Goal: Entertainment & Leisure: Browse casually

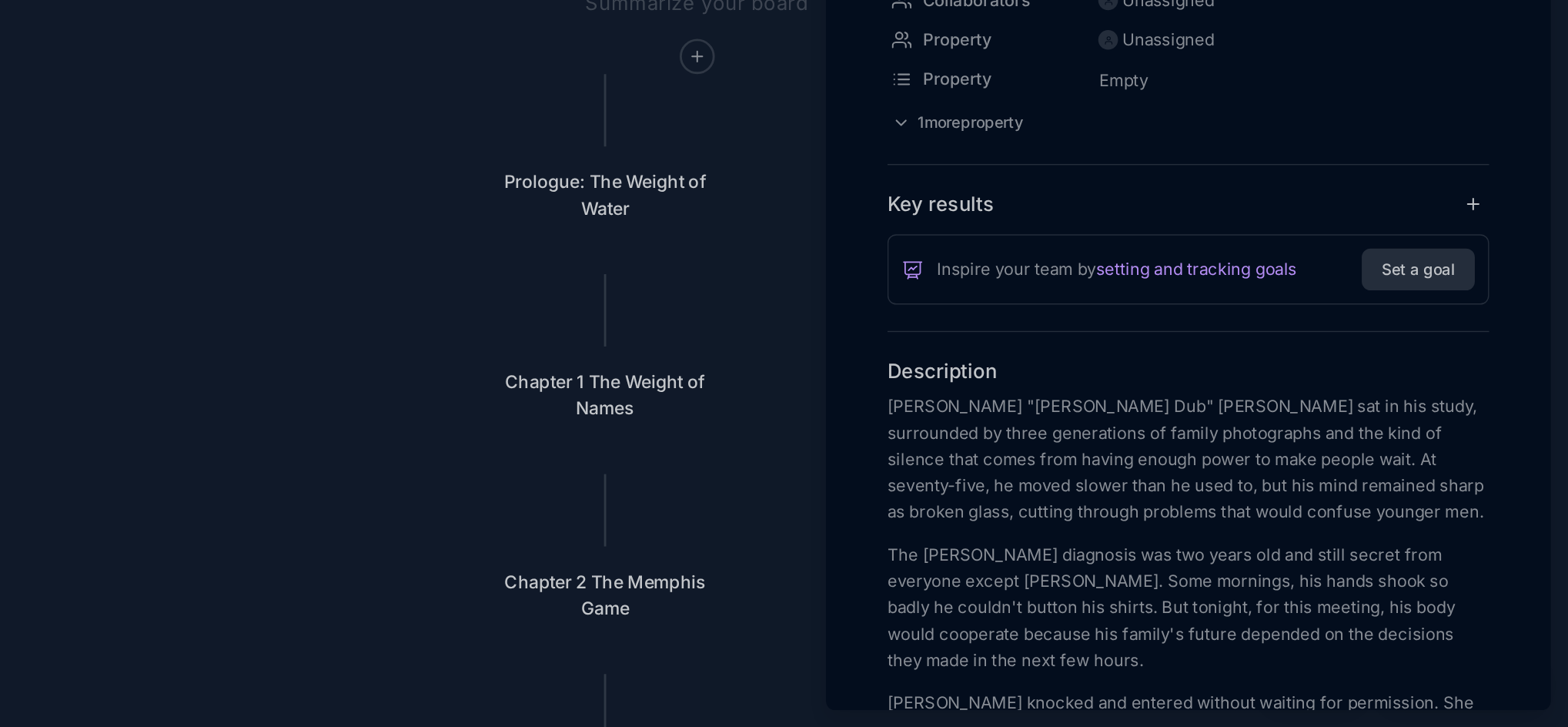
click at [675, 367] on div at bounding box center [784, 364] width 1568 height 727
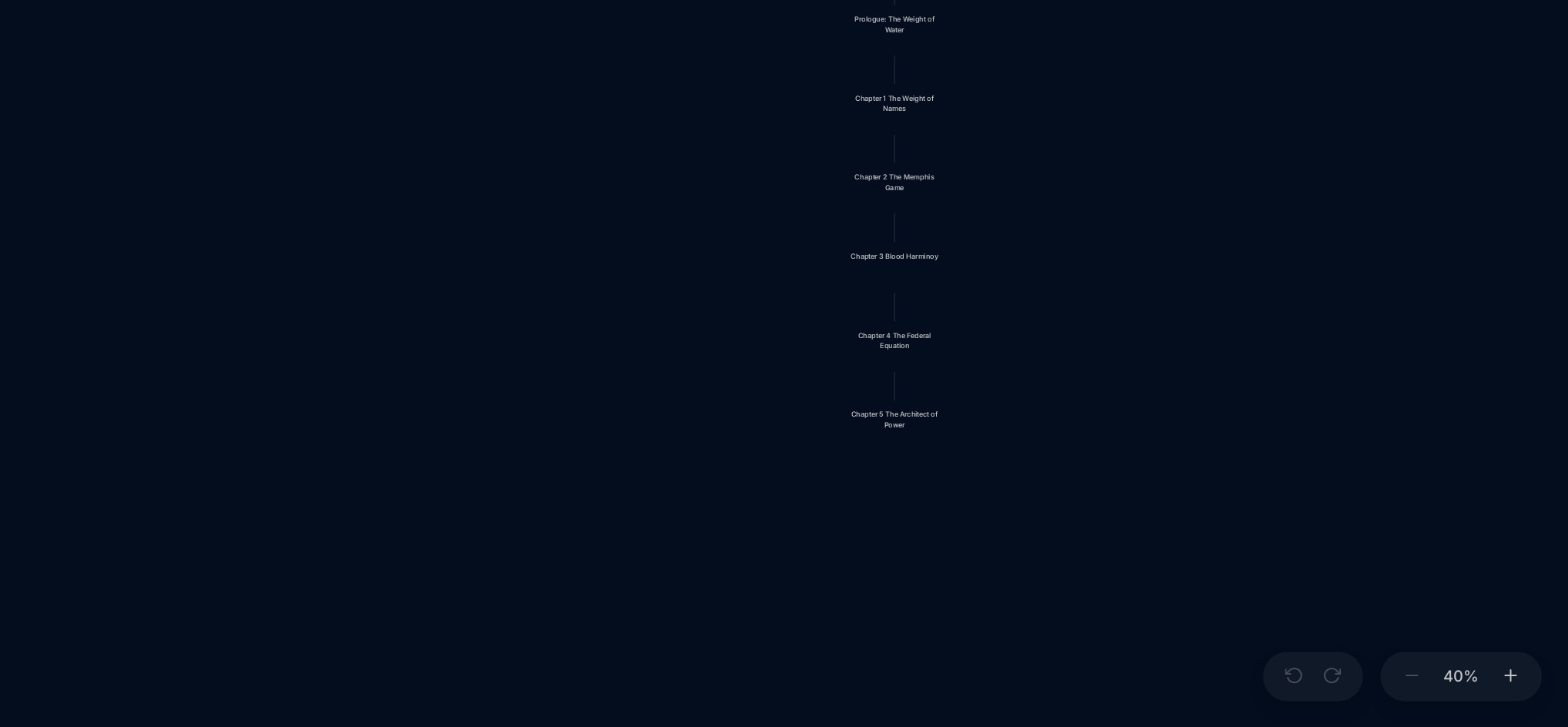
drag, startPoint x: 1343, startPoint y: 485, endPoint x: 1257, endPoint y: 344, distance: 165.2
click at [1257, 344] on div "Blood Music in [GEOGRAPHIC_DATA] Prologue: The Weight of Water Chapter 1 The We…" at bounding box center [892, 387] width 1340 height 677
click at [1086, 518] on div "Chapter 5 The Architect of Power" at bounding box center [1096, 511] width 67 height 15
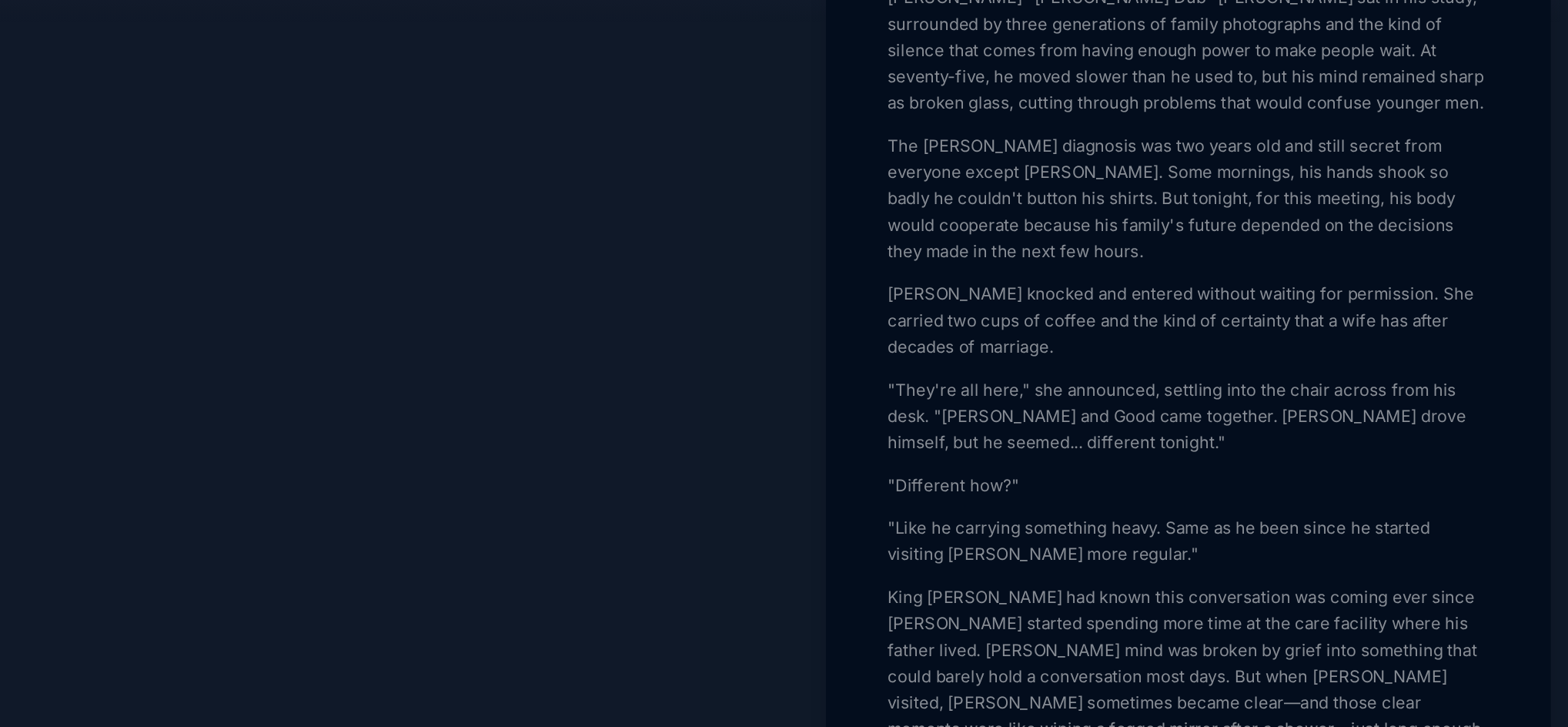
scroll to position [287, 0]
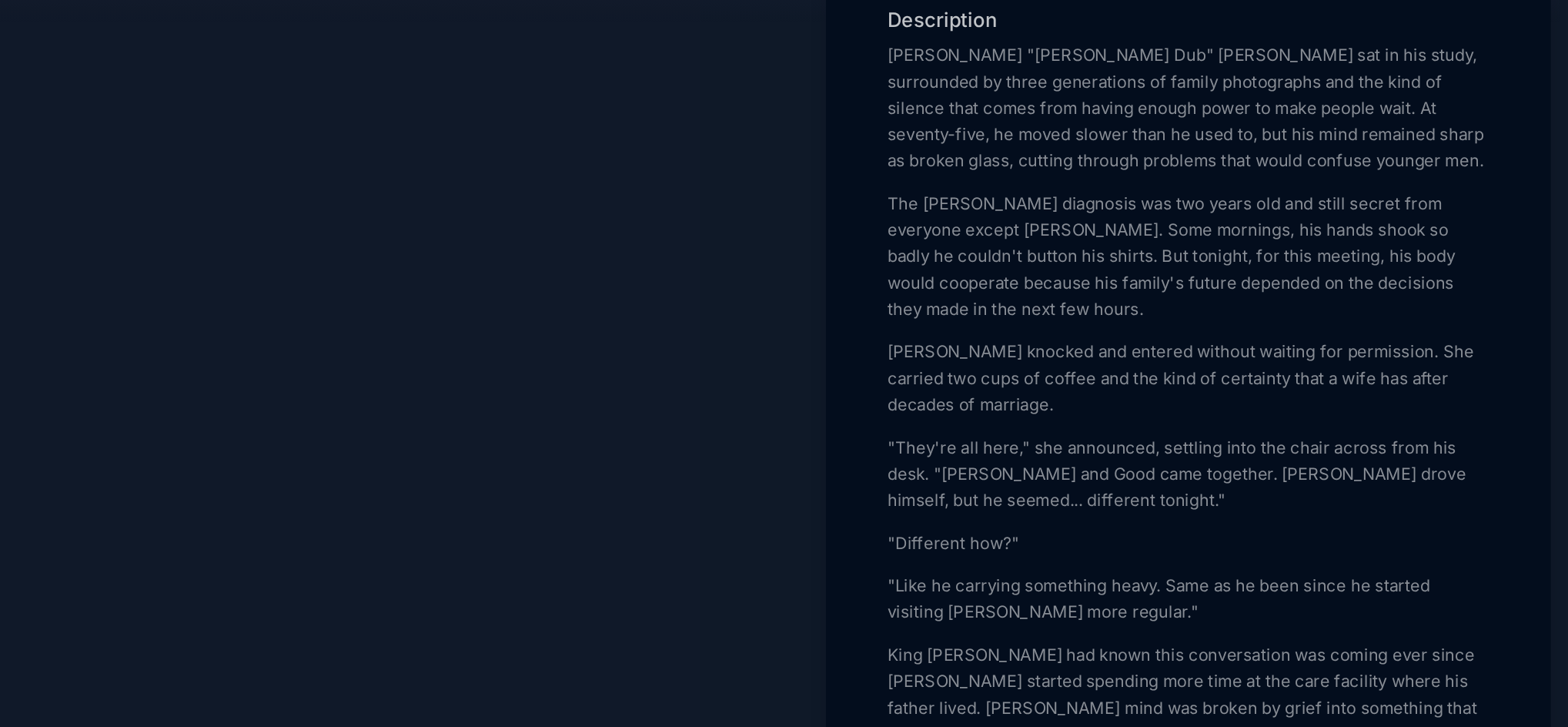
click at [1143, 469] on p "[PERSON_NAME] knocked and entered without waiting for permission. She carried t…" at bounding box center [1302, 441] width 422 height 55
drag, startPoint x: 1146, startPoint y: 506, endPoint x: 1129, endPoint y: 505, distance: 17.0
click at [1129, 469] on p "[PERSON_NAME] knocked and entered without waiting for permission. She carried t…" at bounding box center [1302, 441] width 422 height 55
click at [1095, 469] on p "[PERSON_NAME] knocked and entered without waiting for permission. She carried t…" at bounding box center [1302, 441] width 422 height 55
click at [1182, 469] on p "Fayth "[PERSON_NAME] knocked and entered without waiting for permission. She ca…" at bounding box center [1302, 441] width 422 height 55
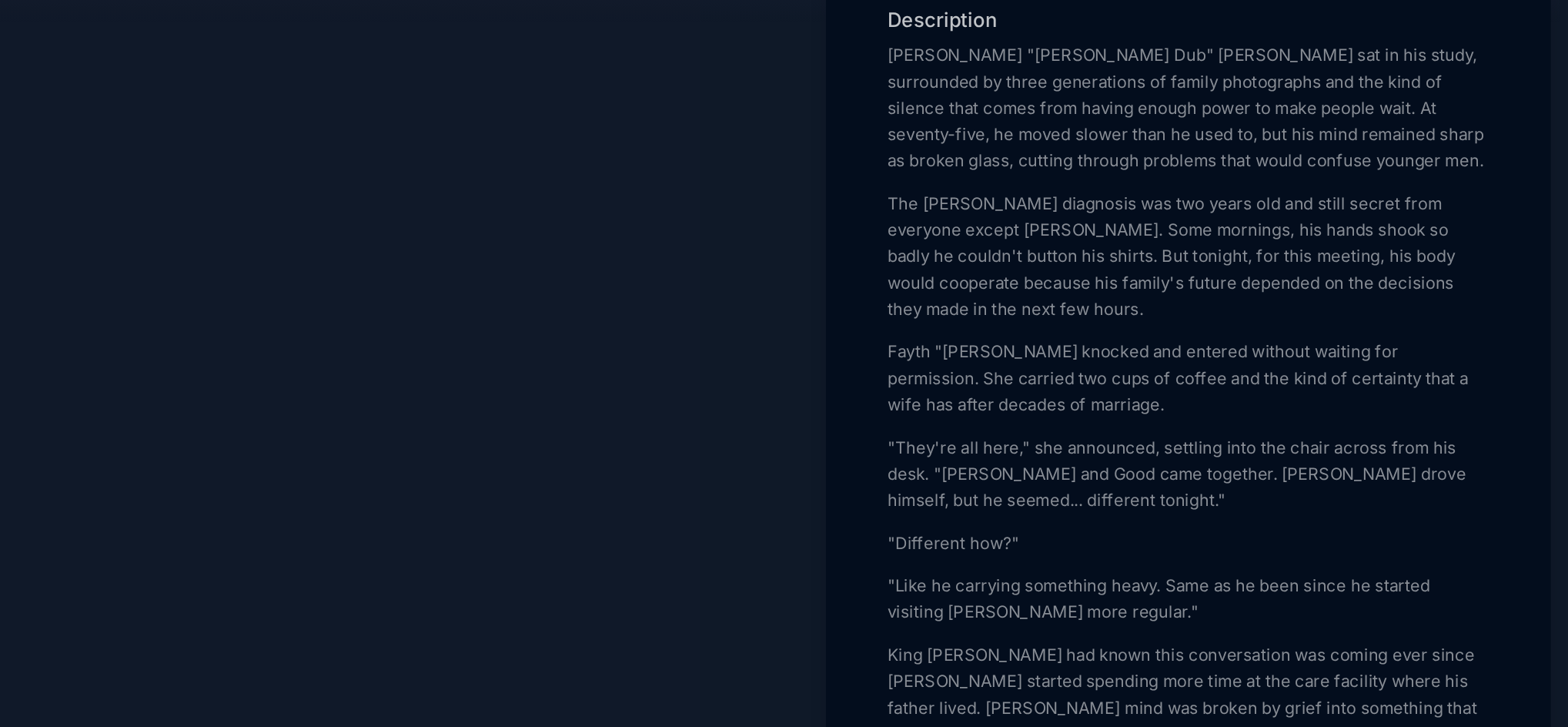
click at [1183, 469] on p "Fayth "[PERSON_NAME] knocked and entered without waiting for permission. She ca…" at bounding box center [1302, 441] width 422 height 55
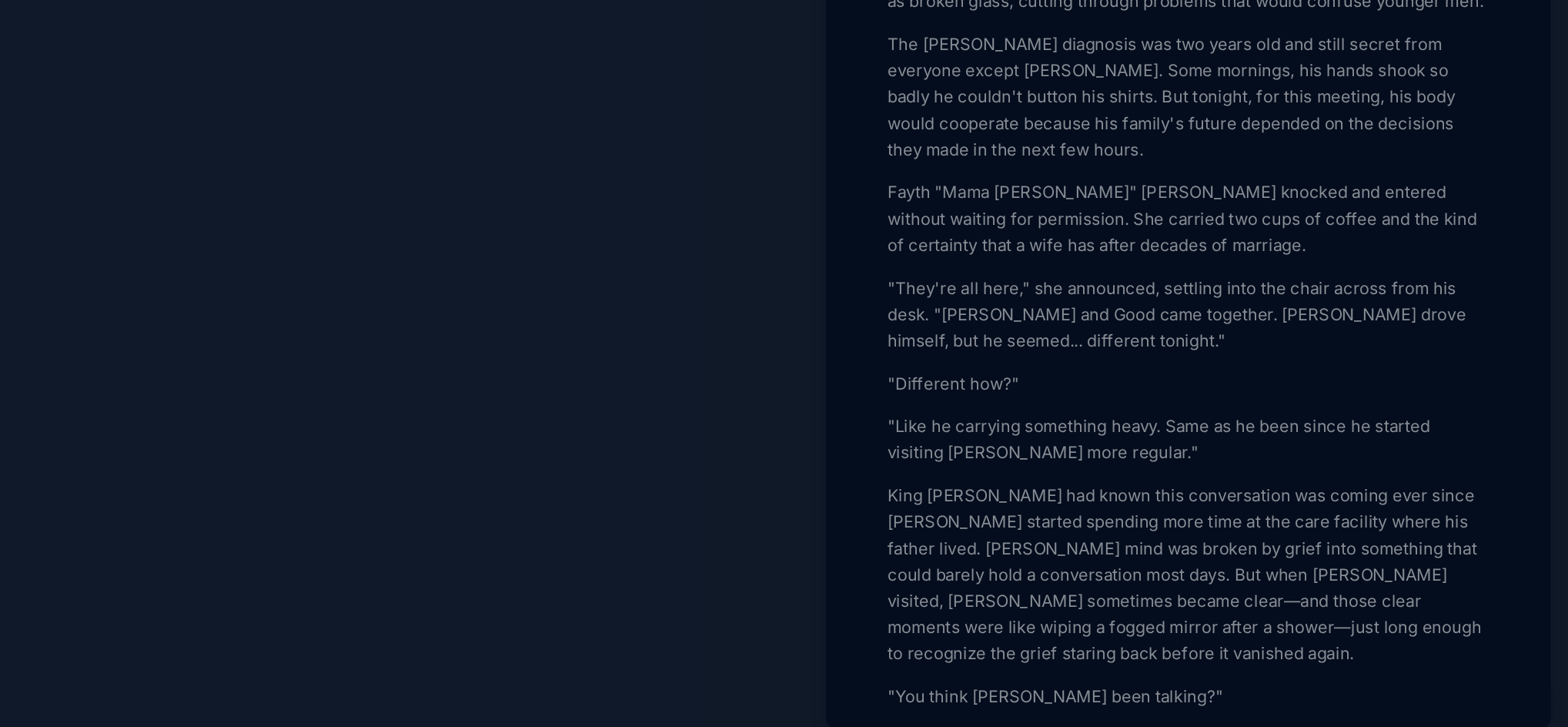
scroll to position [388, 0]
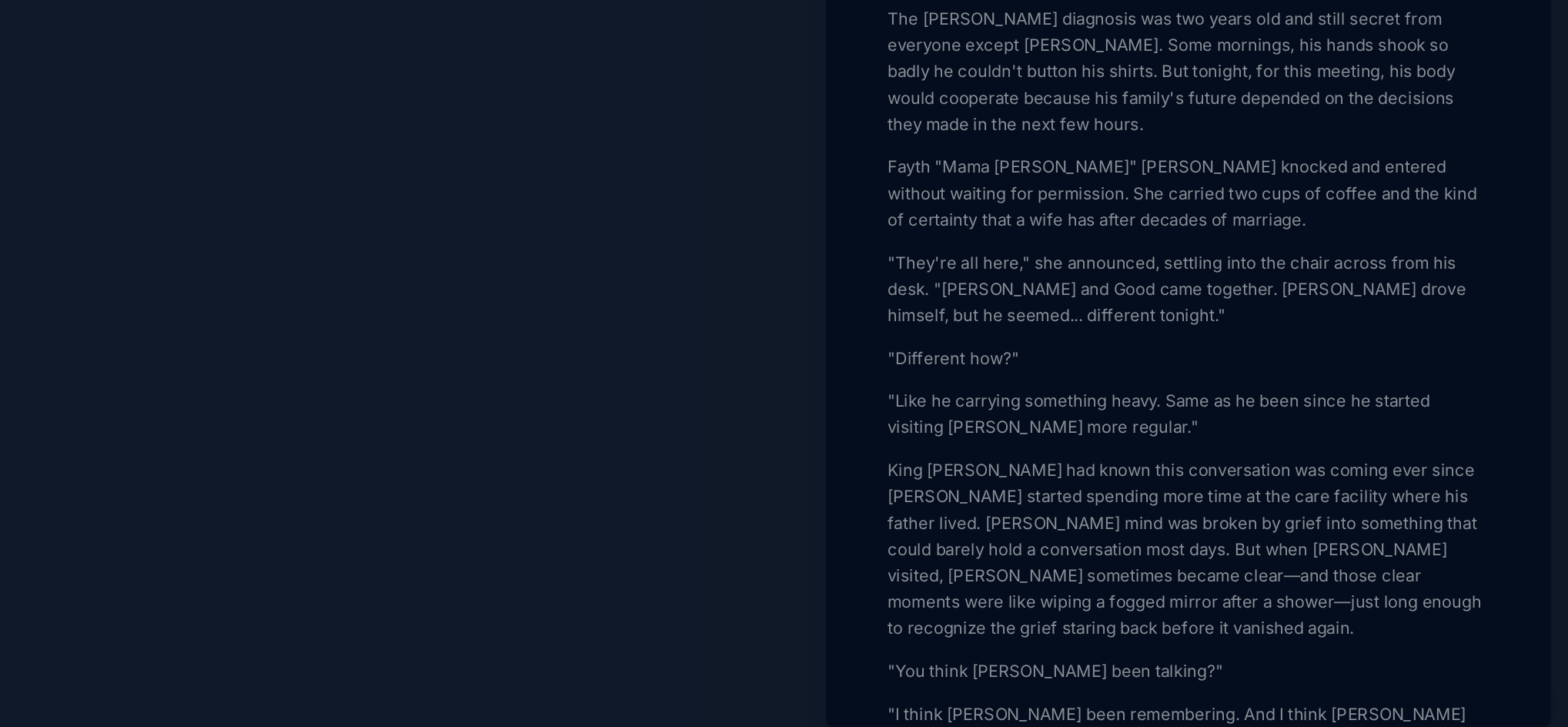
click at [1327, 434] on p ""They're all here," she announced, settling into the chair across from his desk…" at bounding box center [1302, 406] width 422 height 55
click at [1157, 434] on p ""They're all here," she announced, settling into the chair across from his desk…" at bounding box center [1302, 406] width 422 height 55
click at [905, 428] on div at bounding box center [784, 364] width 1568 height 727
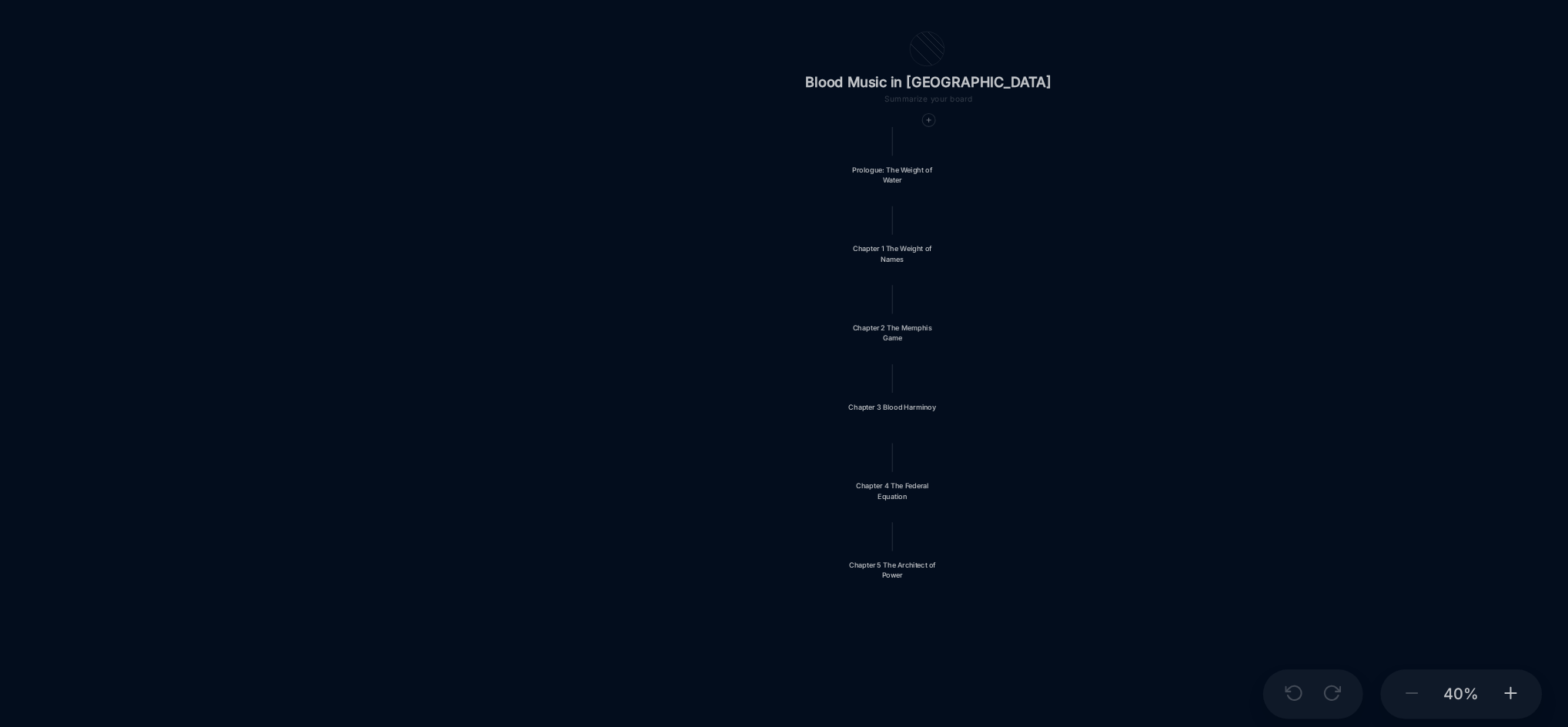
drag, startPoint x: 1210, startPoint y: 441, endPoint x: 1204, endPoint y: 540, distance: 99.2
click at [1204, 540] on div "Blood Music in [GEOGRAPHIC_DATA] Prologue: The Weight of Water Chapter 1 The We…" at bounding box center [892, 387] width 1340 height 677
click at [1096, 335] on div "Prologue: The Weight of Water" at bounding box center [1090, 331] width 67 height 15
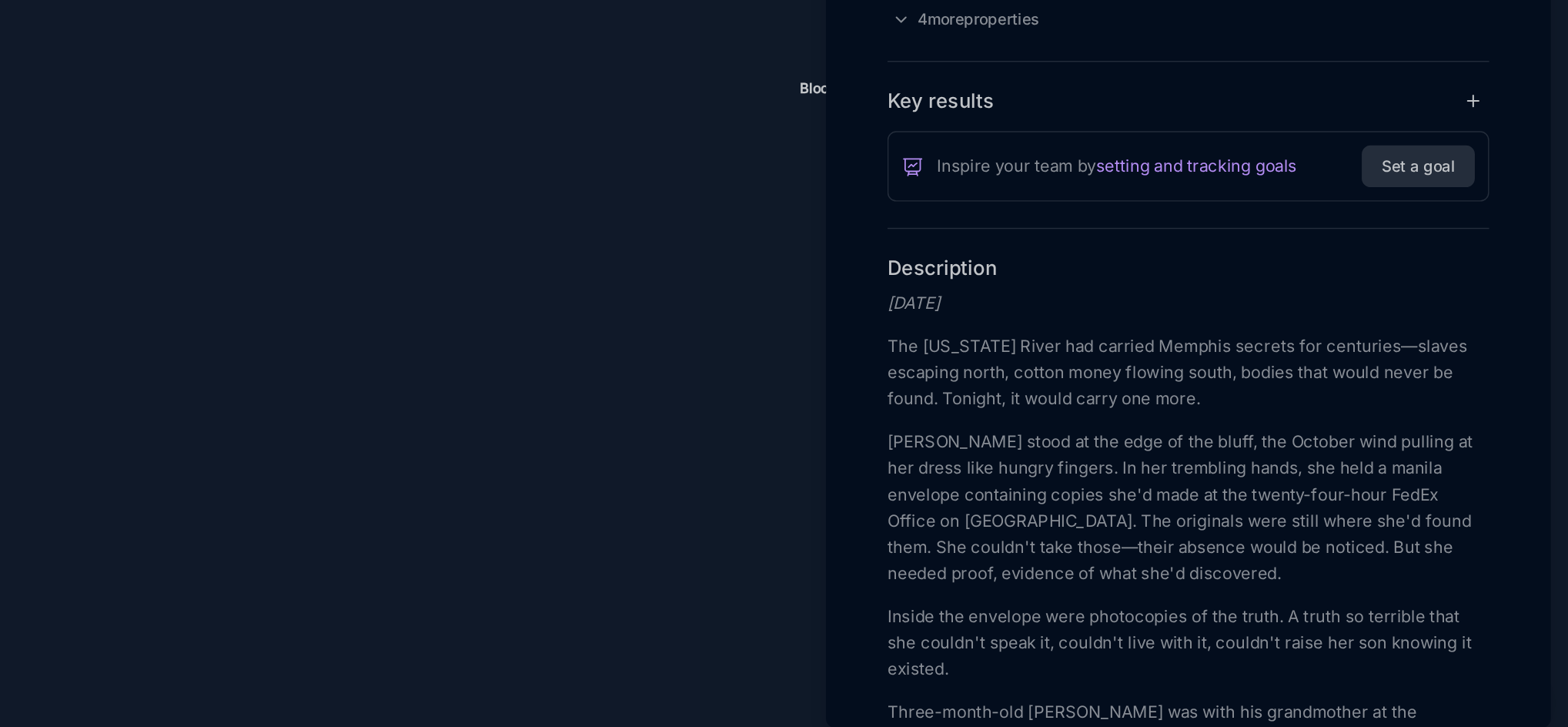
click at [1177, 531] on p "[PERSON_NAME] stood at the edge of the bluff, the October wind pulling at her d…" at bounding box center [1302, 560] width 422 height 111
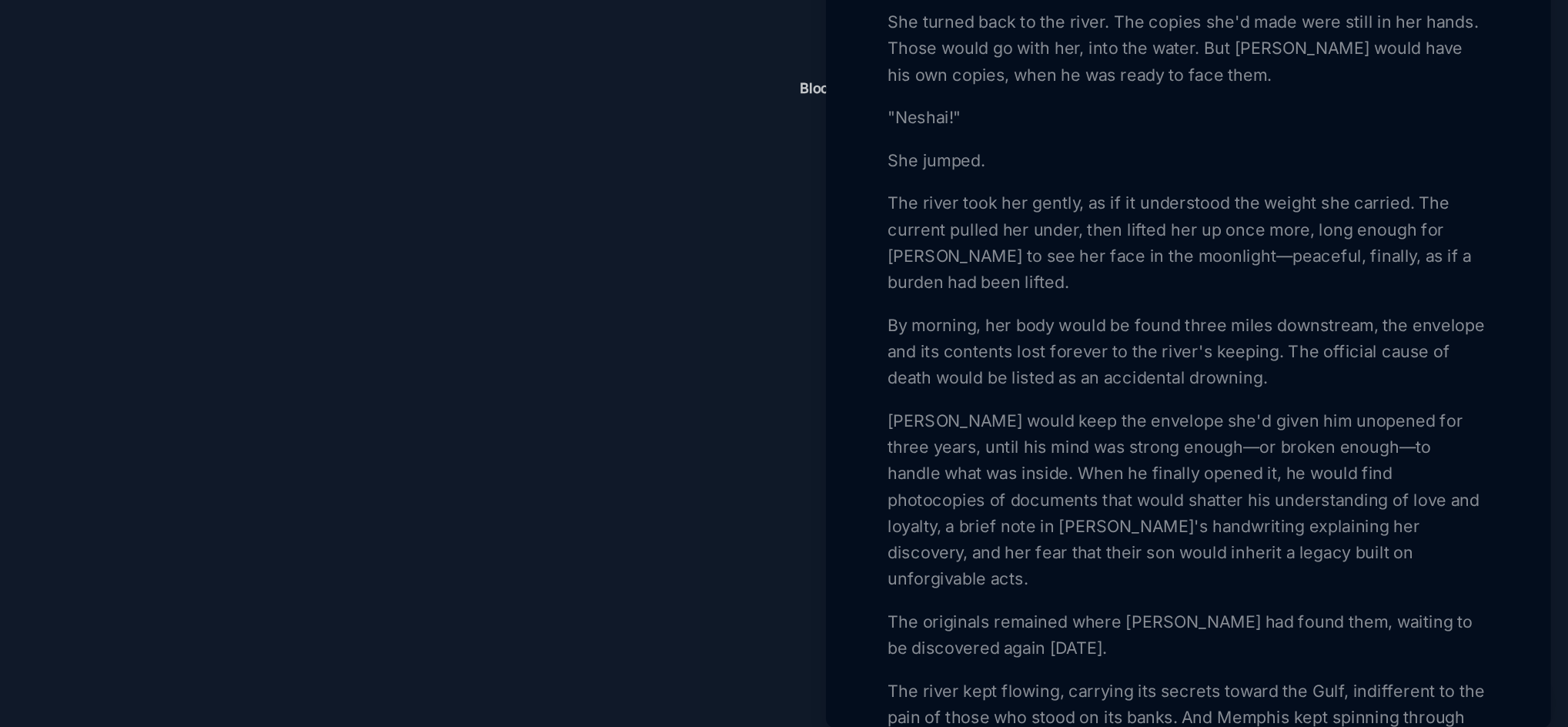
scroll to position [1700, 0]
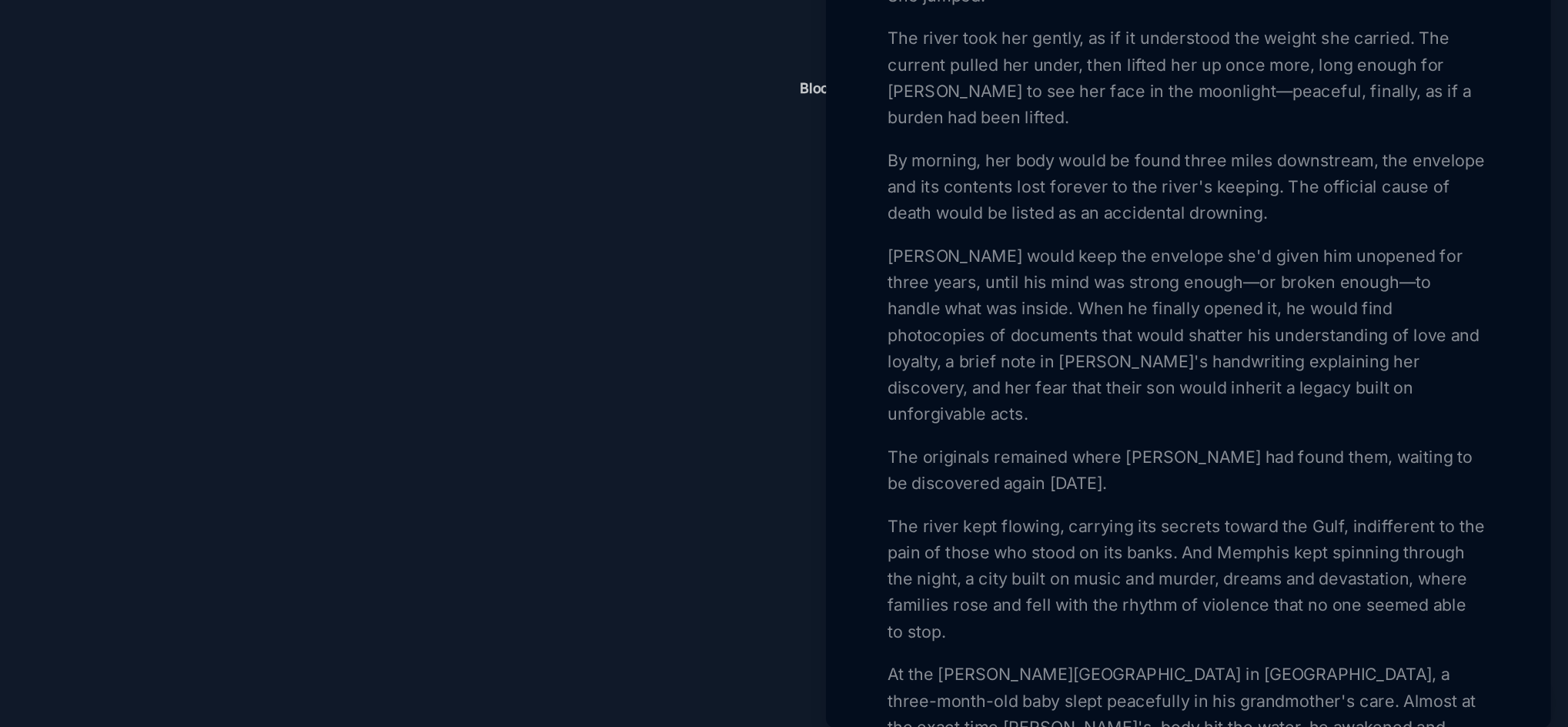
click at [944, 581] on div at bounding box center [784, 364] width 1568 height 727
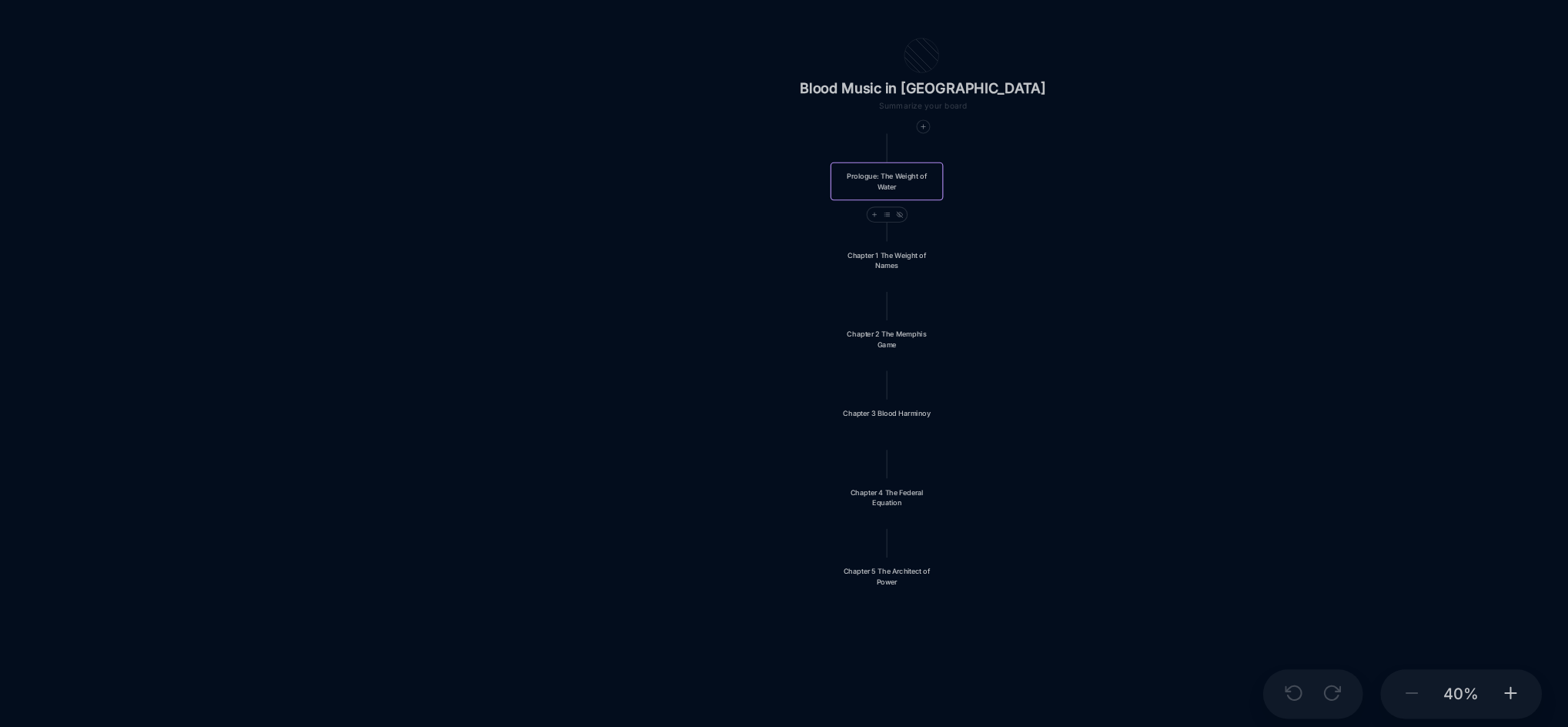
click at [1090, 386] on div "Chapter 1 The Weight of Names" at bounding box center [1090, 386] width 67 height 15
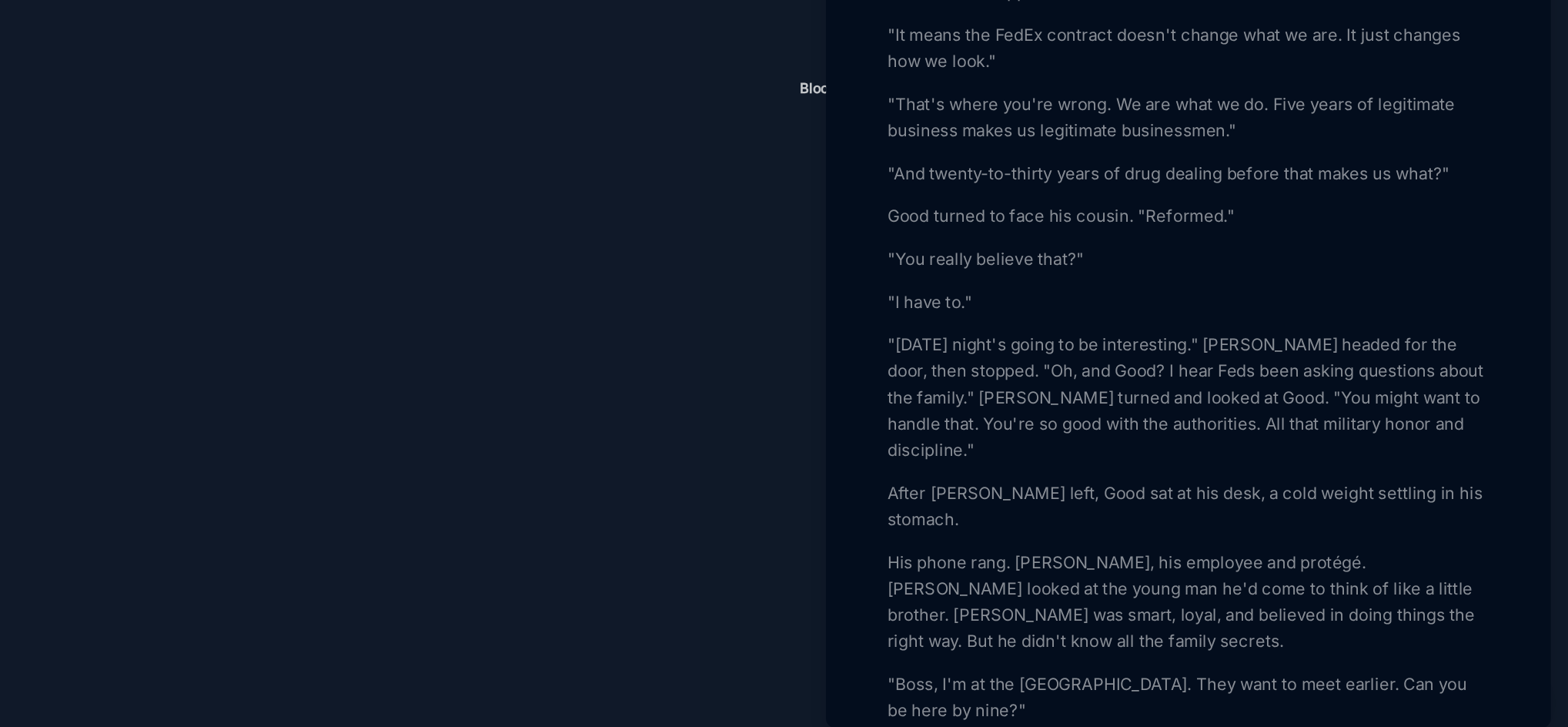
scroll to position [2381, 0]
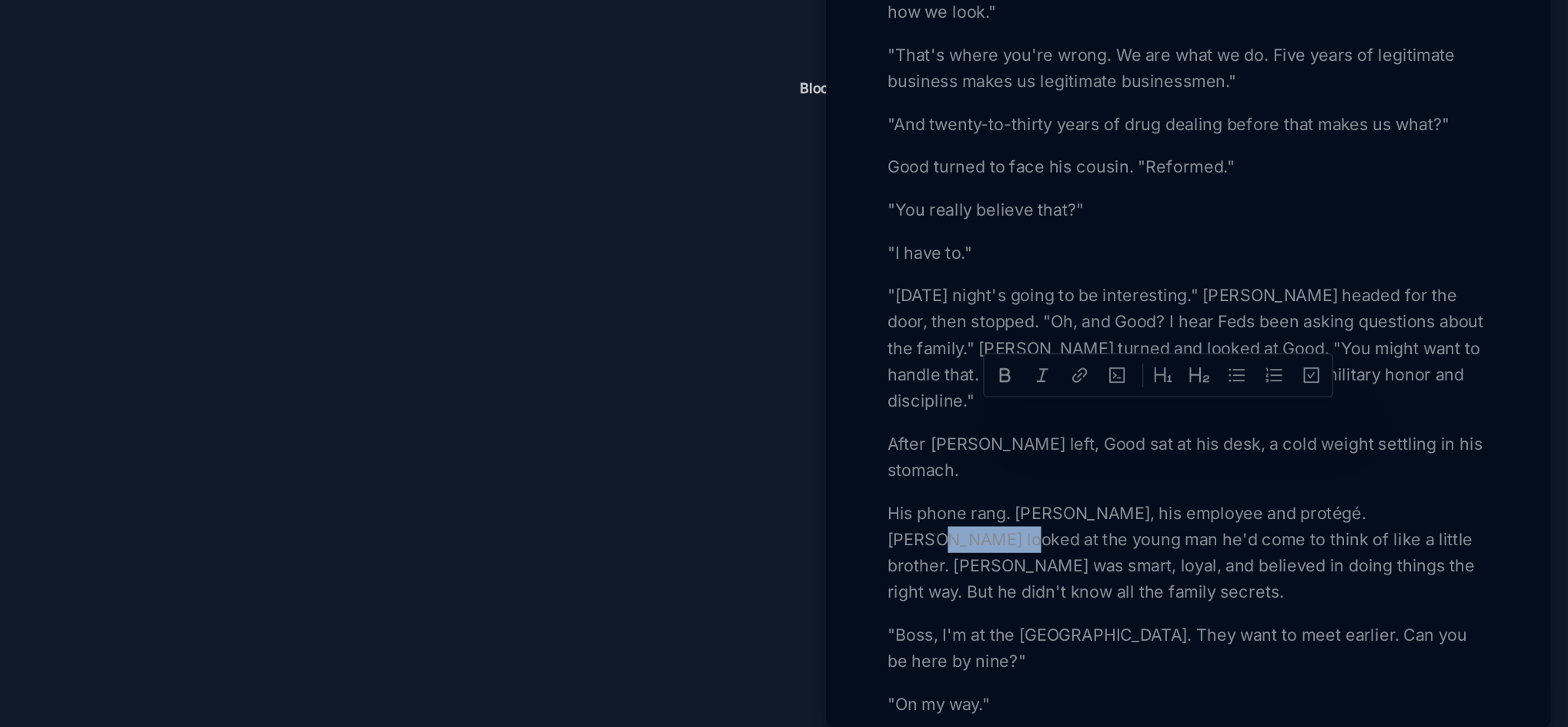
drag, startPoint x: 1462, startPoint y: 495, endPoint x: 1099, endPoint y: 513, distance: 363.4
click at [1099, 555] on p "His phone rang. [PERSON_NAME], his employee and protégé. [PERSON_NAME] looked a…" at bounding box center [1302, 592] width 422 height 74
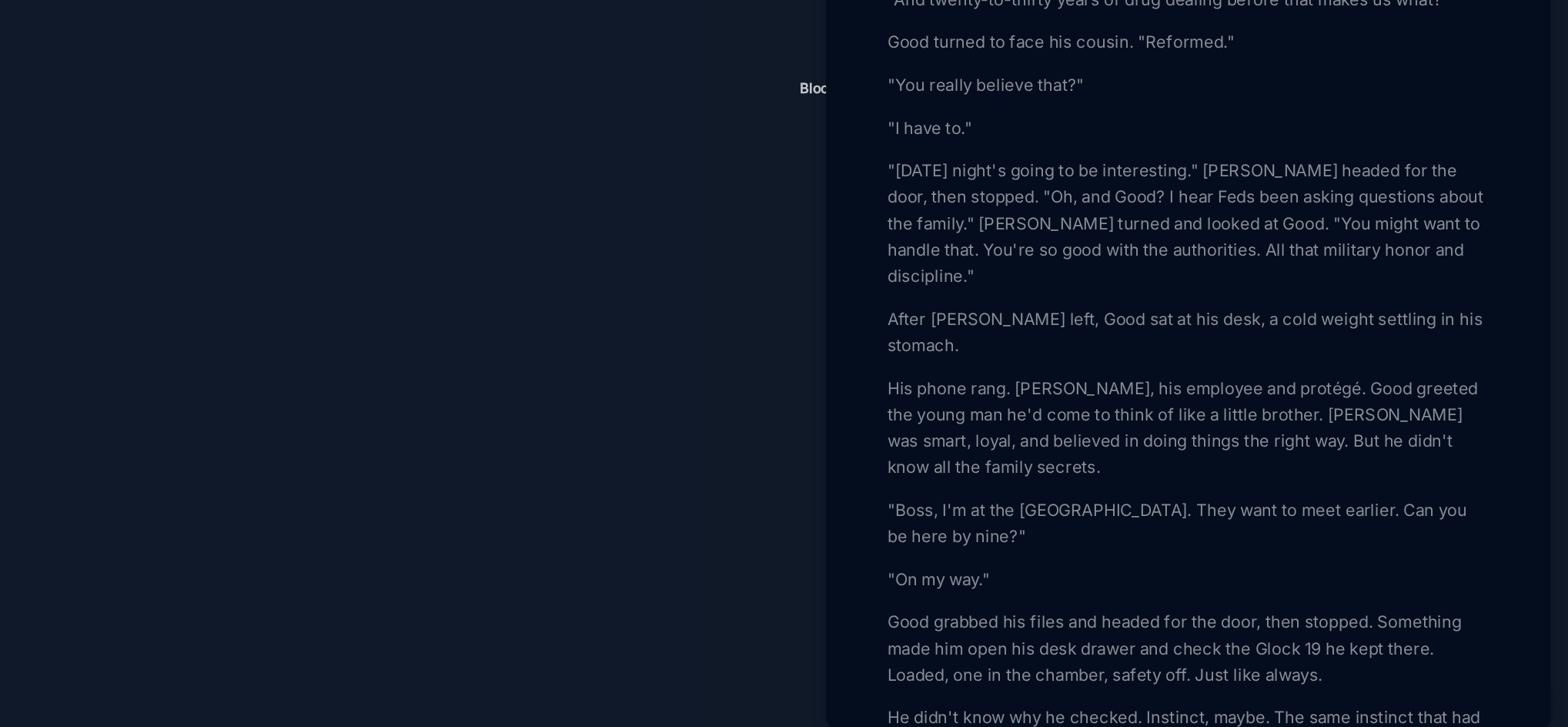
scroll to position [2498, 0]
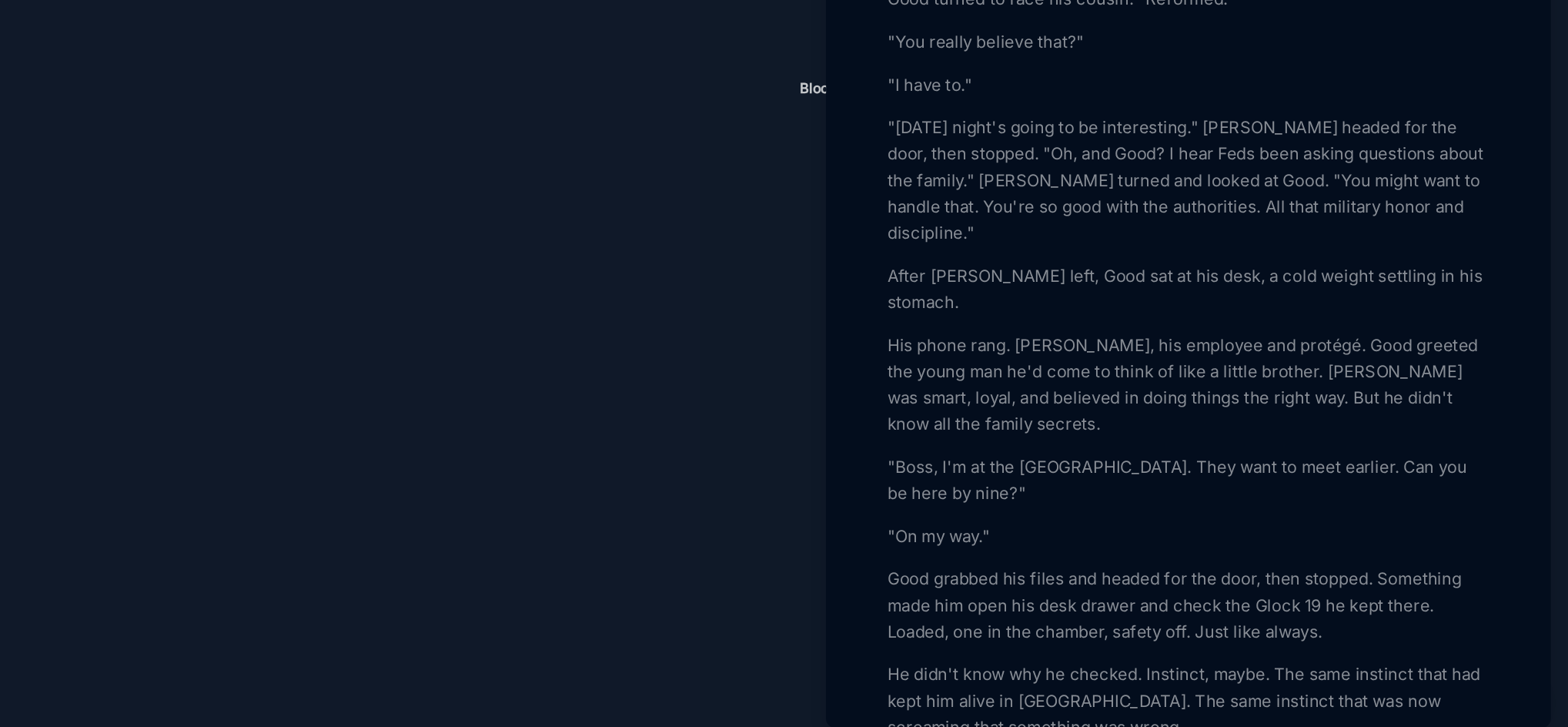
click at [934, 460] on div at bounding box center [784, 364] width 1568 height 727
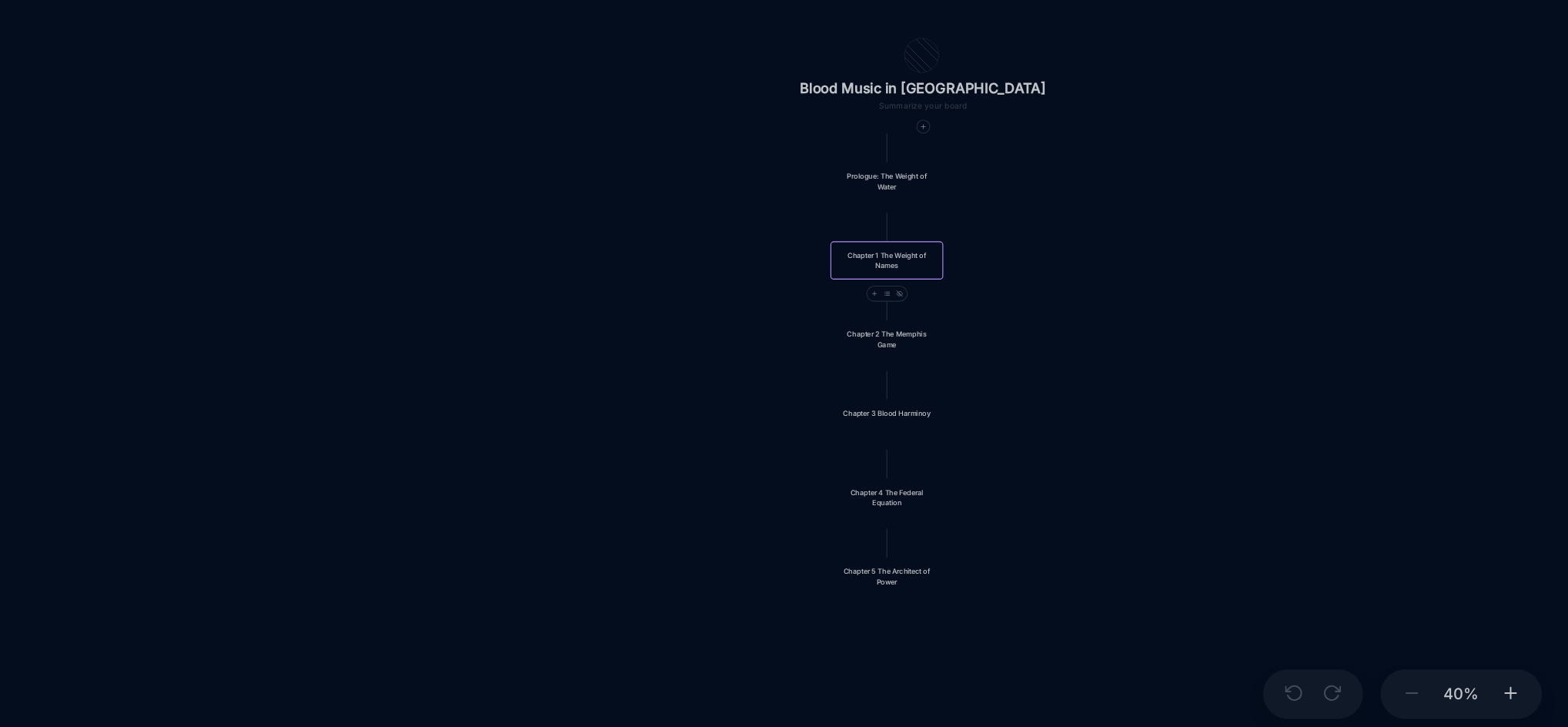
click at [1086, 385] on div "Chapter 1 The Weight of Names" at bounding box center [1090, 386] width 67 height 15
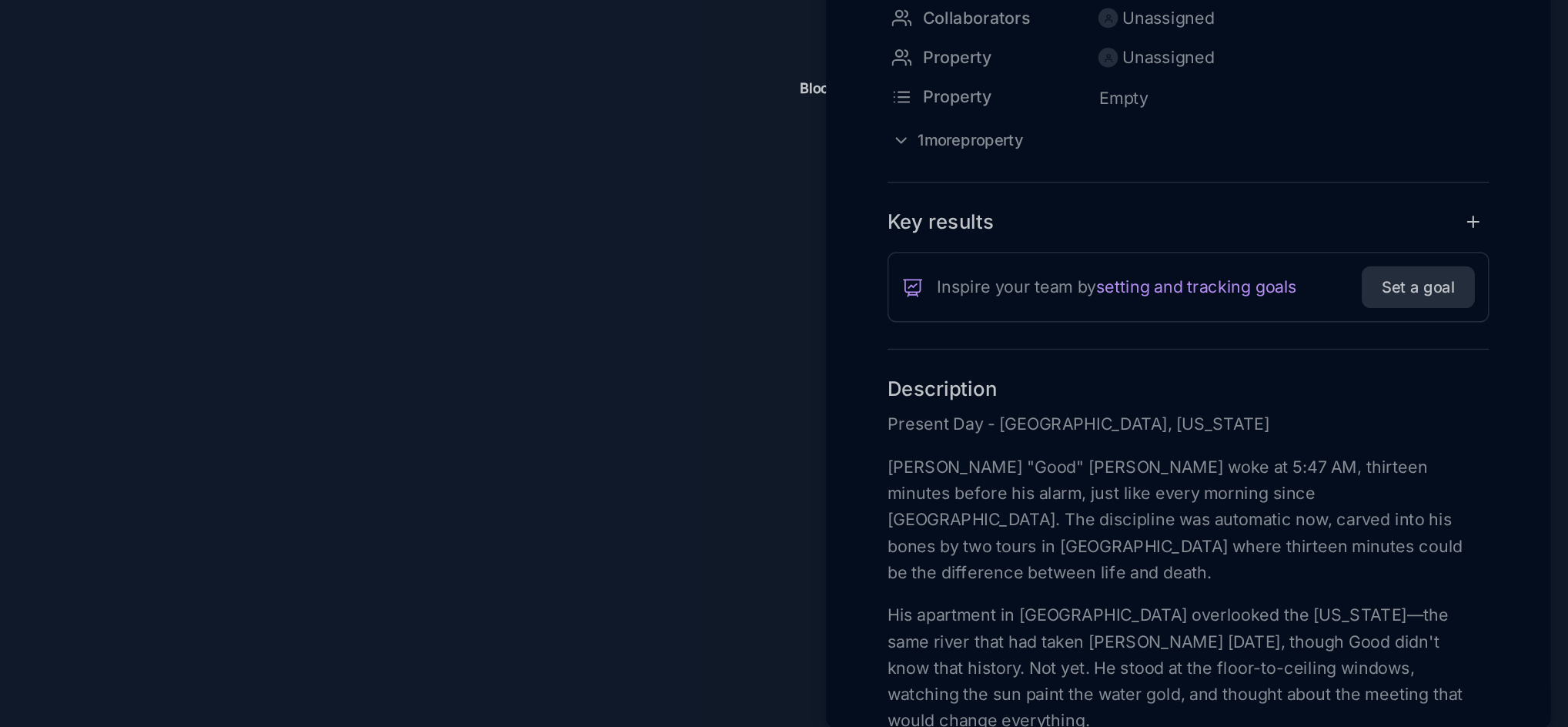
click at [1042, 573] on div at bounding box center [784, 364] width 1568 height 727
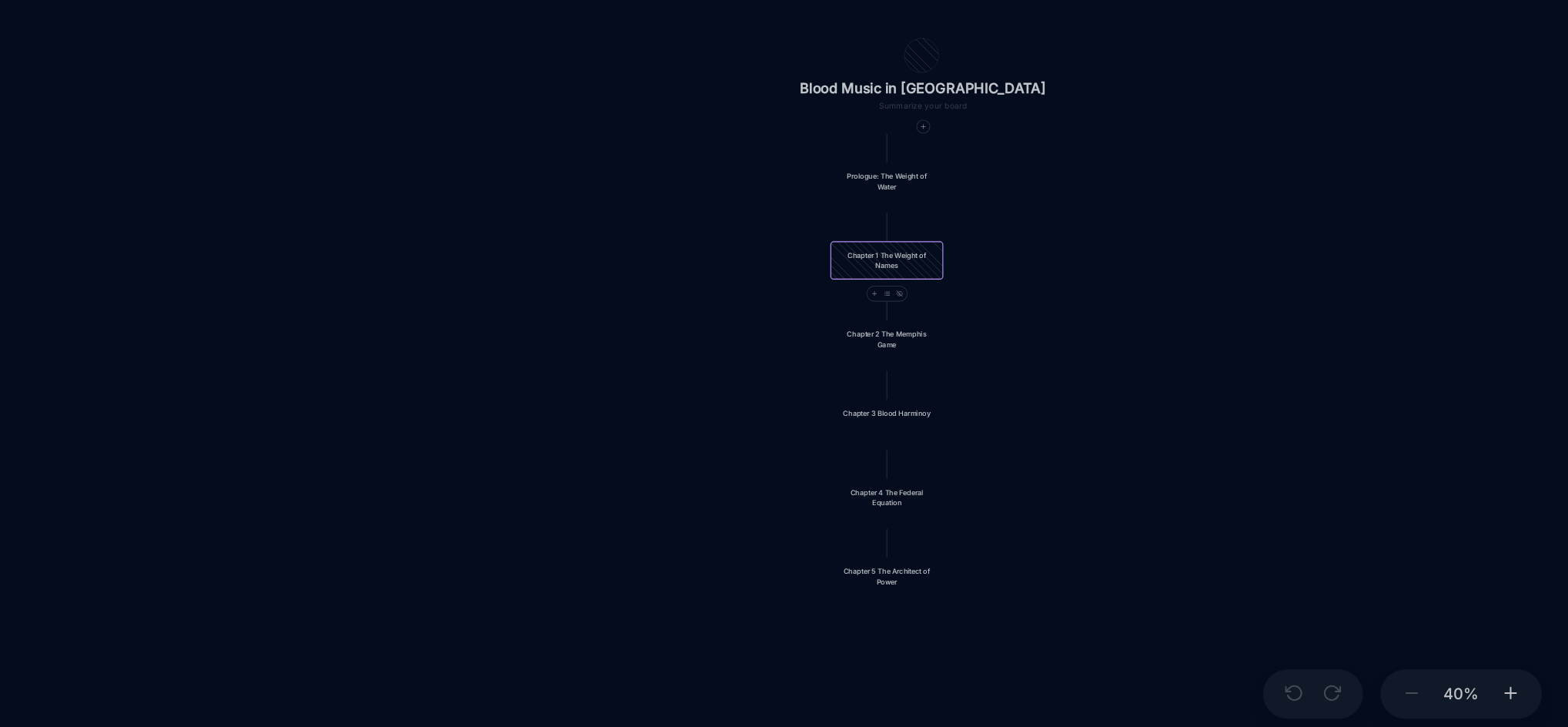
click at [1076, 382] on div "Chapter 1 The Weight of Names" at bounding box center [1090, 386] width 78 height 25
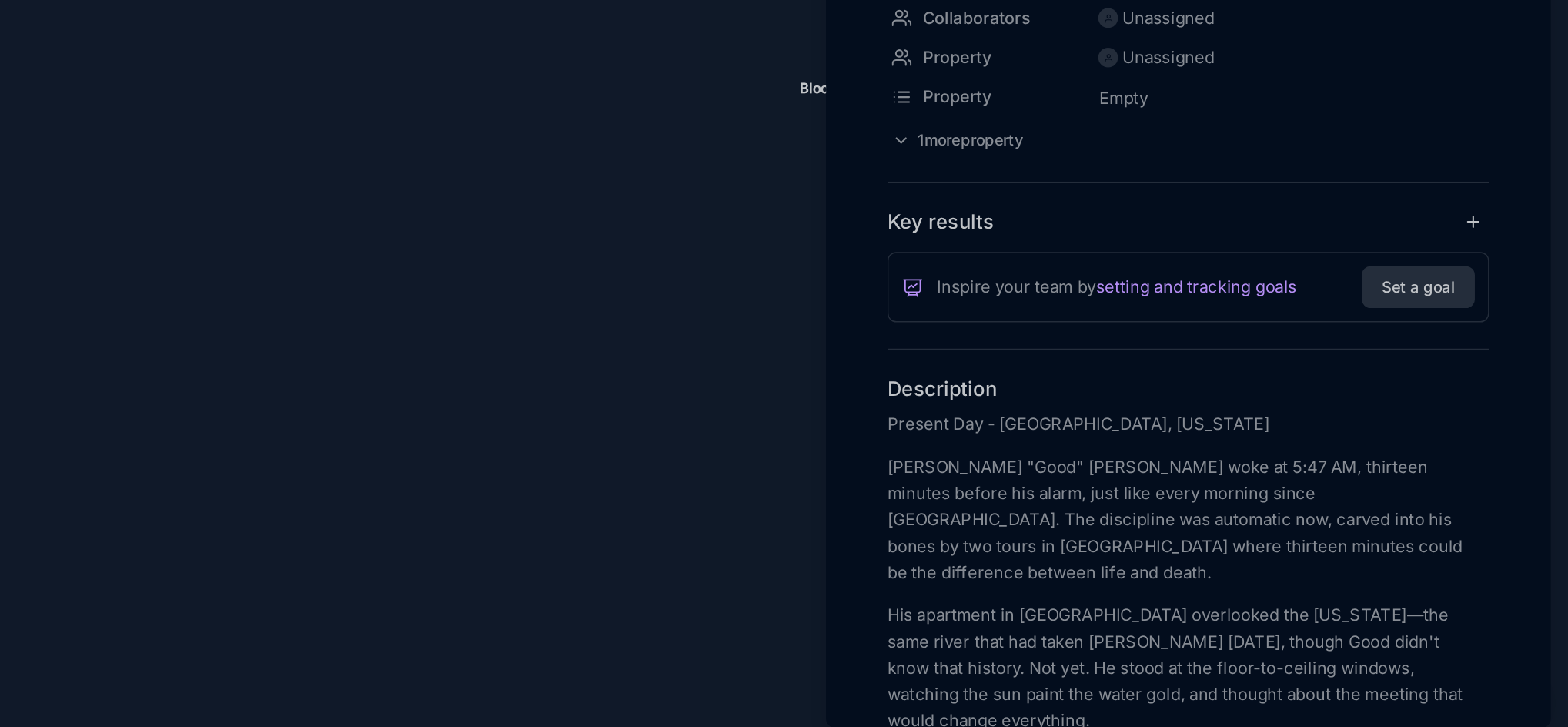
click at [1014, 442] on div at bounding box center [784, 364] width 1568 height 727
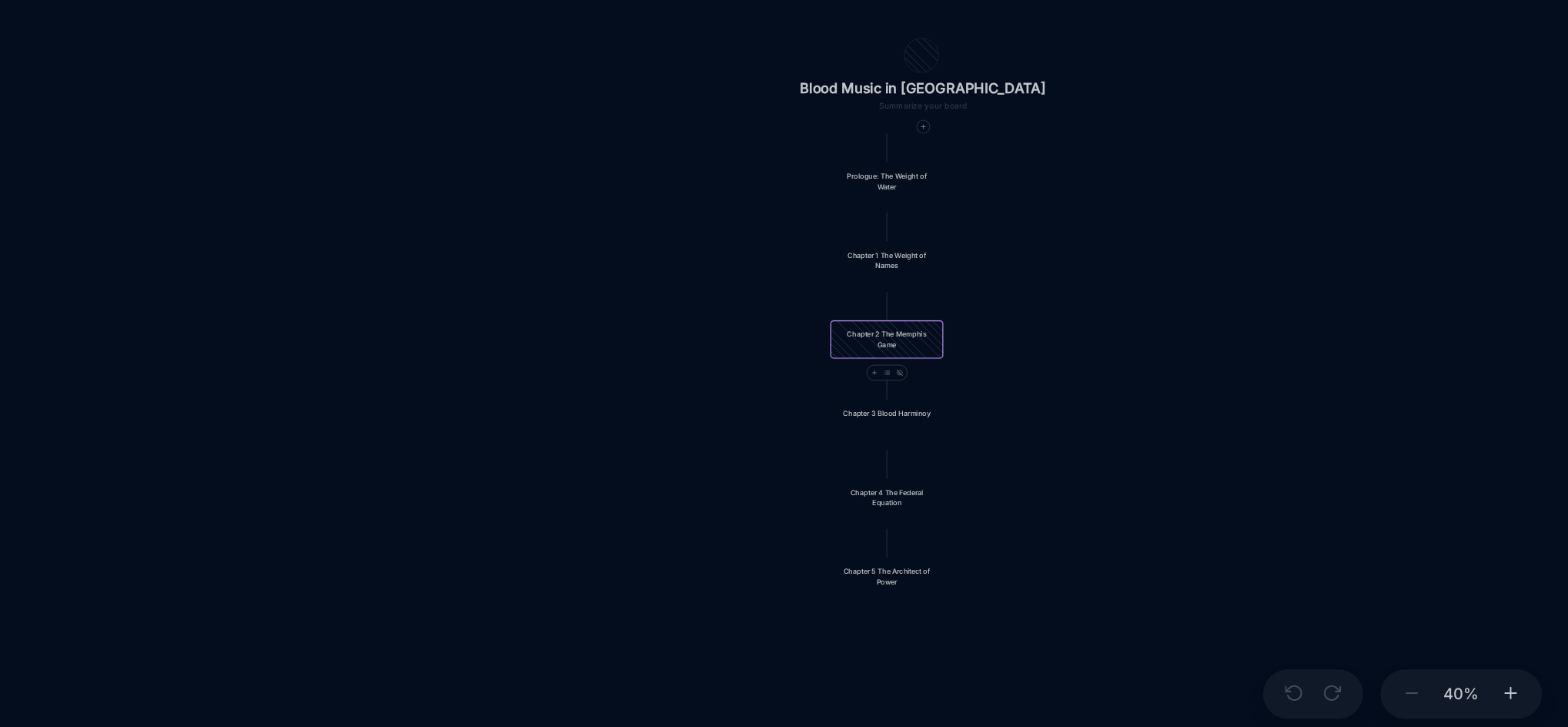
click at [1099, 448] on div "Chapter 2 The Memphis Game" at bounding box center [1090, 441] width 67 height 15
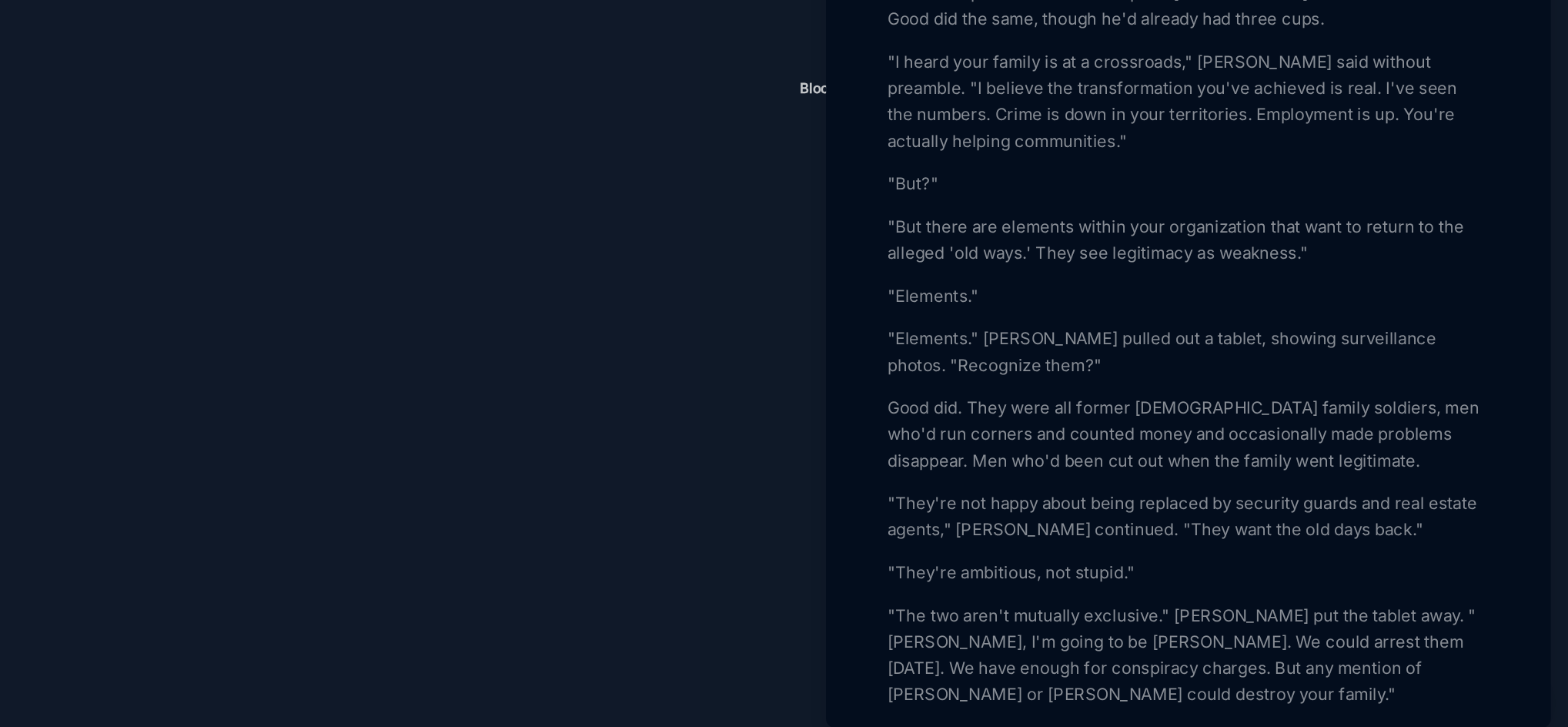
scroll to position [1888, 0]
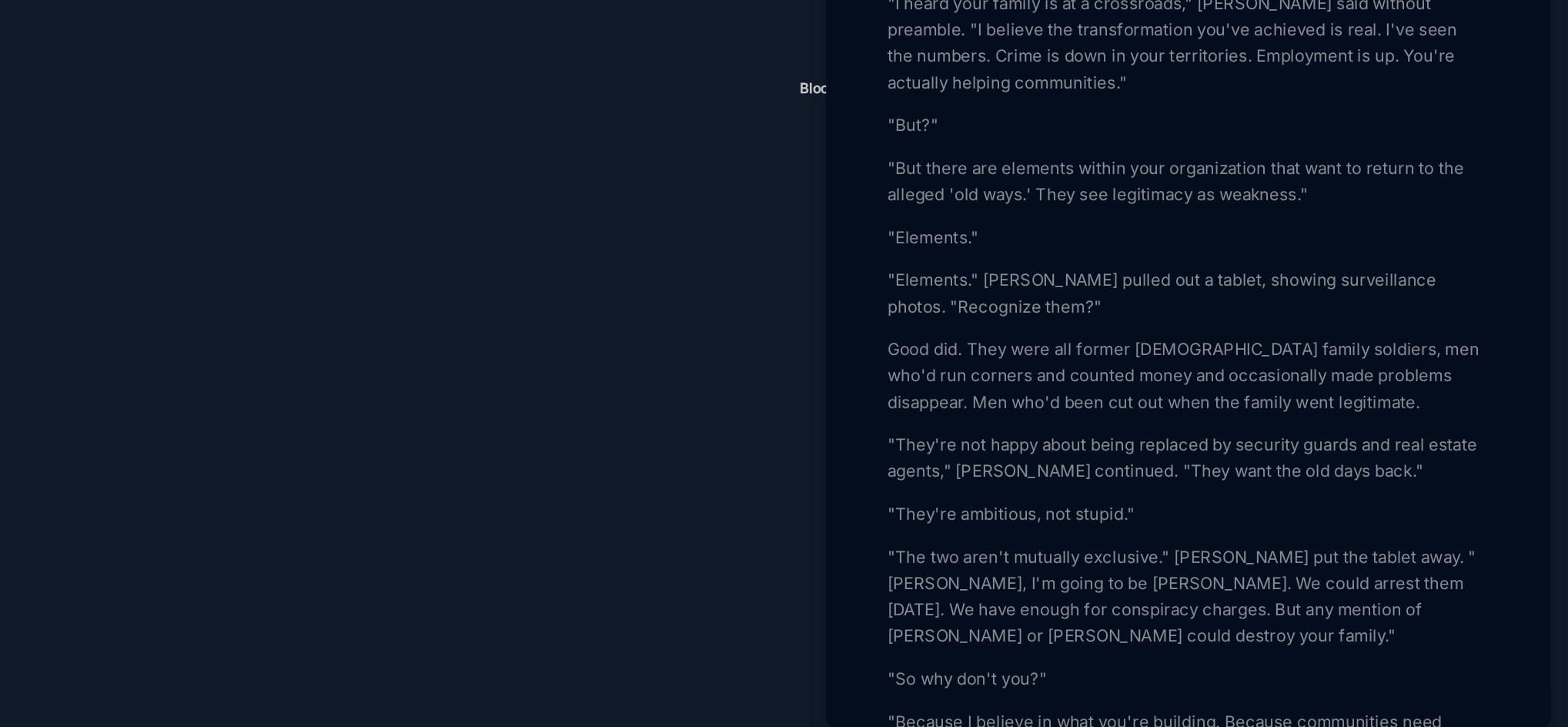
click at [1183, 496] on p "Good did. They were all former [DEMOGRAPHIC_DATA] family soldiers, men who'd ru…" at bounding box center [1302, 468] width 422 height 55
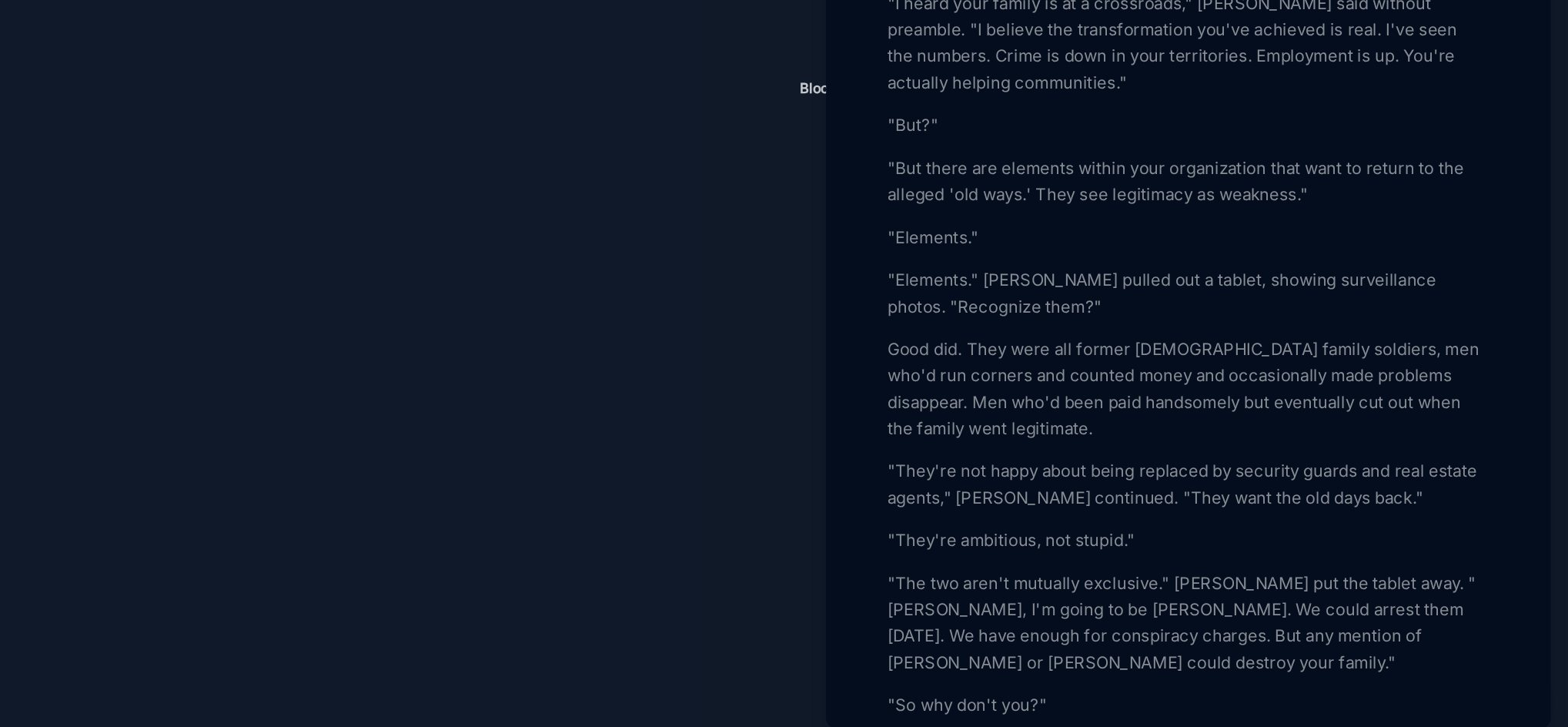
click at [1279, 514] on p "Good did. They were all former [DEMOGRAPHIC_DATA] family soldiers, men who'd ru…" at bounding box center [1302, 477] width 422 height 74
click at [1289, 514] on p "Good did. They were all former [DEMOGRAPHIC_DATA] family soldiers, men who'd ru…" at bounding box center [1302, 477] width 422 height 74
click at [1284, 514] on p "Good did. They were all former [DEMOGRAPHIC_DATA] family soldiers, men who'd ru…" at bounding box center [1302, 477] width 422 height 74
click at [1266, 514] on p "Good did. They were all former [DEMOGRAPHIC_DATA] family soldiers, men who'd ru…" at bounding box center [1302, 477] width 422 height 74
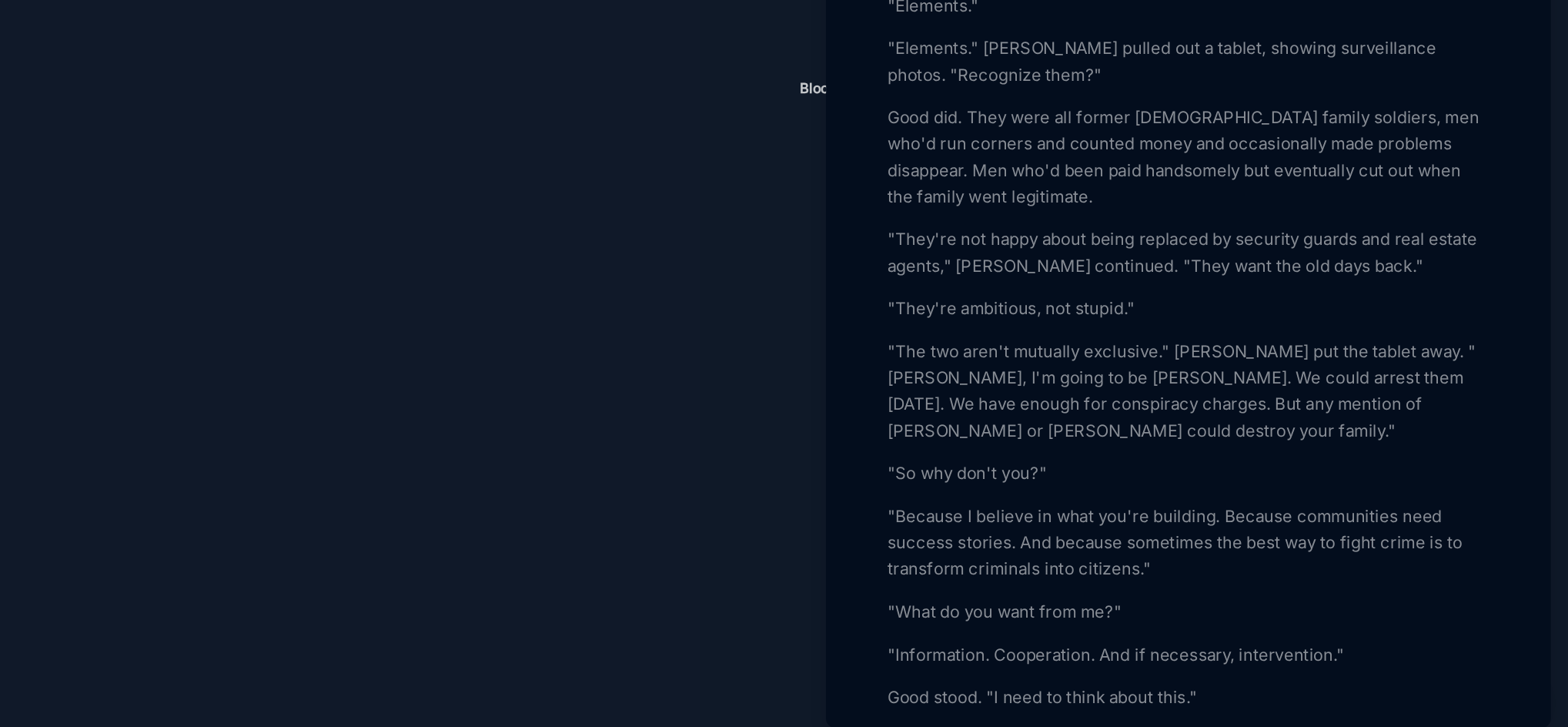
scroll to position [2081, 0]
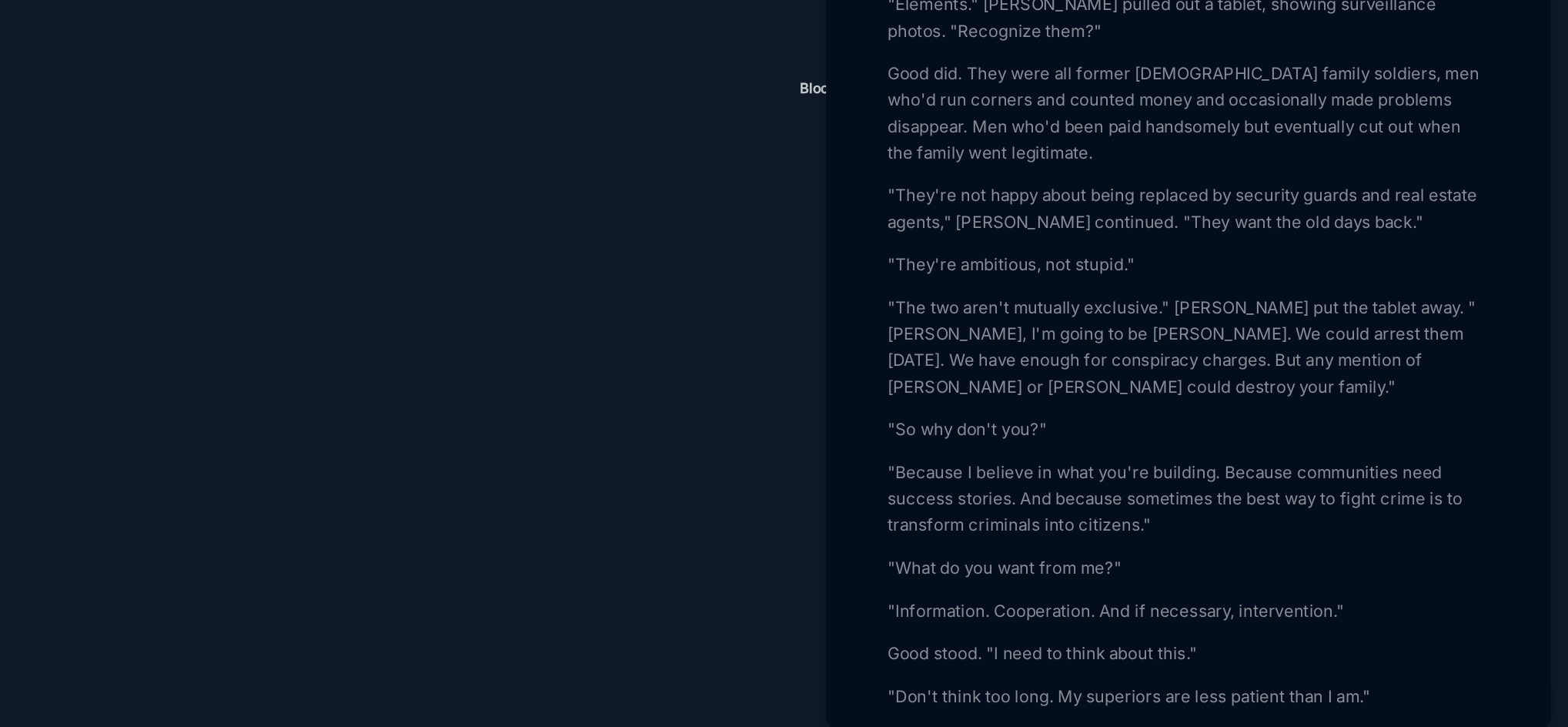
click at [1370, 485] on p ""The two aren't mutually exclusive." [PERSON_NAME] put the tablet away. "[PERSO…" at bounding box center [1302, 448] width 422 height 74
click at [1357, 485] on p ""The two aren't mutually exclusive." [PERSON_NAME] put the tablet away. "[PERSO…" at bounding box center [1302, 448] width 422 height 74
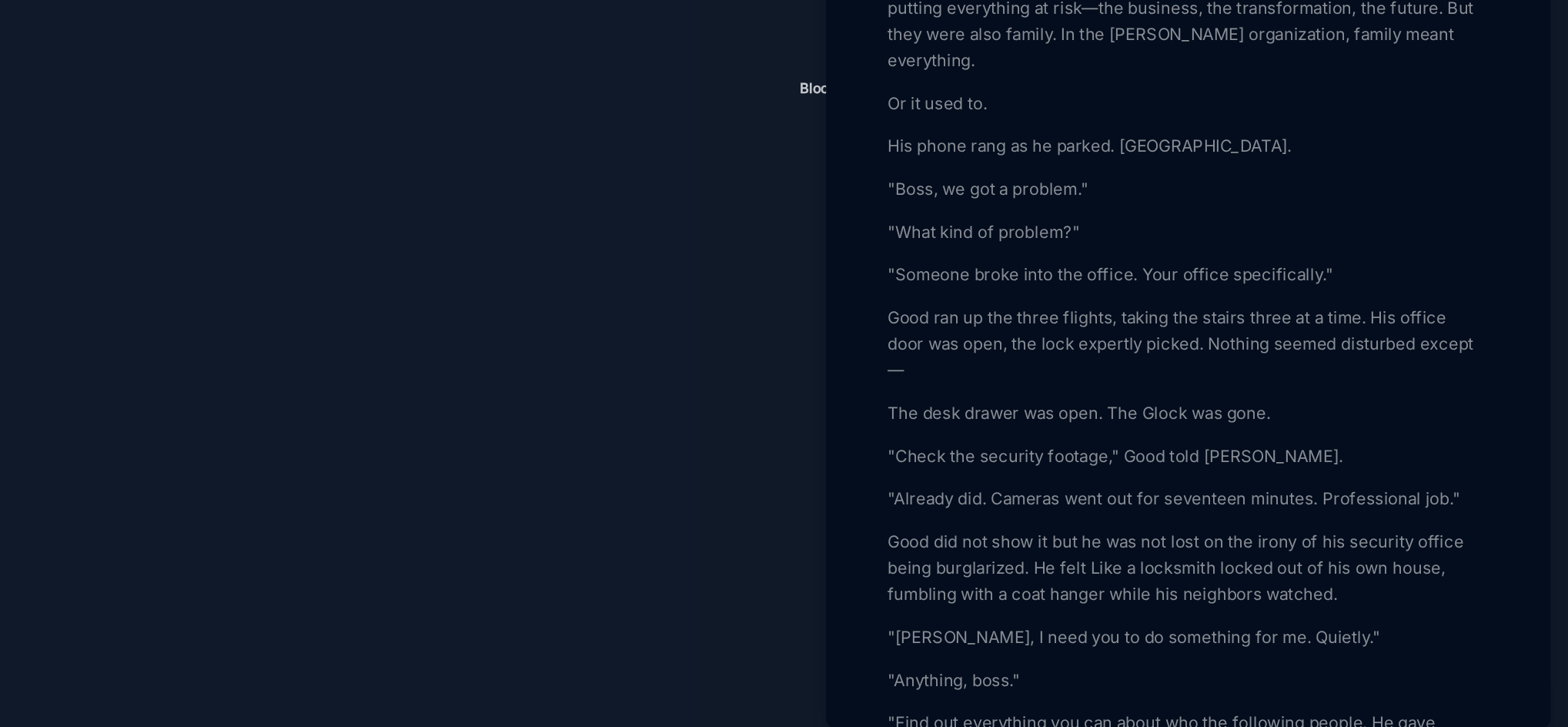
scroll to position [2642, 0]
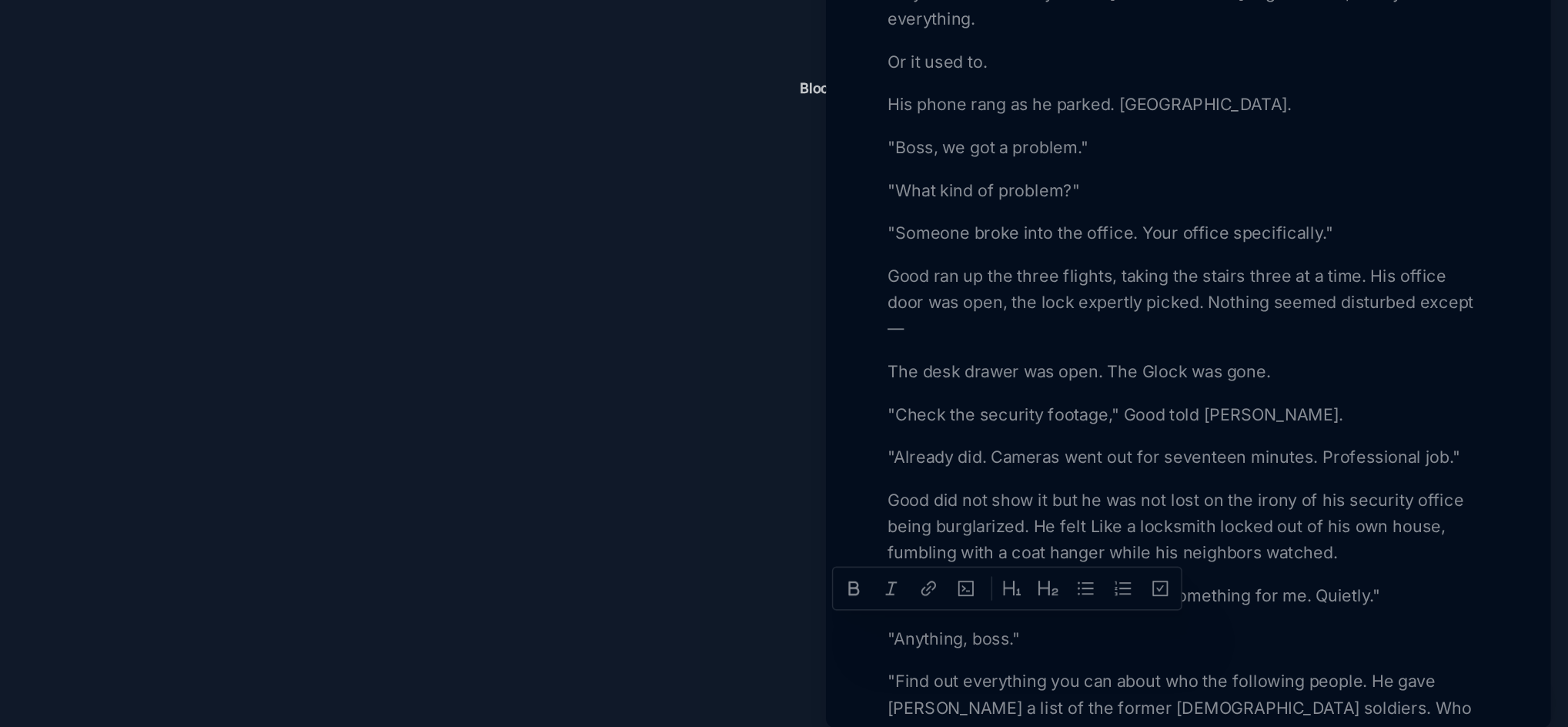
drag, startPoint x: 1135, startPoint y: 650, endPoint x: 1103, endPoint y: 651, distance: 32.0
click at [1103, 632] on p ""[PERSON_NAME], I need you to do something for me. Quietly."" at bounding box center [1302, 621] width 422 height 18
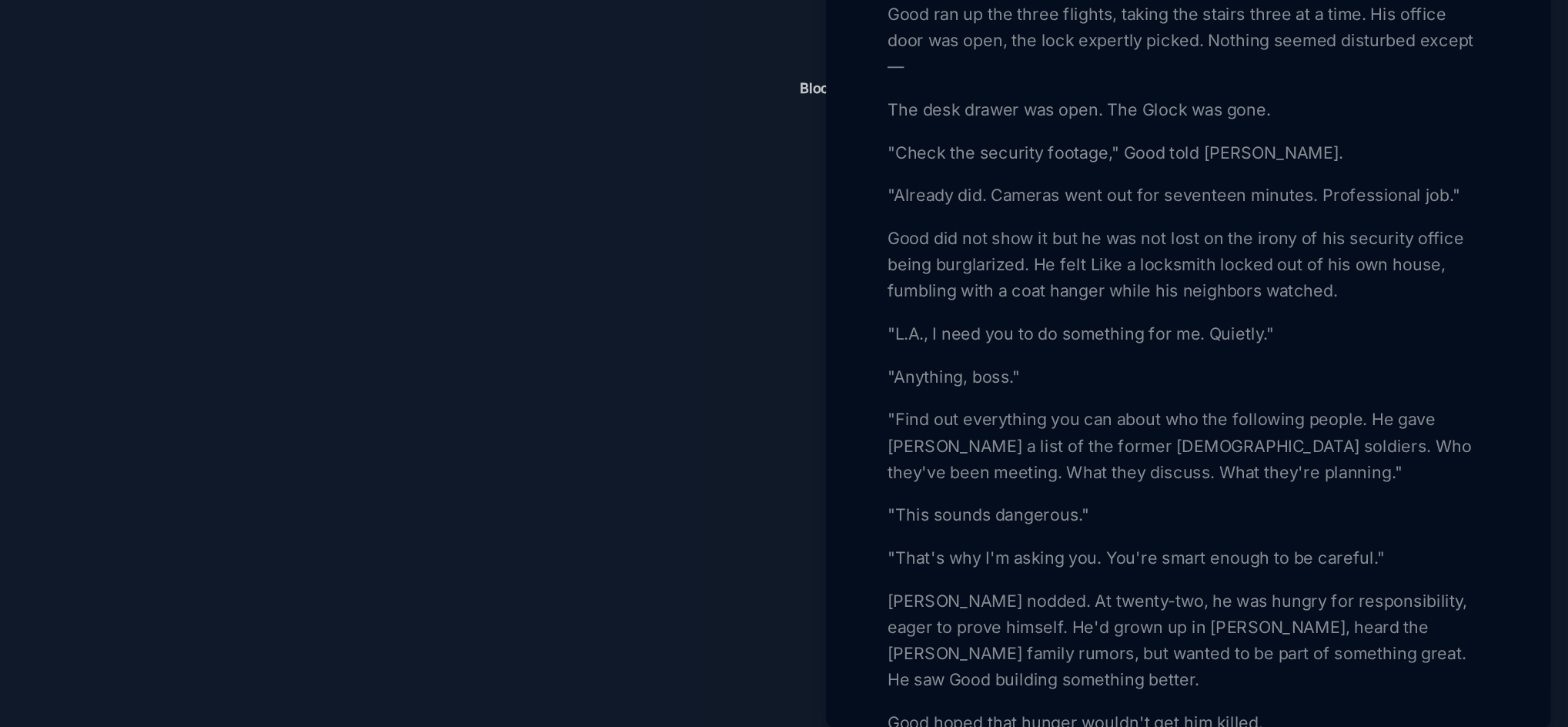
scroll to position [2854, 0]
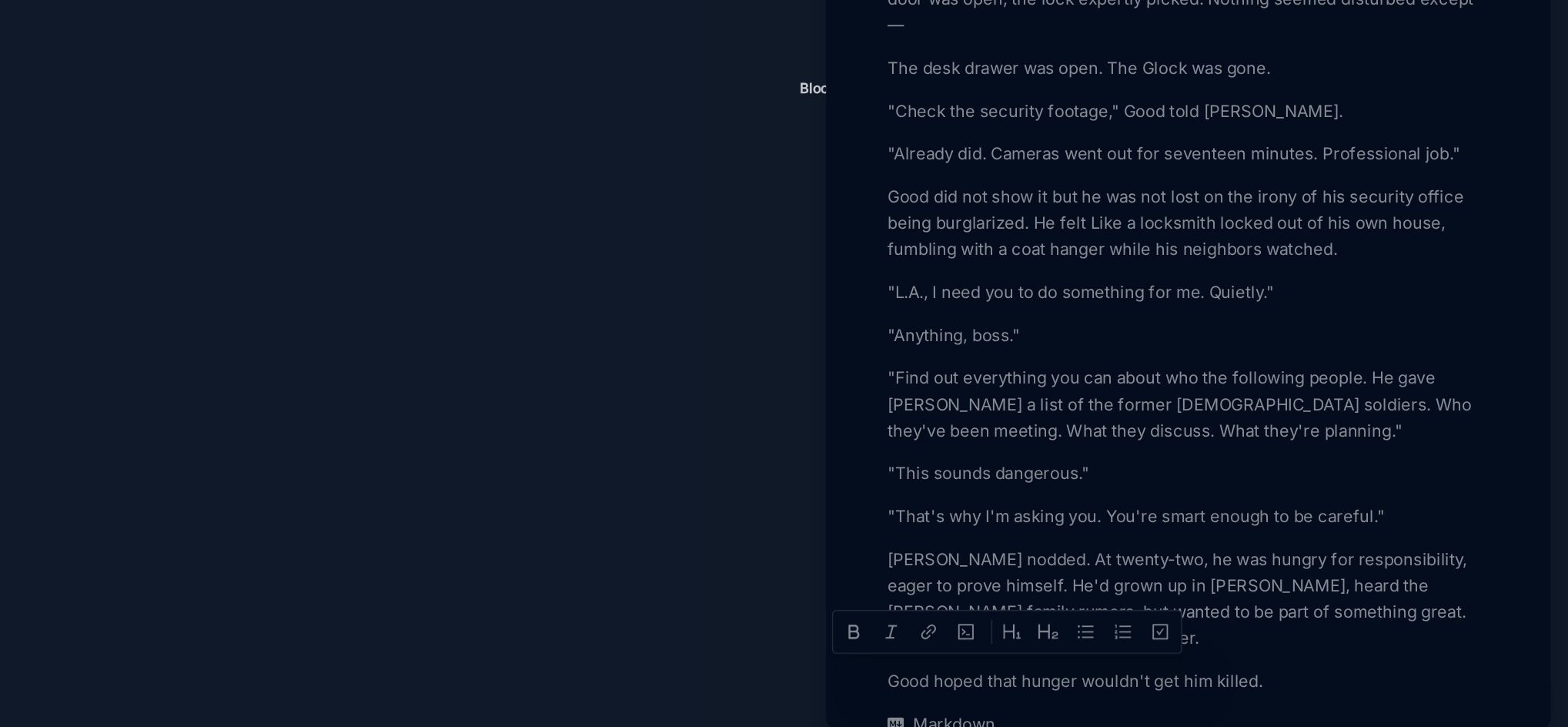
drag, startPoint x: 1182, startPoint y: 677, endPoint x: 1091, endPoint y: 679, distance: 91.0
click at [1091, 661] on p "[PERSON_NAME] nodded. At twenty-two, he was hungry for responsibility, eager to…" at bounding box center [1302, 624] width 422 height 74
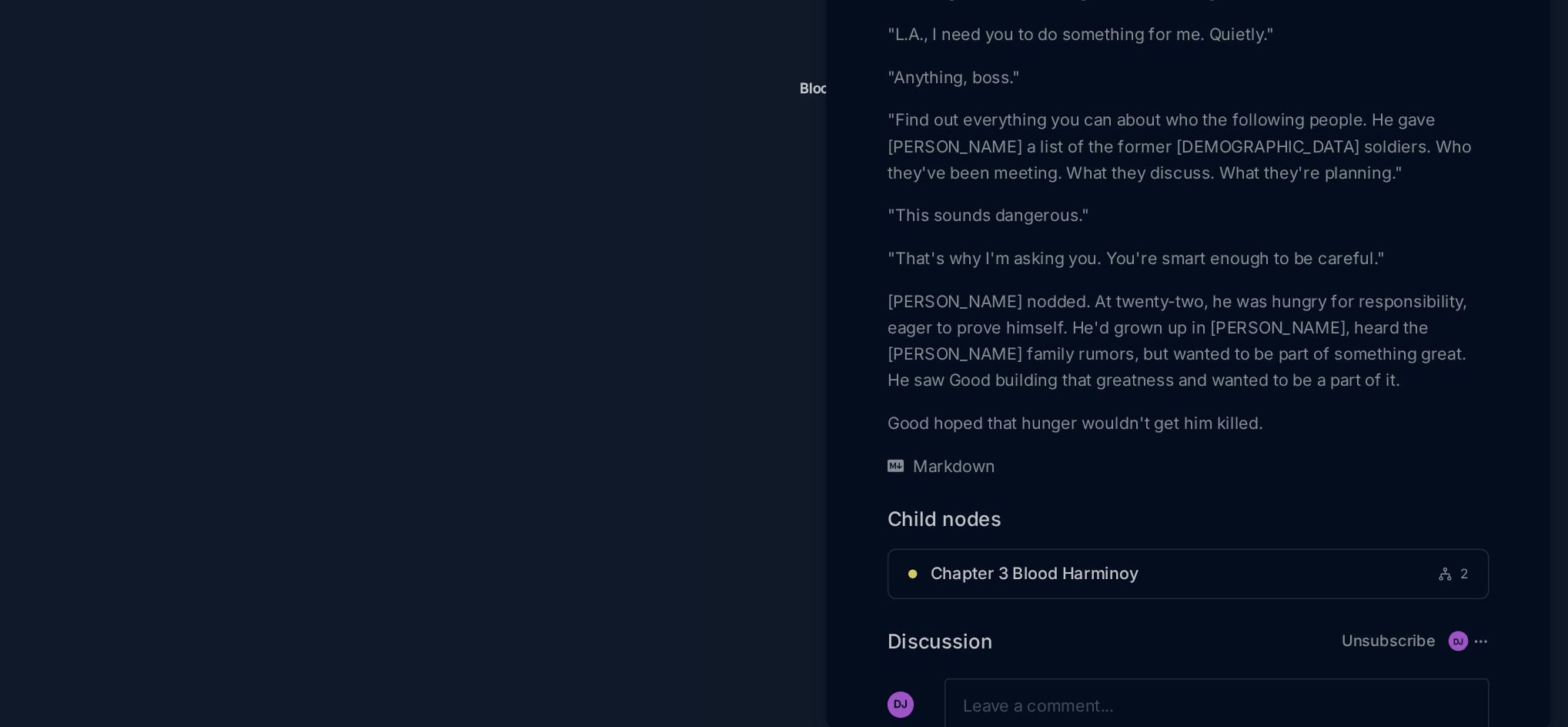
scroll to position [3045, 0]
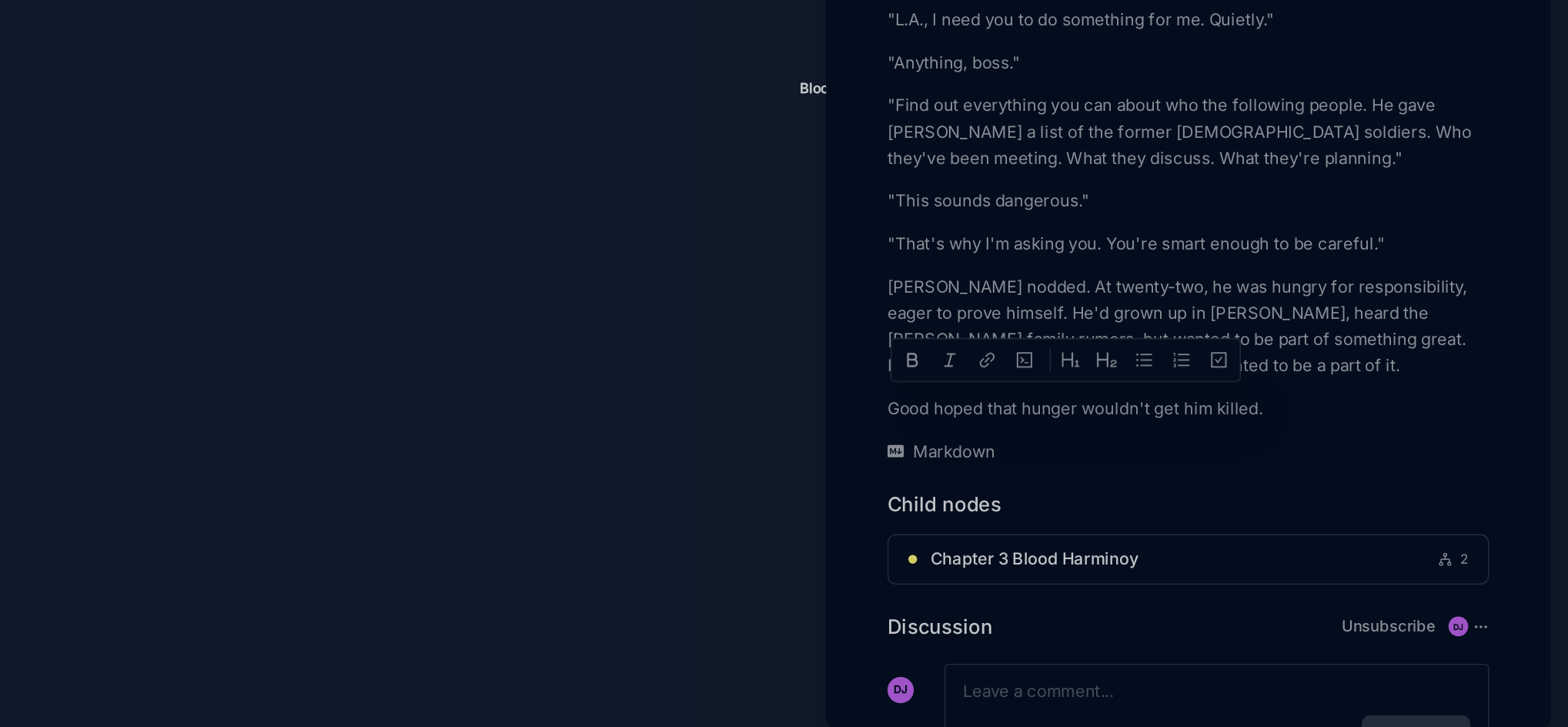
drag, startPoint x: 1234, startPoint y: 491, endPoint x: 1196, endPoint y: 487, distance: 38.2
click at [1196, 470] on p "[PERSON_NAME] nodded. At twenty-two, he was hungry for responsibility, eager to…" at bounding box center [1302, 434] width 422 height 74
click at [1232, 470] on p "[PERSON_NAME] nodded. At twenty-two, he was hungry for responsibility, eager to…" at bounding box center [1302, 434] width 422 height 74
click at [1346, 434] on p "[PERSON_NAME] nodded. At twenty-two, he was hungry for responsibility, eager to…" at bounding box center [1302, 434] width 422 height 74
click at [961, 521] on div at bounding box center [784, 364] width 1568 height 727
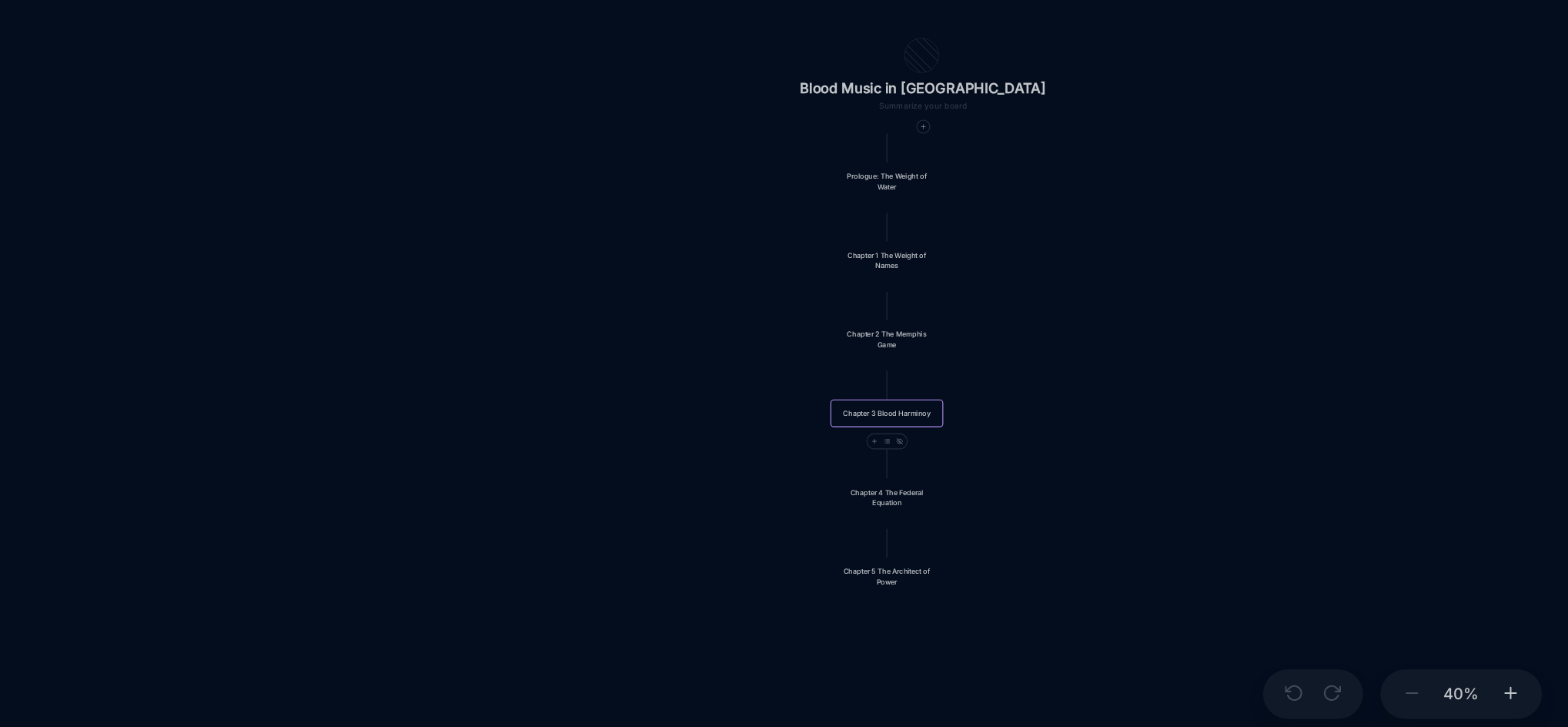
click at [1088, 494] on div "Chapter 3 Blood Harminoy" at bounding box center [1090, 494] width 67 height 7
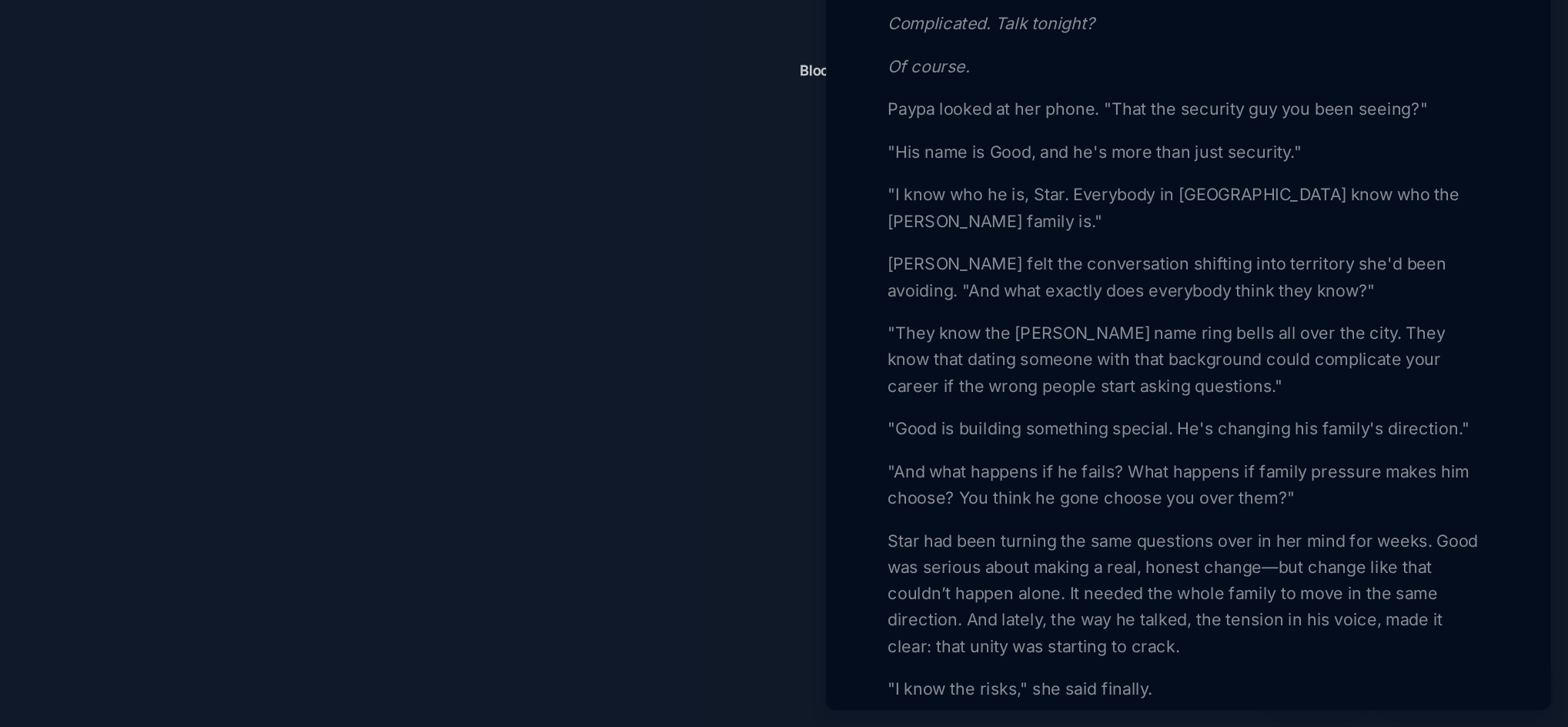
scroll to position [1971, 0]
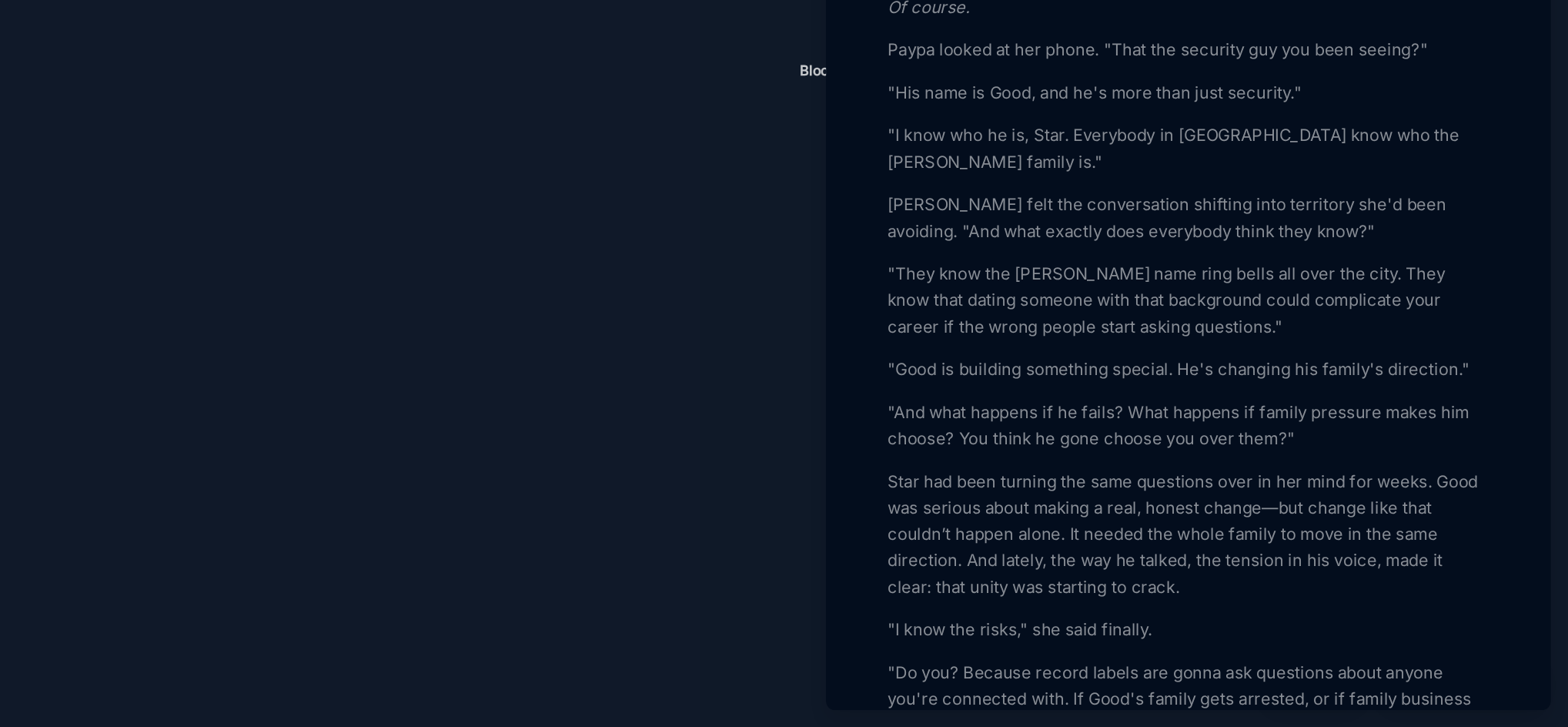
click at [1092, 485] on p ""Good is building something special. He's changing his family's direction."" at bounding box center [1302, 476] width 422 height 18
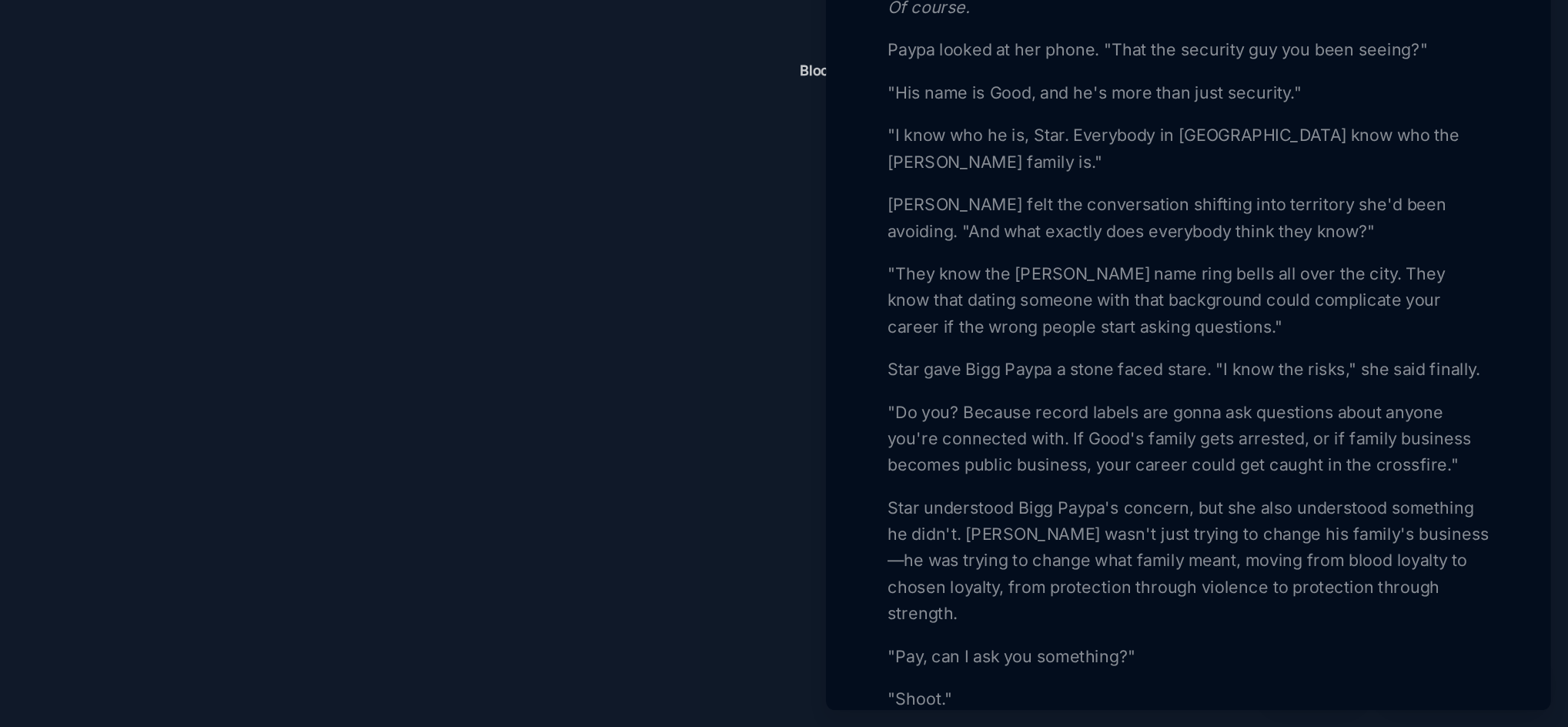
click at [1246, 485] on p "Star gave Bigg Paypa a stone faced stare. "I know the risks," she said finally." at bounding box center [1302, 476] width 422 height 18
click at [1187, 485] on p "Star gave Bigg Paypa a stone-faced stare. "I know the risks," she said finally." at bounding box center [1302, 476] width 422 height 18
drag, startPoint x: 1299, startPoint y: 569, endPoint x: 1317, endPoint y: 570, distance: 18.0
click at [1317, 552] on p ""Do you? Because record labels are gonna ask questions about anyone you're conn…" at bounding box center [1302, 524] width 422 height 55
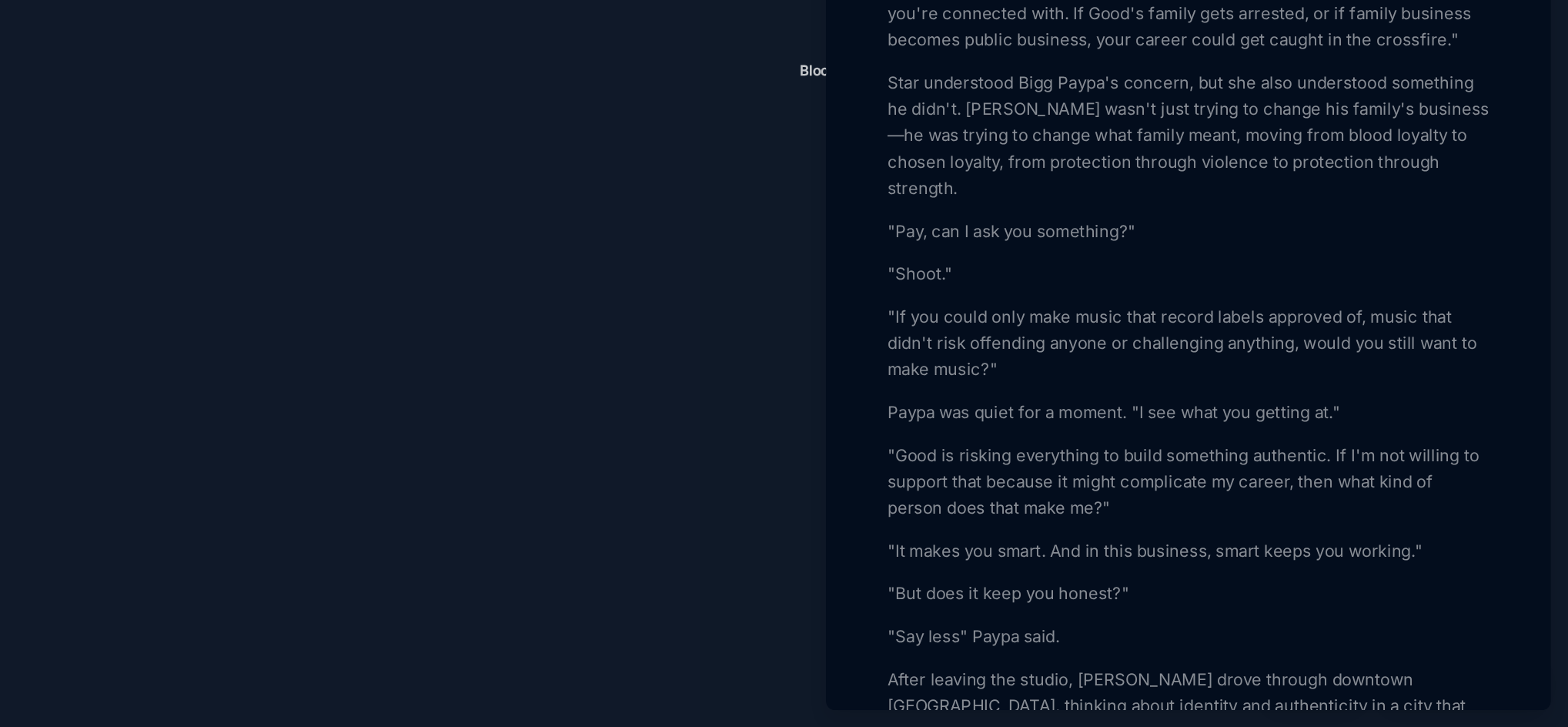
scroll to position [2297, 0]
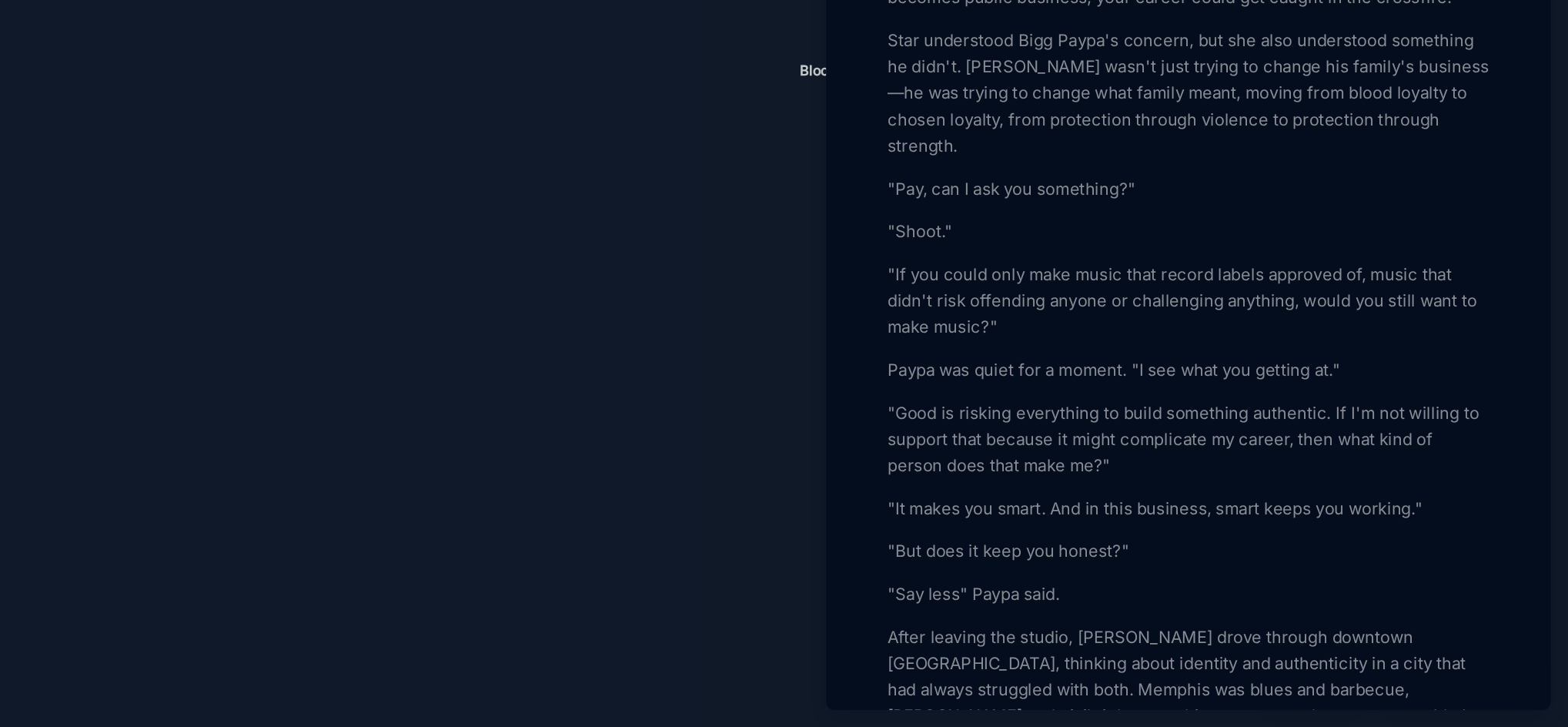
click at [1091, 549] on p ""Good is risking everything to build something authentic. If I'm not willing to…" at bounding box center [1302, 525] width 422 height 55
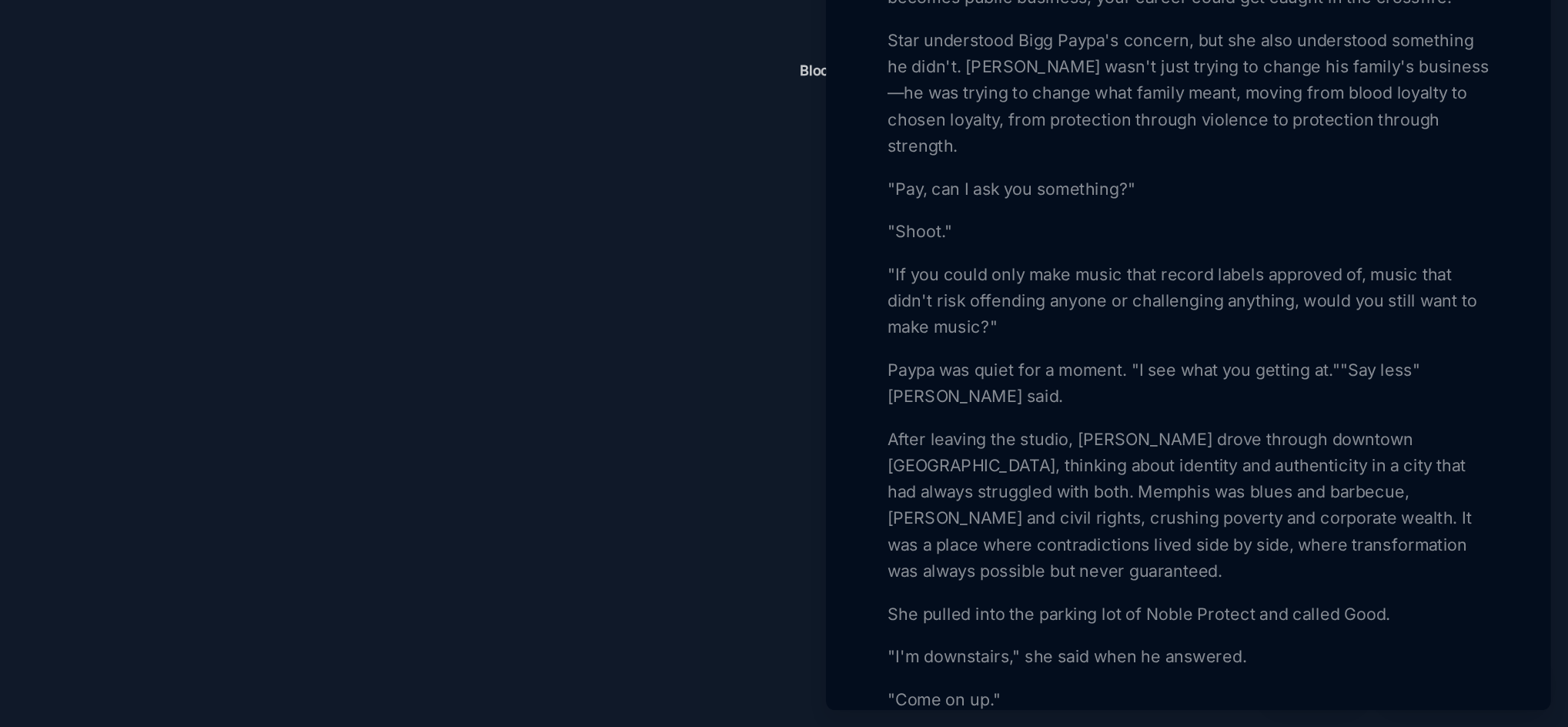
click at [1409, 505] on p "Paypa was quiet for a moment. "I see what you getting at.""Say less" [PERSON_NA…" at bounding box center [1302, 485] width 422 height 37
click at [1408, 505] on p "Paypa was quiet for a moment. "I see what you getting at."Say less" Paypa said." at bounding box center [1302, 485] width 422 height 37
drag, startPoint x: 1465, startPoint y: 517, endPoint x: 1480, endPoint y: 532, distance: 21.2
click at [1480, 505] on p "Paypa was quiet for a moment. "I see what you getting at. Say less" [PERSON_NAM…" at bounding box center [1302, 485] width 422 height 37
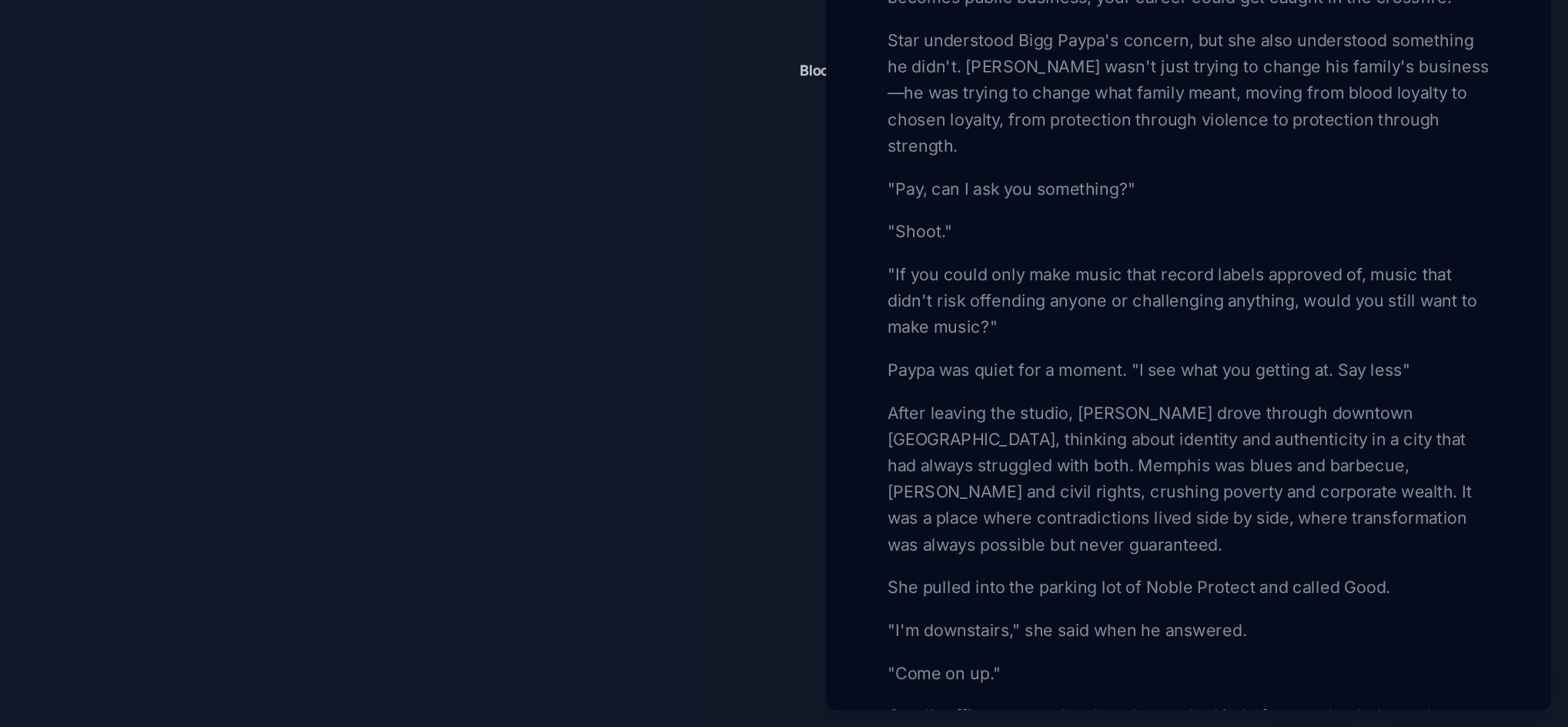
click at [1453, 485] on p "Paypa was quiet for a moment. "I see what you getting at. Say less"" at bounding box center [1302, 476] width 422 height 18
click at [1378, 485] on p "Paypa was quiet for a moment. "I see what you getting at. Say less."" at bounding box center [1302, 476] width 422 height 18
drag, startPoint x: 1378, startPoint y: 522, endPoint x: 1416, endPoint y: 452, distance: 79.6
drag, startPoint x: 1416, startPoint y: 452, endPoint x: 1413, endPoint y: 424, distance: 28.2
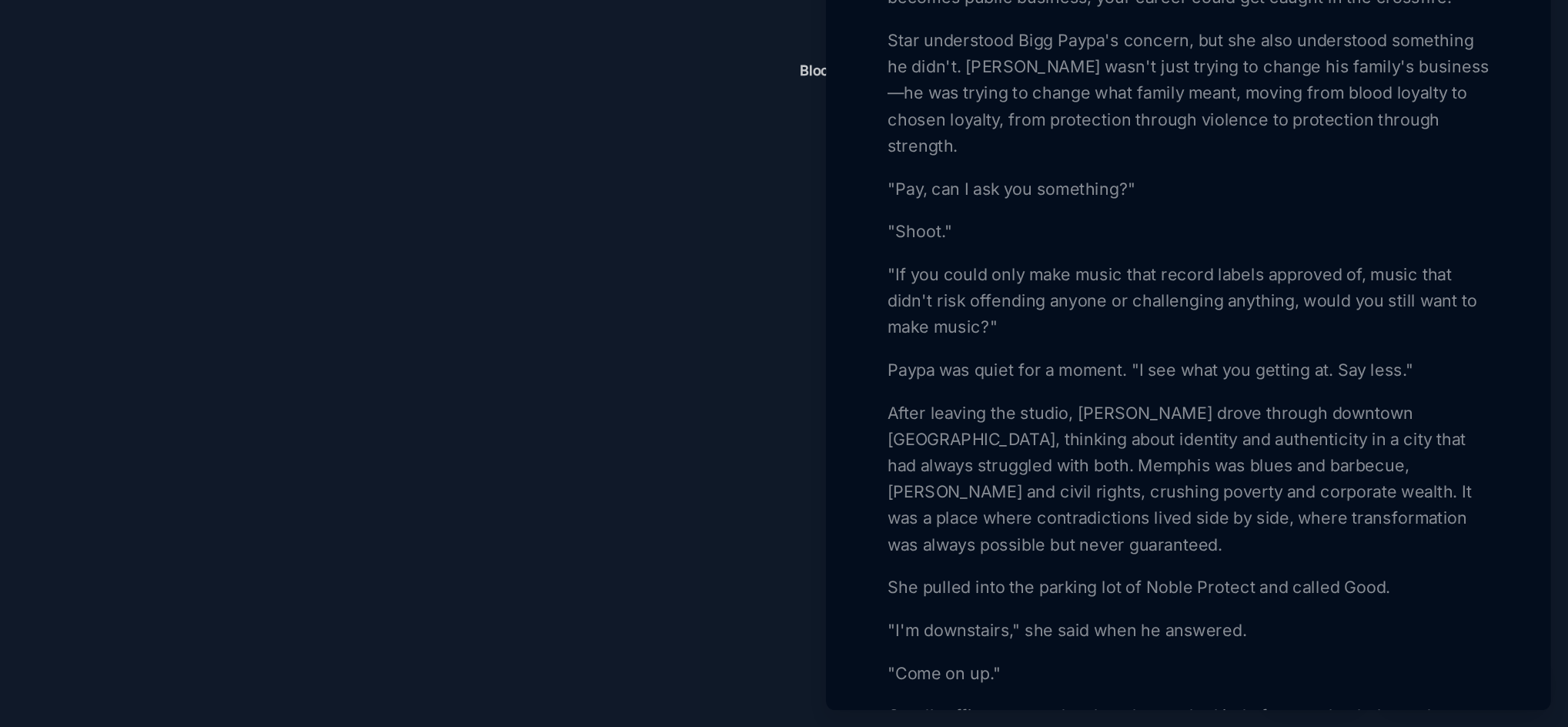
click at [1413, 389] on p ""Shoot."" at bounding box center [1302, 379] width 422 height 18
click at [1420, 455] on p ""If you could only make music that record labels approved of, music that didn't…" at bounding box center [1302, 427] width 422 height 55
click at [1425, 455] on p ""If you could only make music that record labels approved of, music that didn't…" at bounding box center [1302, 427] width 422 height 55
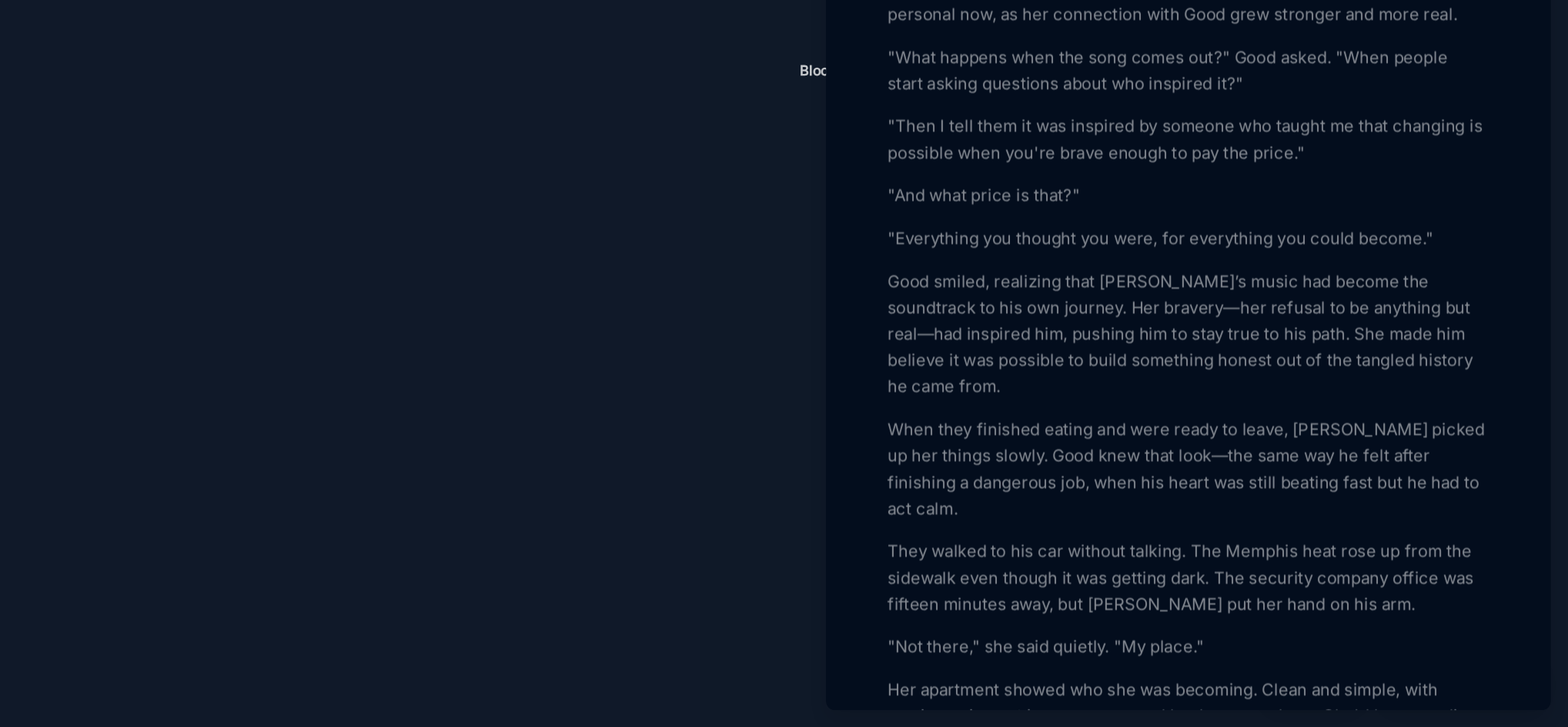
scroll to position [3700, 0]
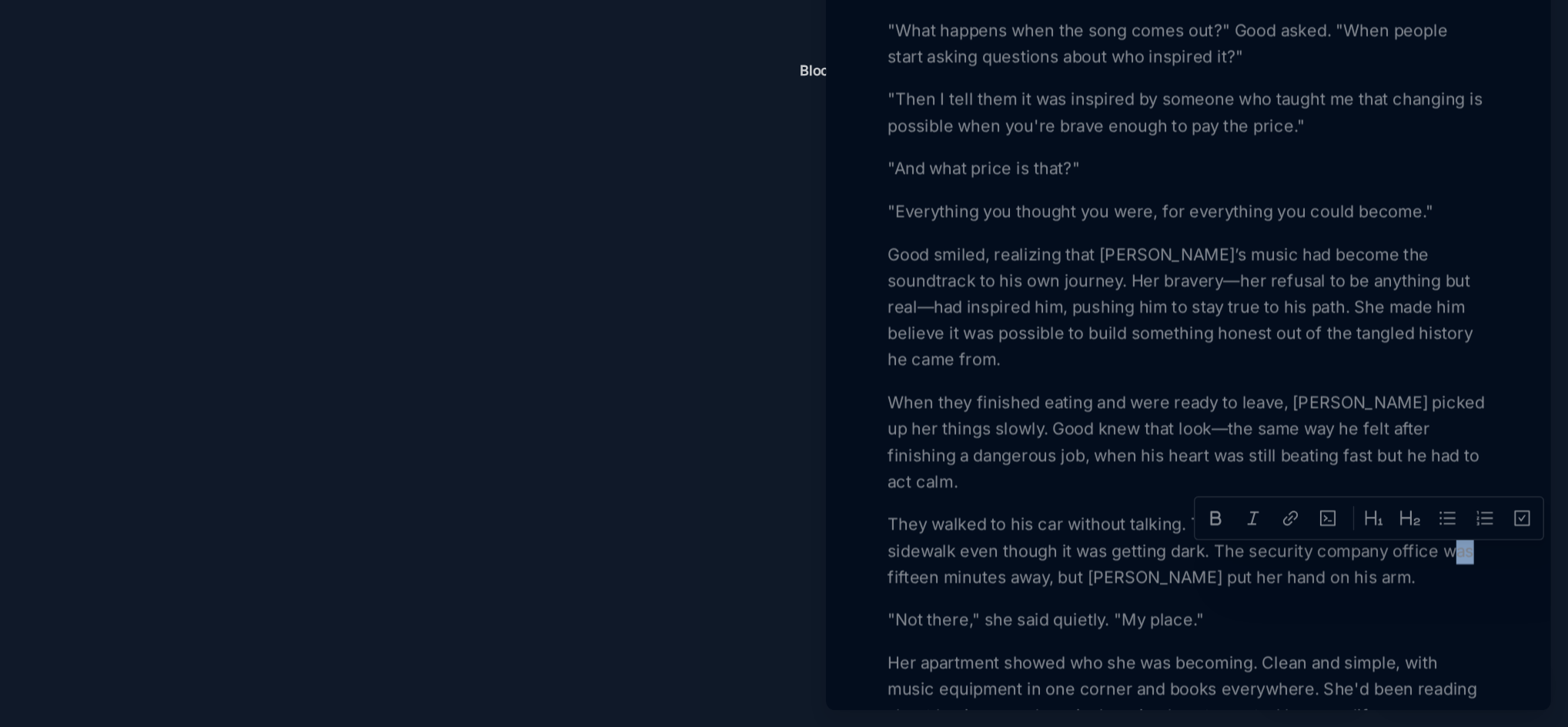
drag, startPoint x: 1486, startPoint y: 612, endPoint x: 1501, endPoint y: 612, distance: 15.0
click at [1501, 612] on p "They walked to his car without talking. The Memphis heat rose up from the sidew…" at bounding box center [1302, 602] width 422 height 55
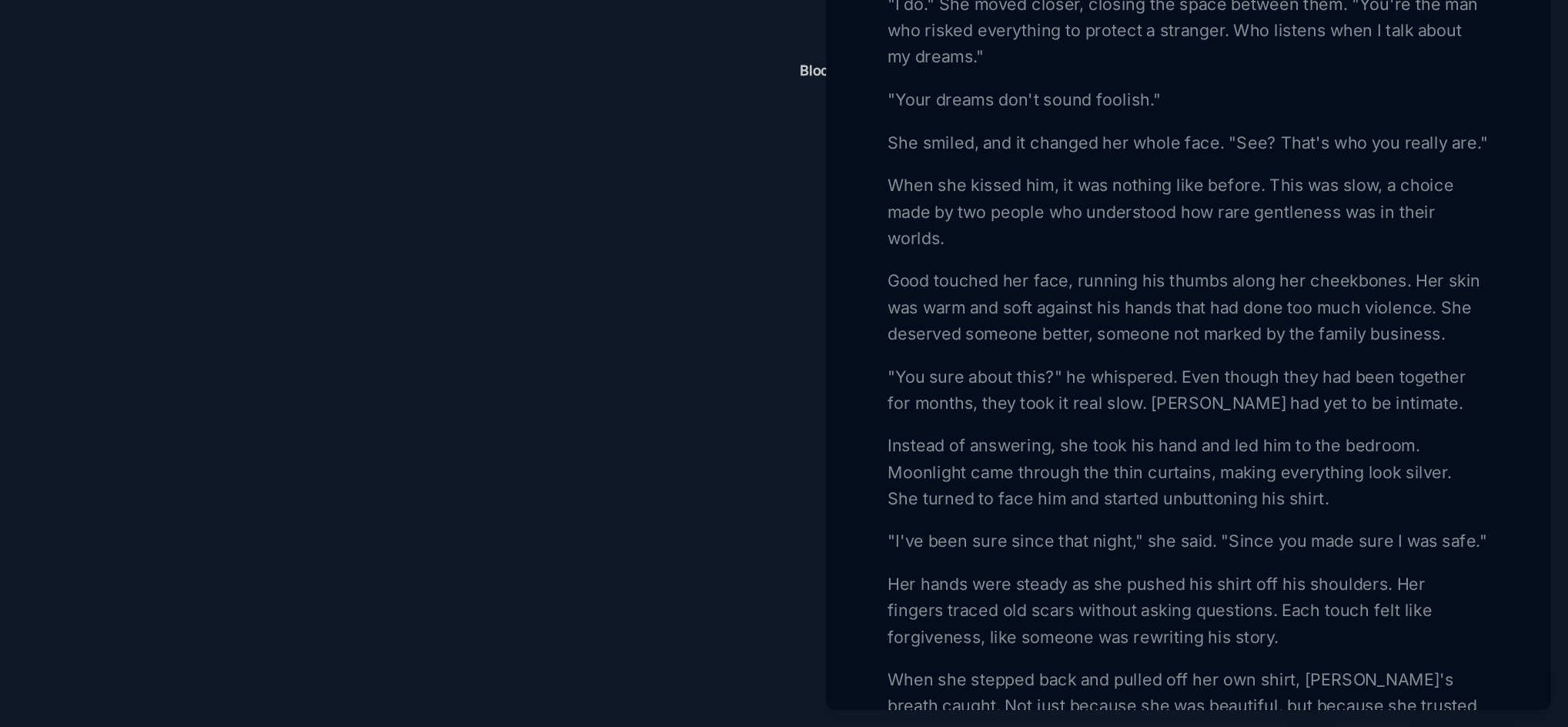
scroll to position [4852, 0]
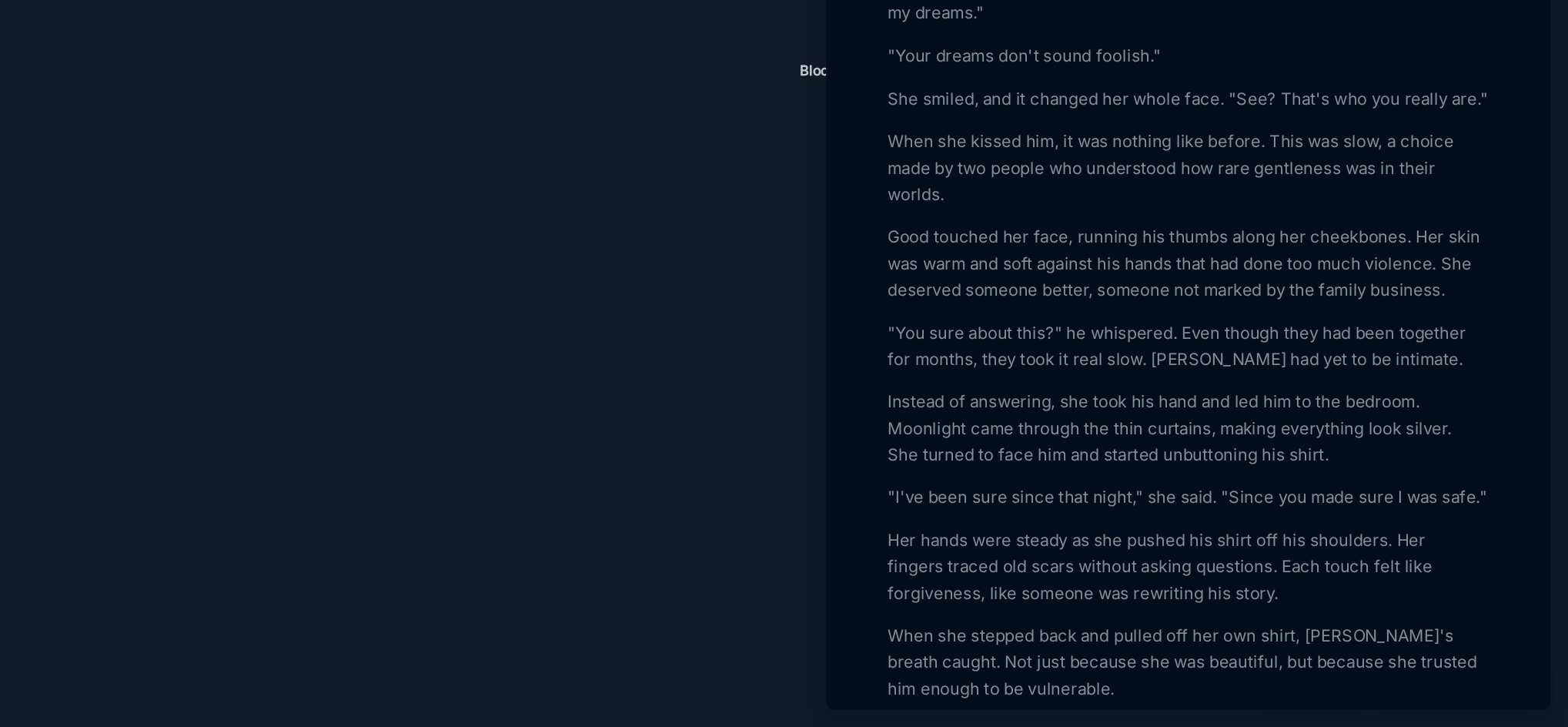
click at [1406, 545] on p "Instead of answering, she took his hand and led him to the bedroom. Moonlight c…" at bounding box center [1302, 517] width 422 height 55
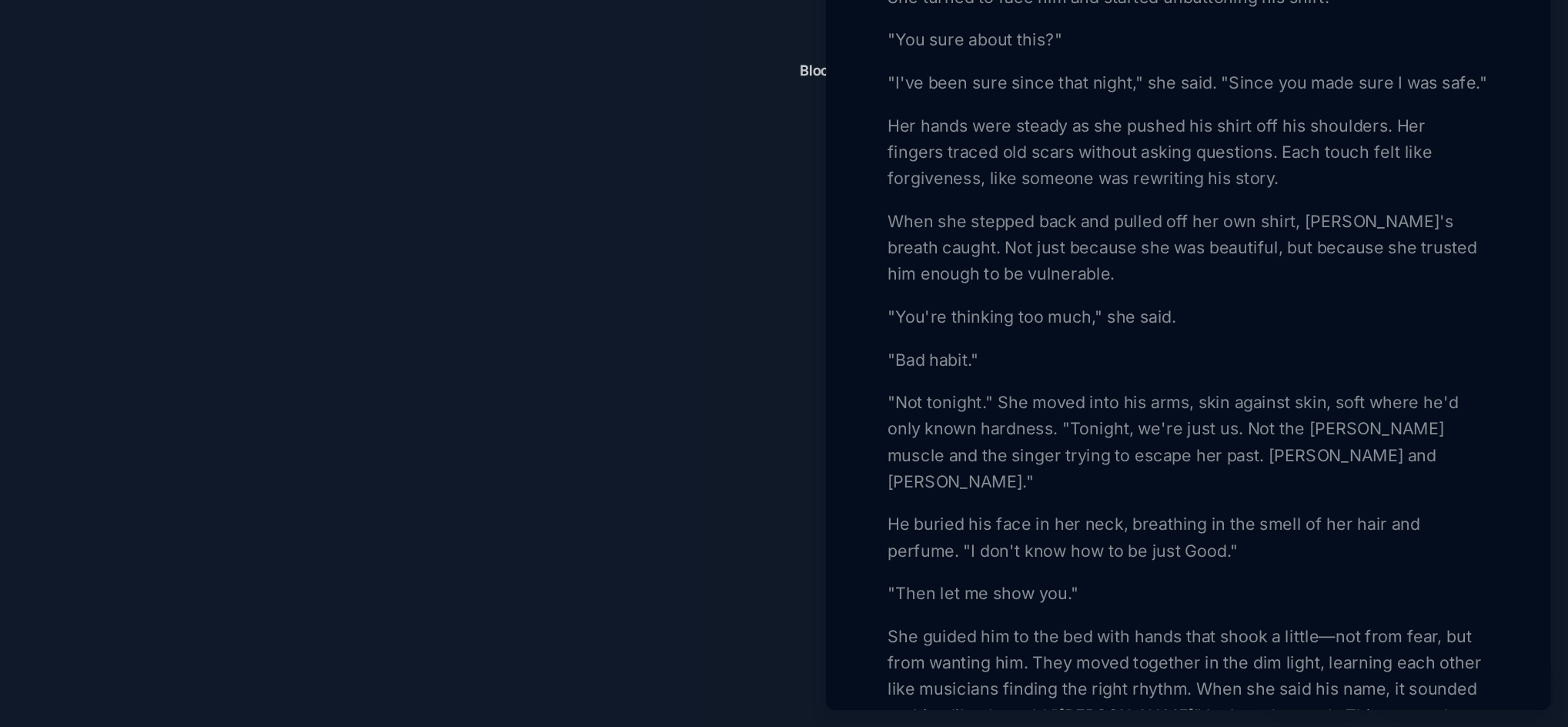
scroll to position [5191, 0]
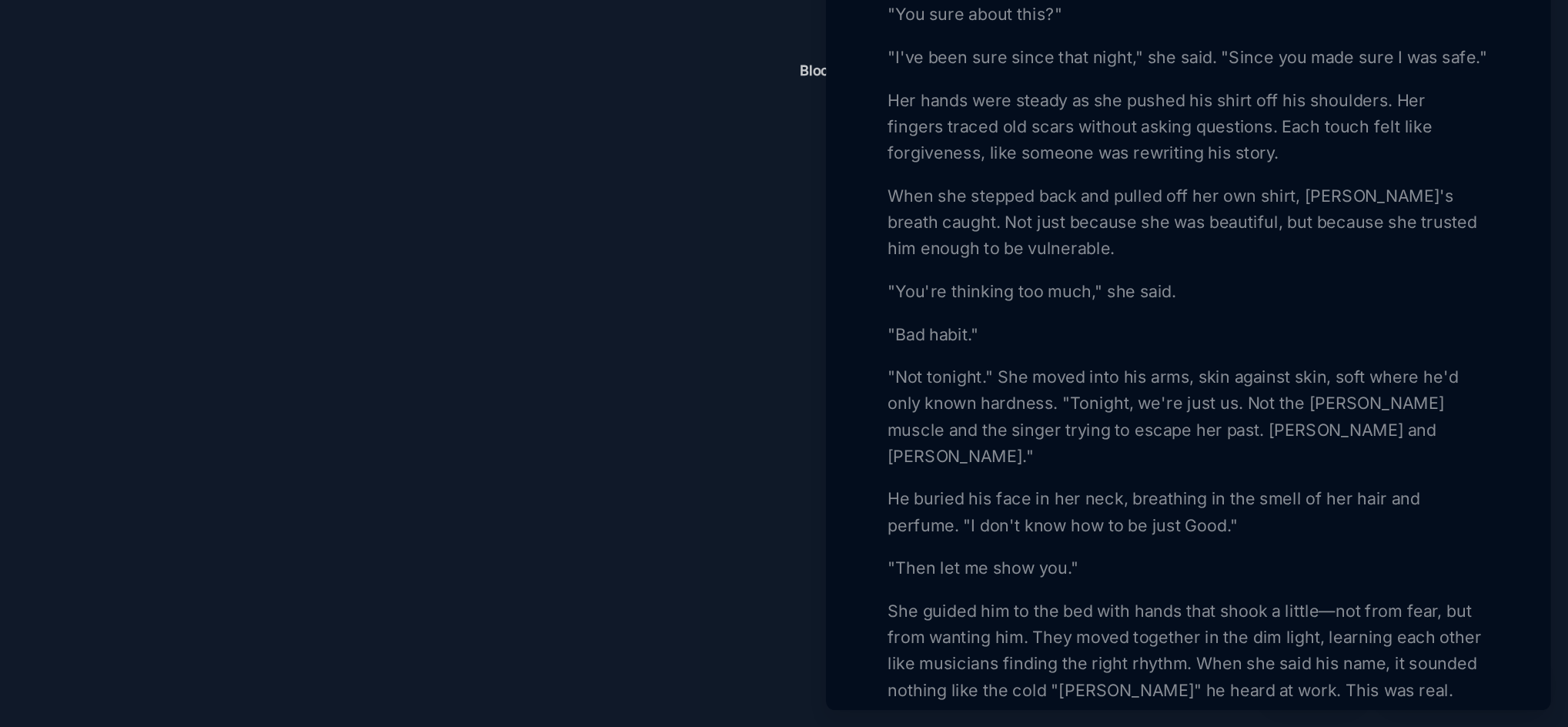
click at [1328, 594] on p "He buried his face in her neck, breathing in the smell of her hair and perfume.…" at bounding box center [1302, 575] width 422 height 37
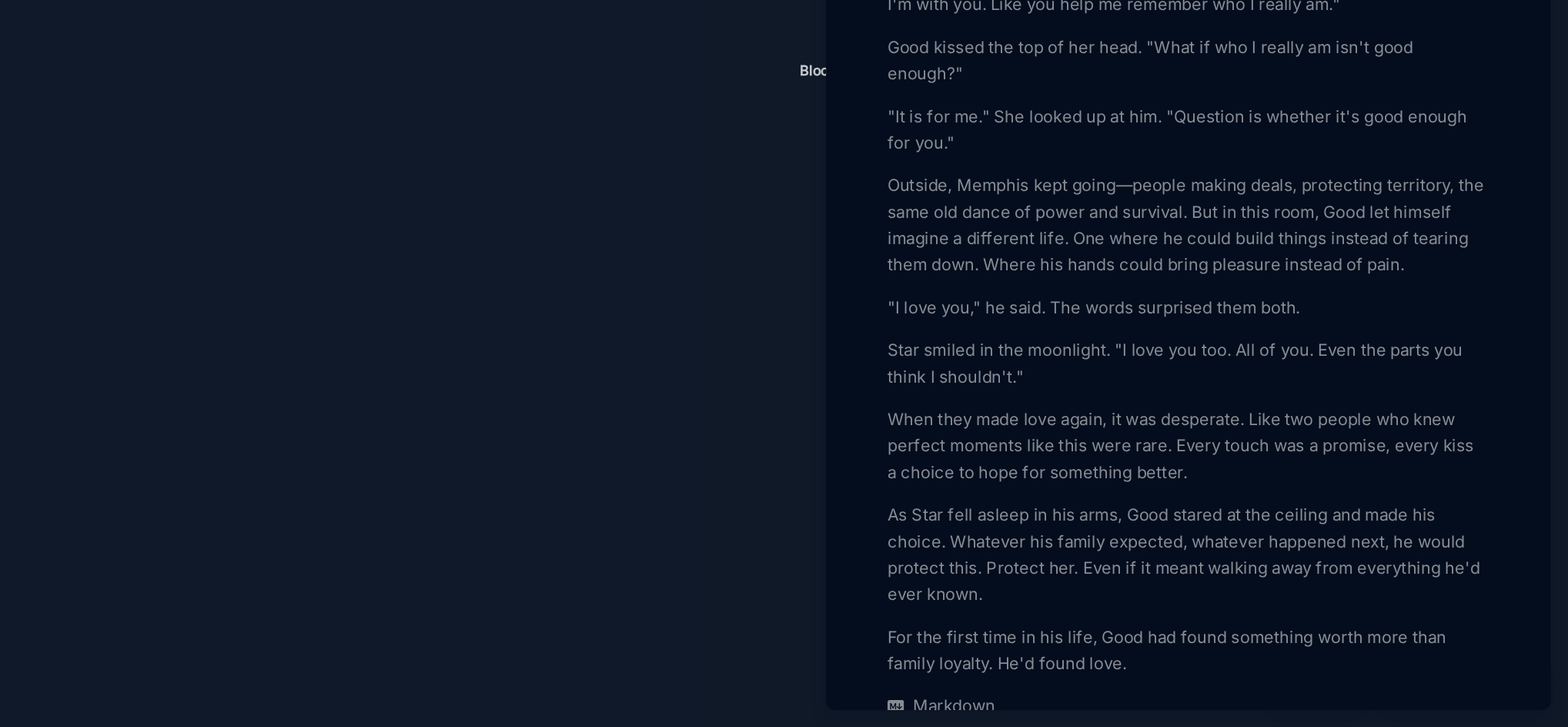
scroll to position [5817, 0]
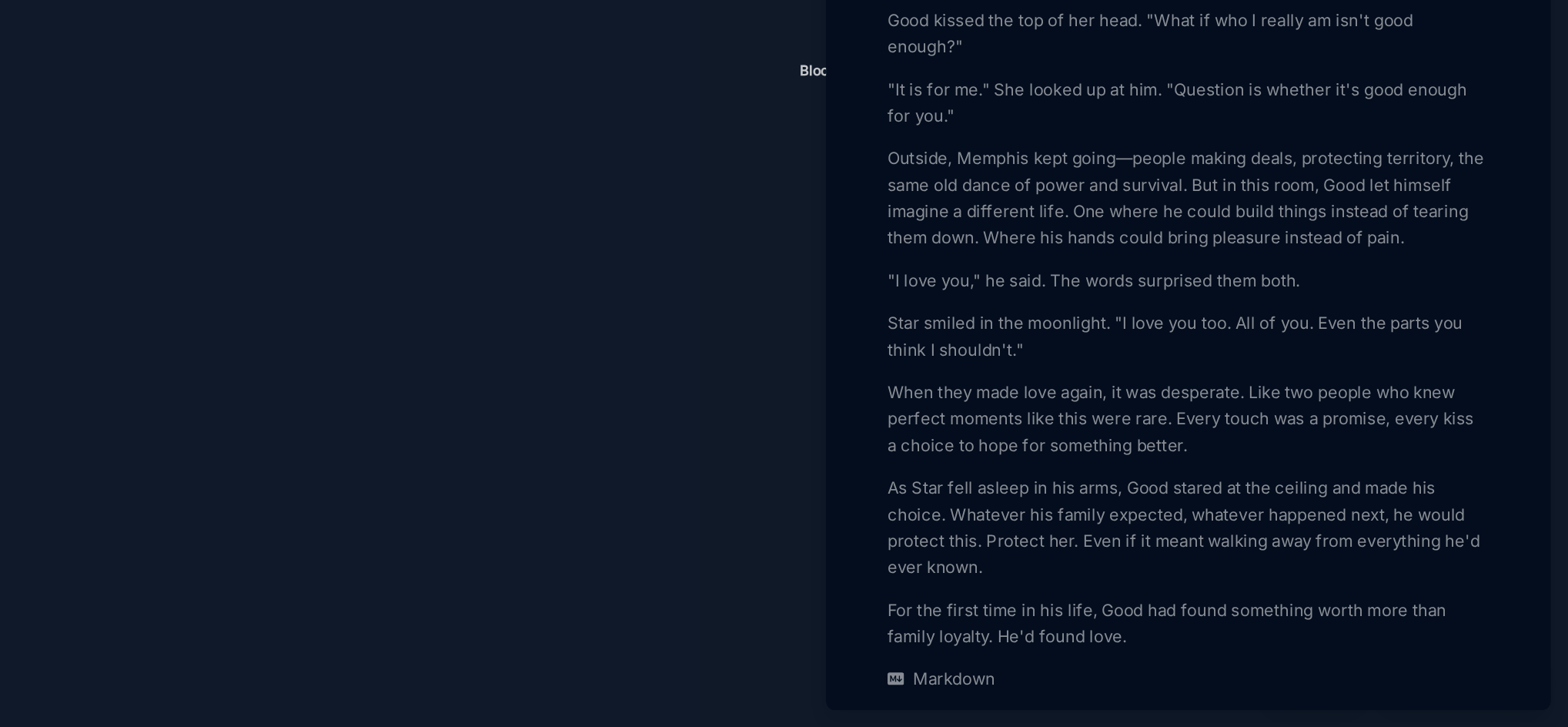
click at [898, 615] on div at bounding box center [784, 364] width 1568 height 727
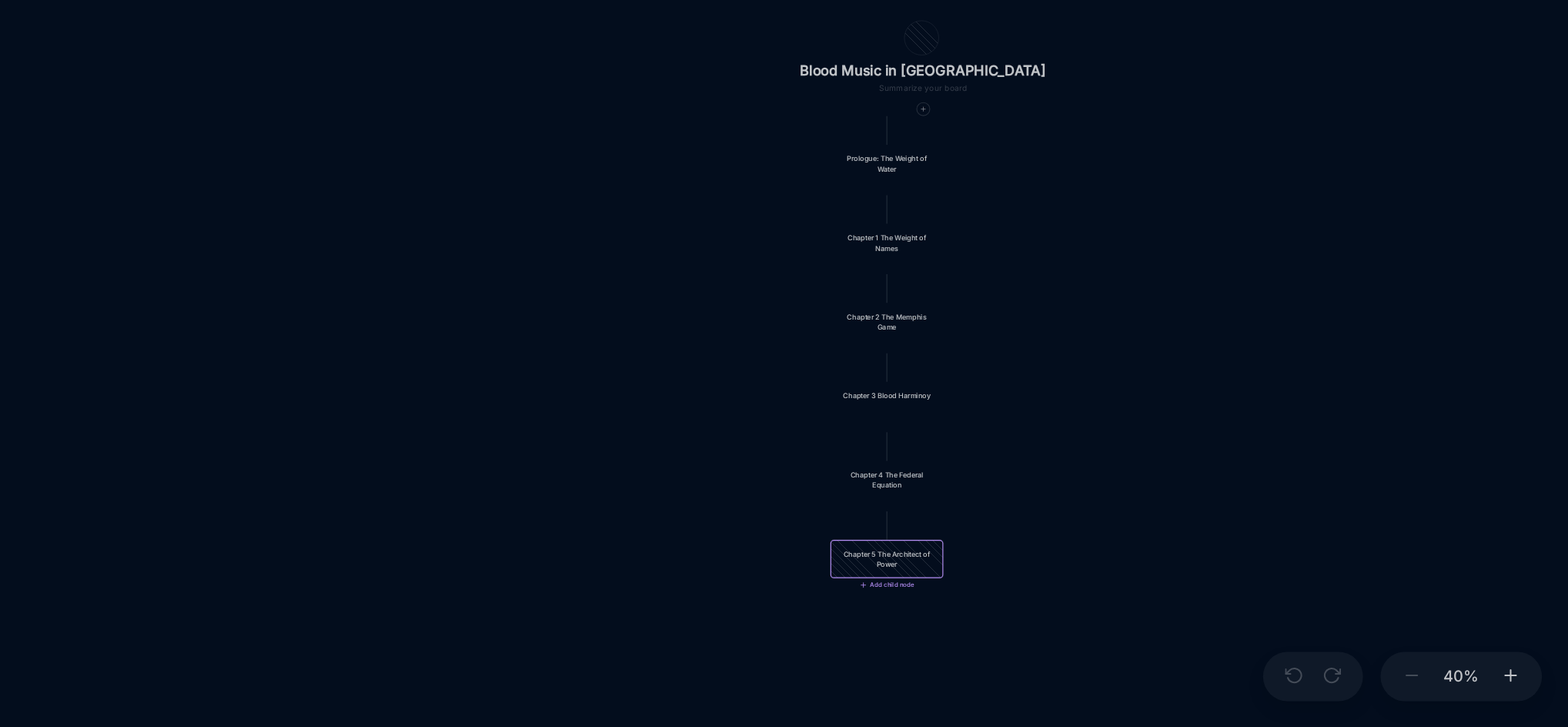
click at [1104, 616] on div "Chapter 5 The Architect of Power" at bounding box center [1090, 608] width 67 height 15
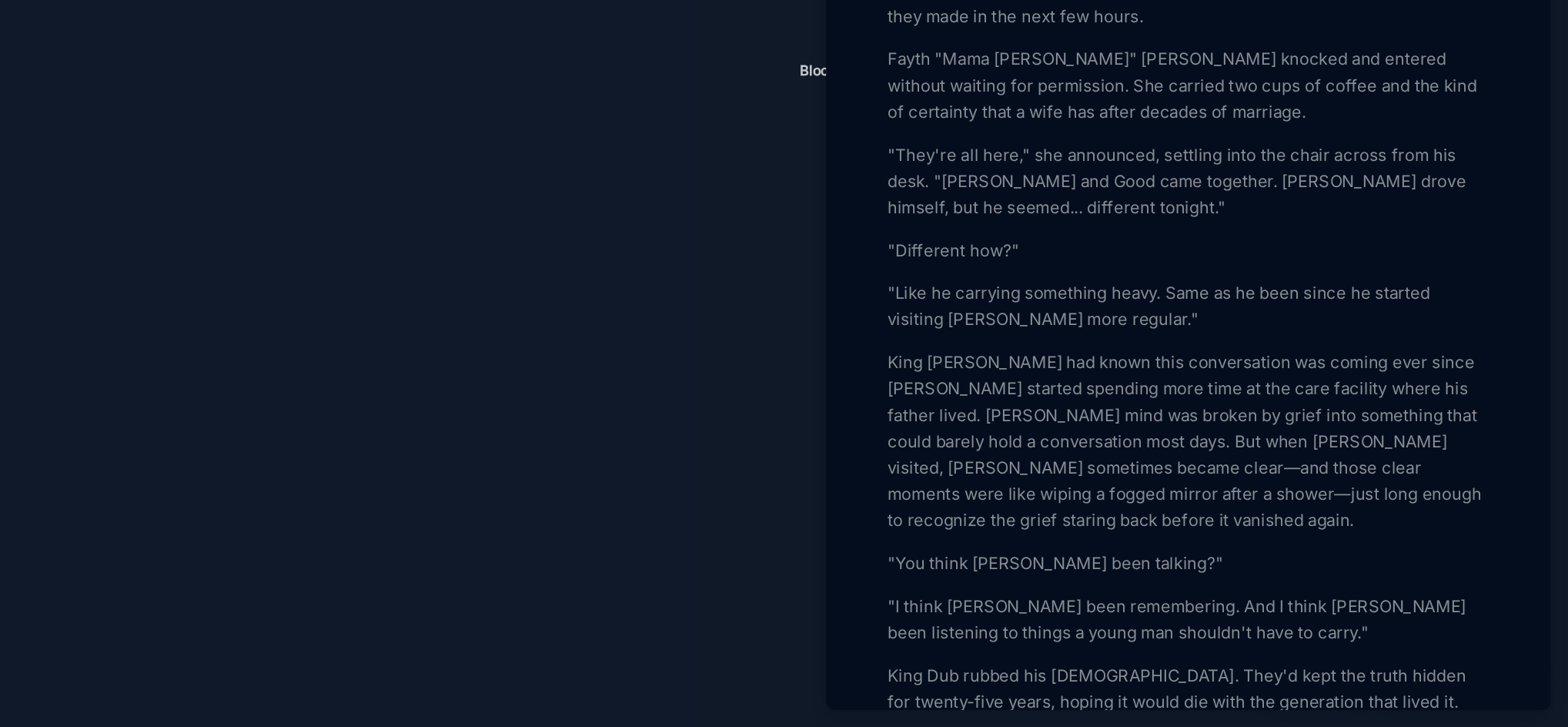
scroll to position [492, 0]
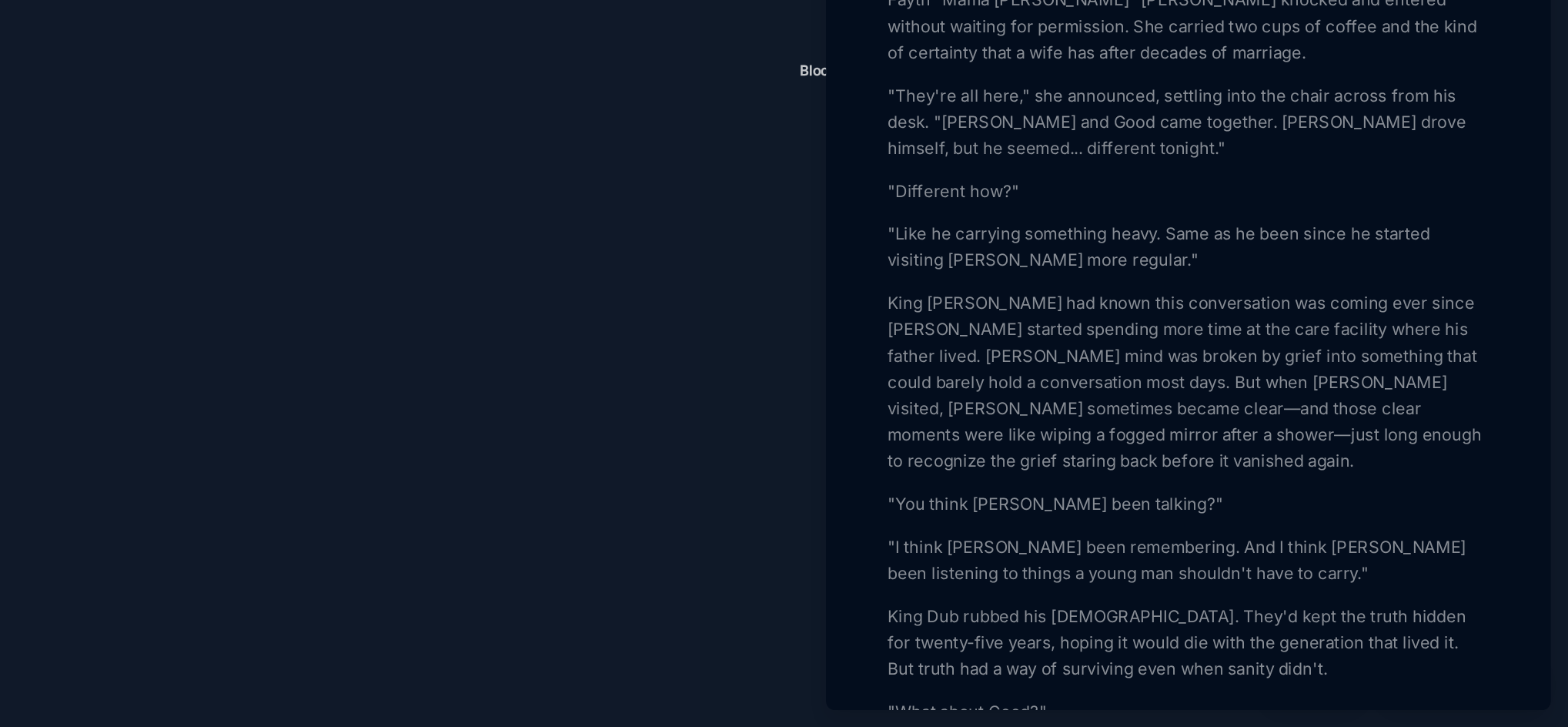
click at [1480, 510] on p "King [PERSON_NAME] had known this conversation was coming ever since [PERSON_NA…" at bounding box center [1302, 485] width 422 height 130
click at [1474, 508] on p "King [PERSON_NAME] had known this conversation was coming ever since [PERSON_NA…" at bounding box center [1302, 485] width 422 height 130
click at [1326, 549] on p "King [PERSON_NAME] had known this conversation was coming ever since [PERSON_NA…" at bounding box center [1302, 485] width 422 height 130
click at [1185, 580] on p ""You think [PERSON_NAME] been talking?"" at bounding box center [1302, 570] width 422 height 18
click at [1190, 580] on p ""You think [PERSON_NAME] been talking?"" at bounding box center [1302, 570] width 422 height 18
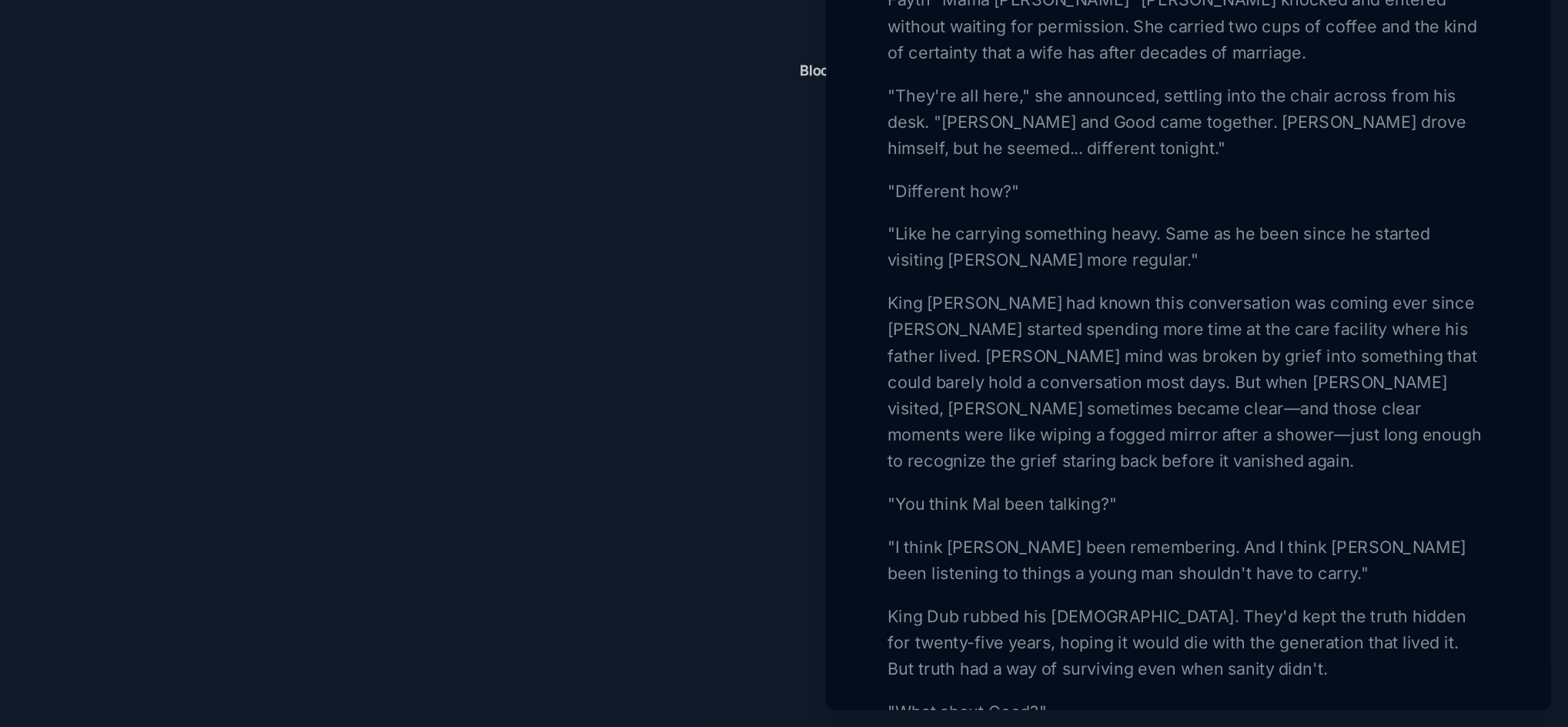
click at [1170, 628] on p ""I think [PERSON_NAME] been remembering. And I think [PERSON_NAME] been listeni…" at bounding box center [1302, 610] width 422 height 37
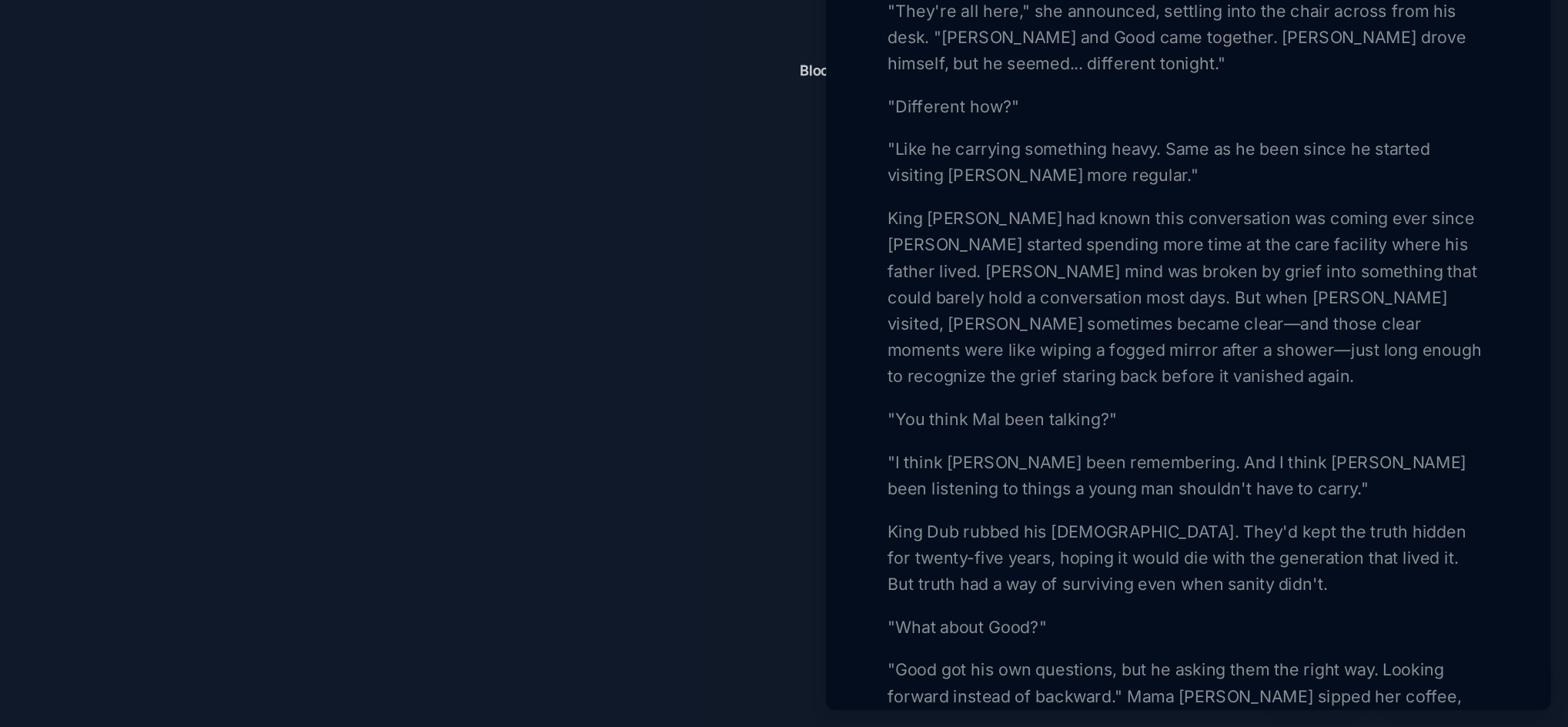
scroll to position [582, 0]
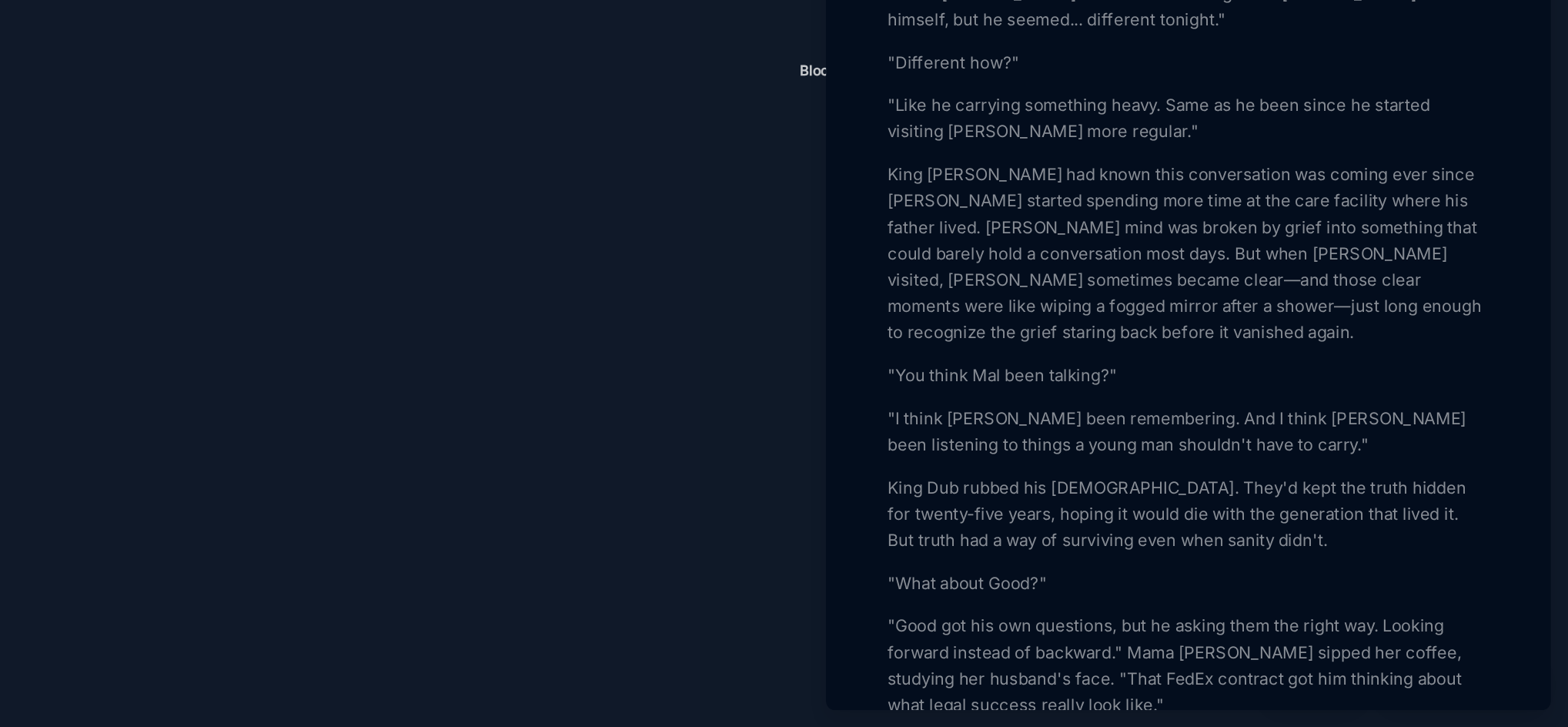
click at [1278, 538] on p ""I think [PERSON_NAME] been remembering. And I think [PERSON_NAME] been listeni…" at bounding box center [1302, 519] width 422 height 37
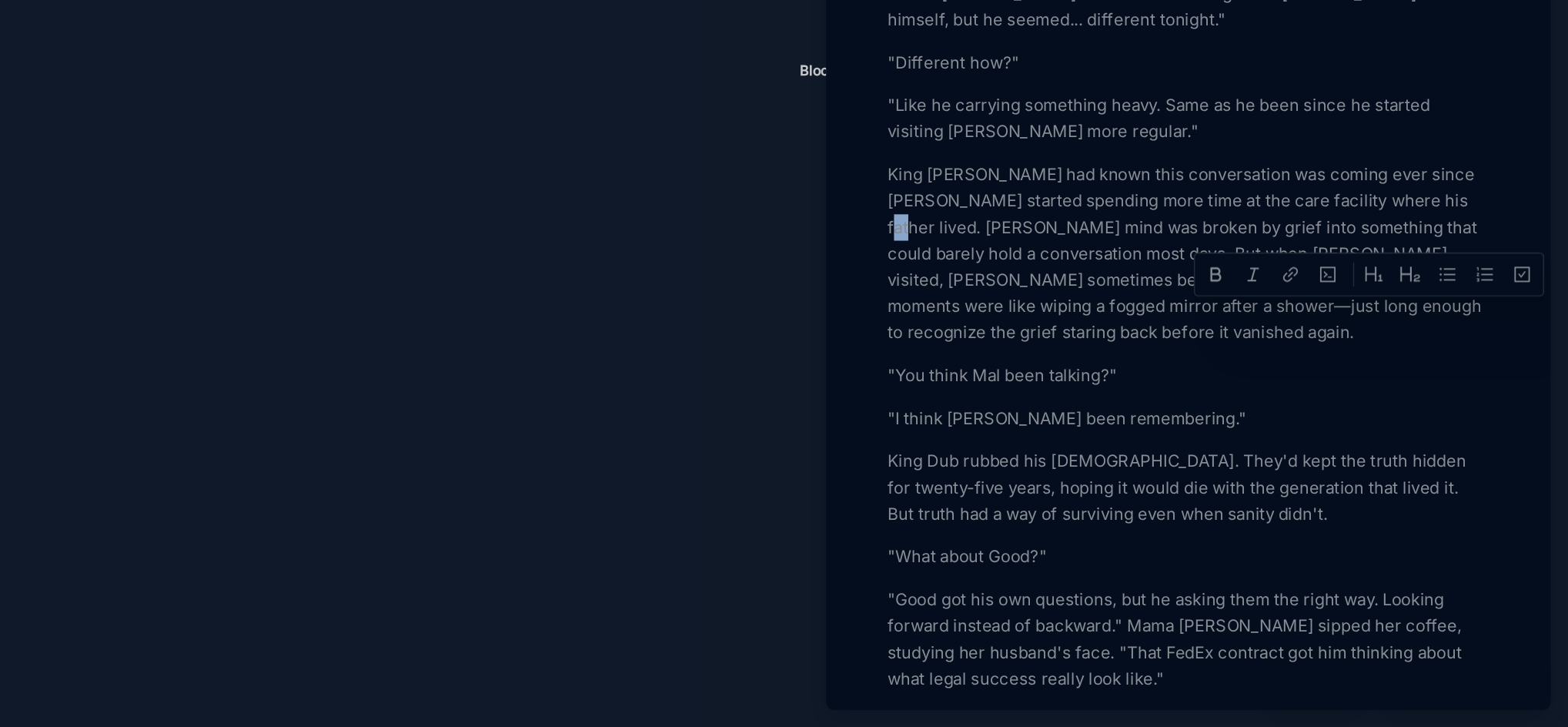
drag, startPoint x: 1466, startPoint y: 437, endPoint x: 1476, endPoint y: 439, distance: 10.2
click at [1476, 439] on p "King [PERSON_NAME] had known this conversation was coming ever since [PERSON_NA…" at bounding box center [1302, 395] width 422 height 130
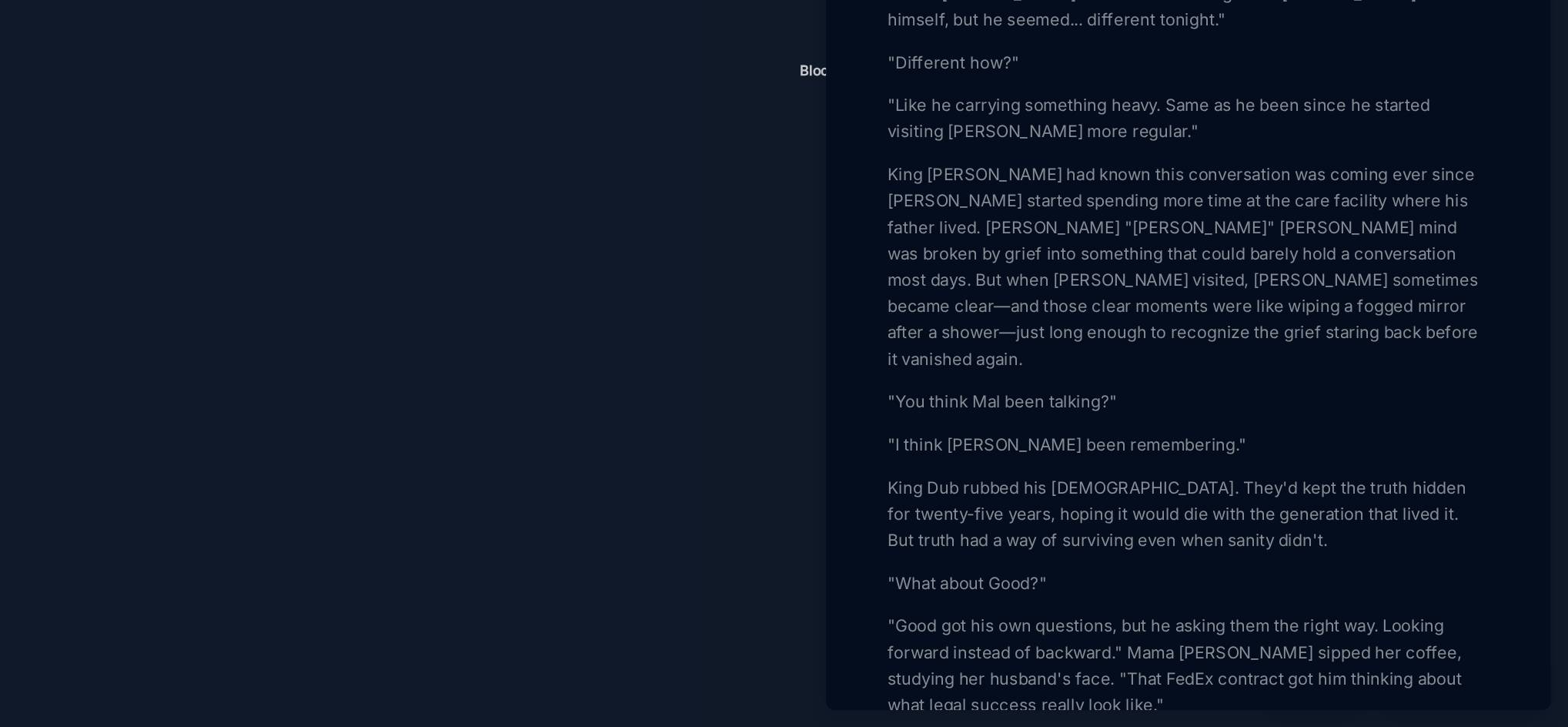
click at [1387, 478] on p "King [PERSON_NAME] had known this conversation was coming ever since [PERSON_NA…" at bounding box center [1302, 404] width 422 height 148
click at [1389, 476] on p "King [PERSON_NAME] had known this conversation was coming ever since [PERSON_NA…" at bounding box center [1302, 404] width 422 height 148
click at [1311, 605] on p "King Dub rubbed his [DEMOGRAPHIC_DATA]. They'd kept the truth hidden for twenty…" at bounding box center [1302, 576] width 422 height 55
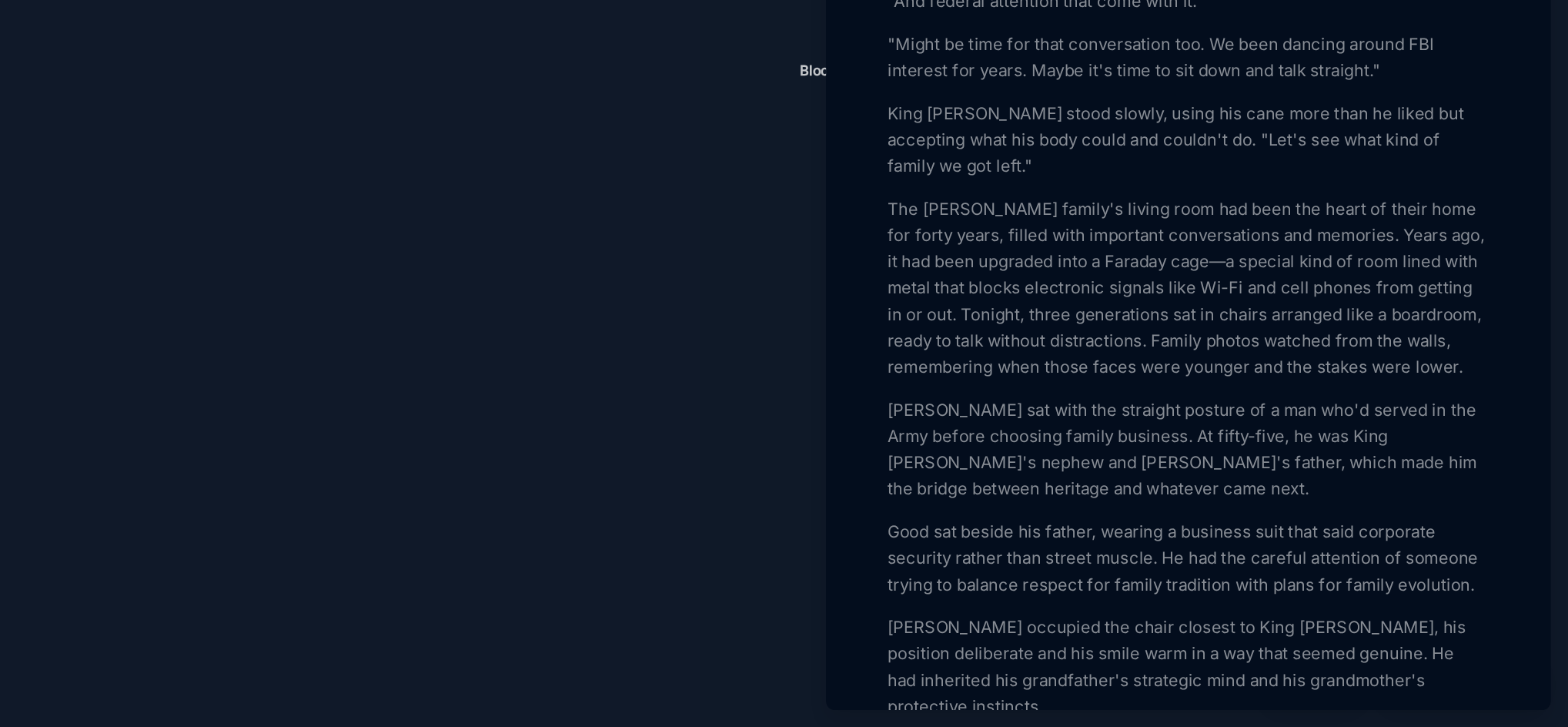
scroll to position [1100, 0]
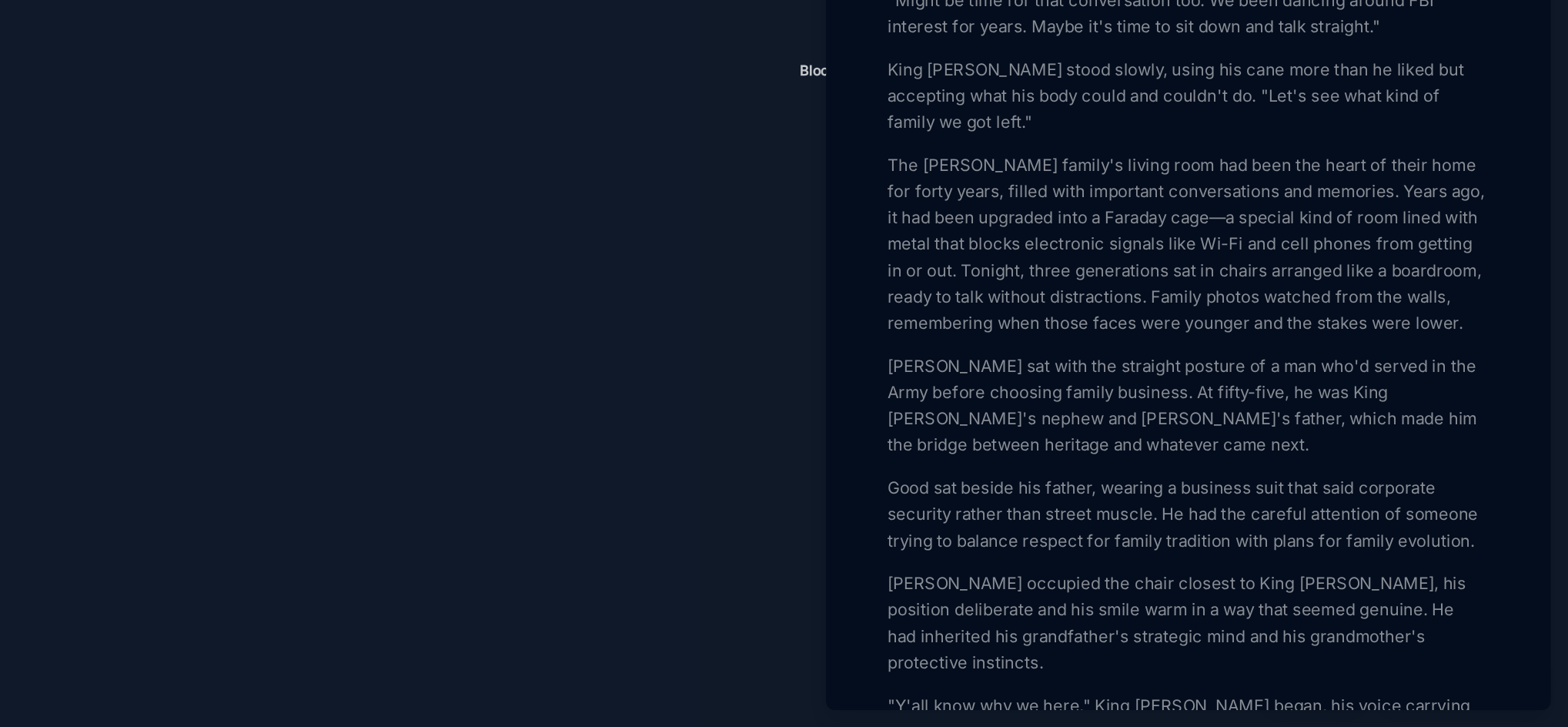
click at [1122, 538] on p "[PERSON_NAME] sat with the straight posture of a man who'd served in the Army b…" at bounding box center [1302, 501] width 422 height 74
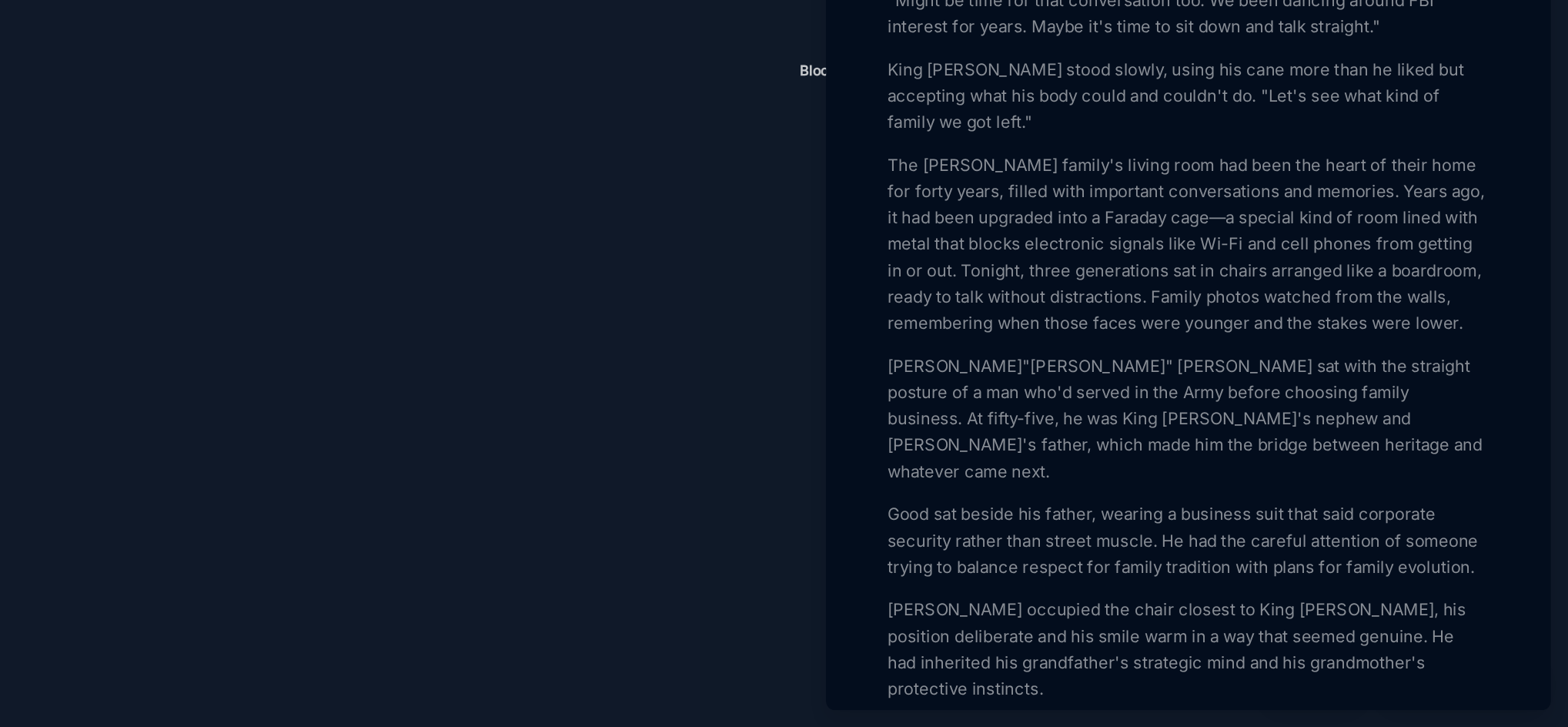
click at [1122, 553] on p "[PERSON_NAME]"[PERSON_NAME]" [PERSON_NAME] sat with the straight posture of a m…" at bounding box center [1302, 510] width 422 height 92
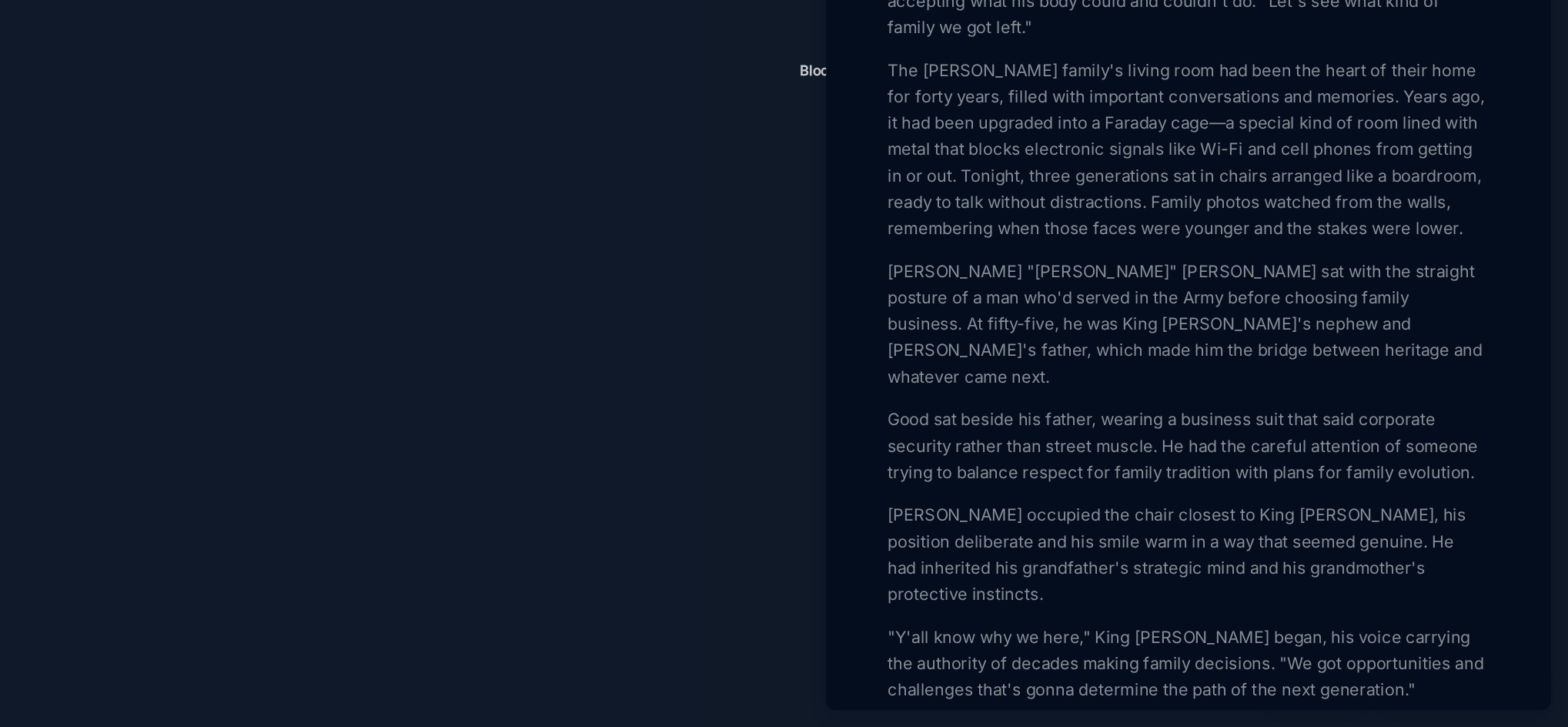
scroll to position [1185, 0]
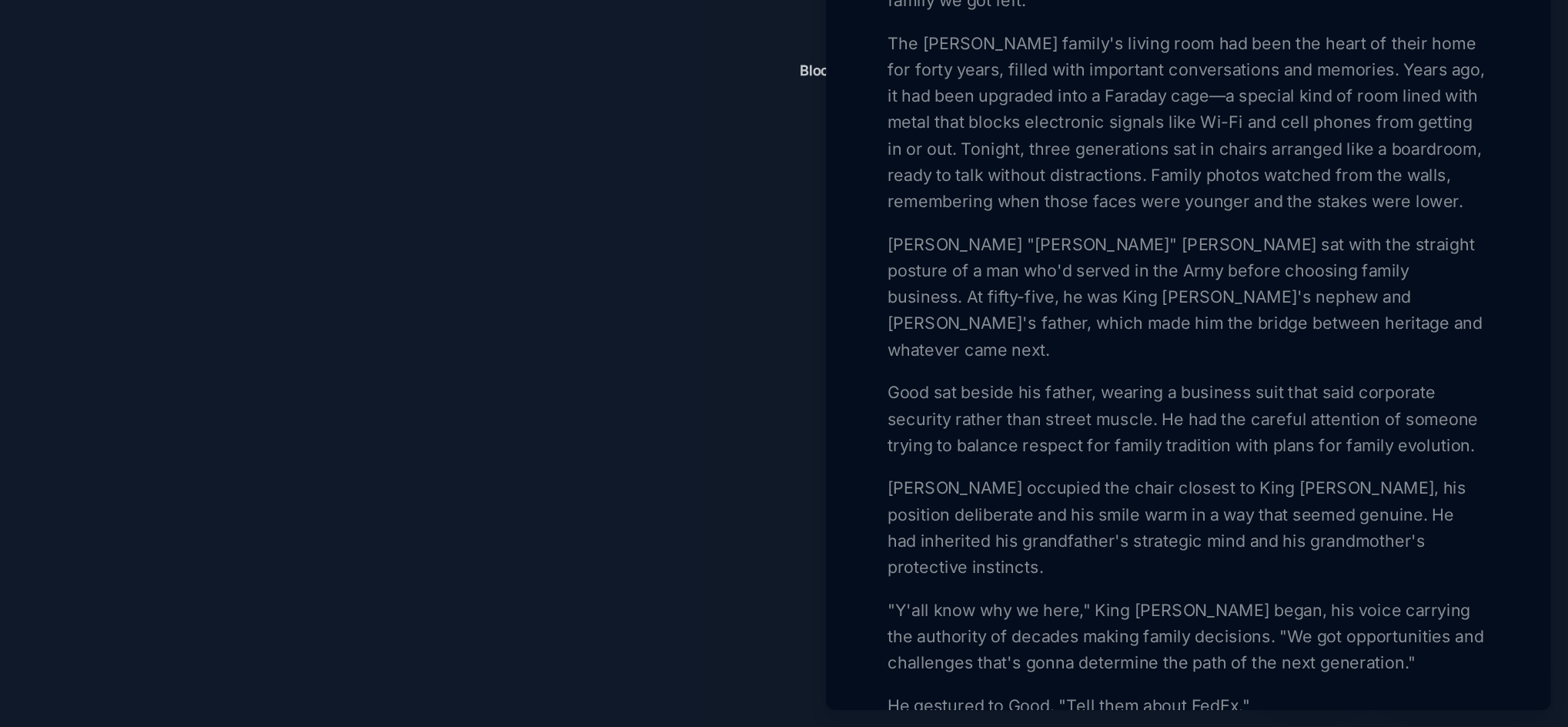
click at [1417, 621] on p "[PERSON_NAME] occupied the chair closest to King [PERSON_NAME], his position de…" at bounding box center [1302, 586] width 422 height 74
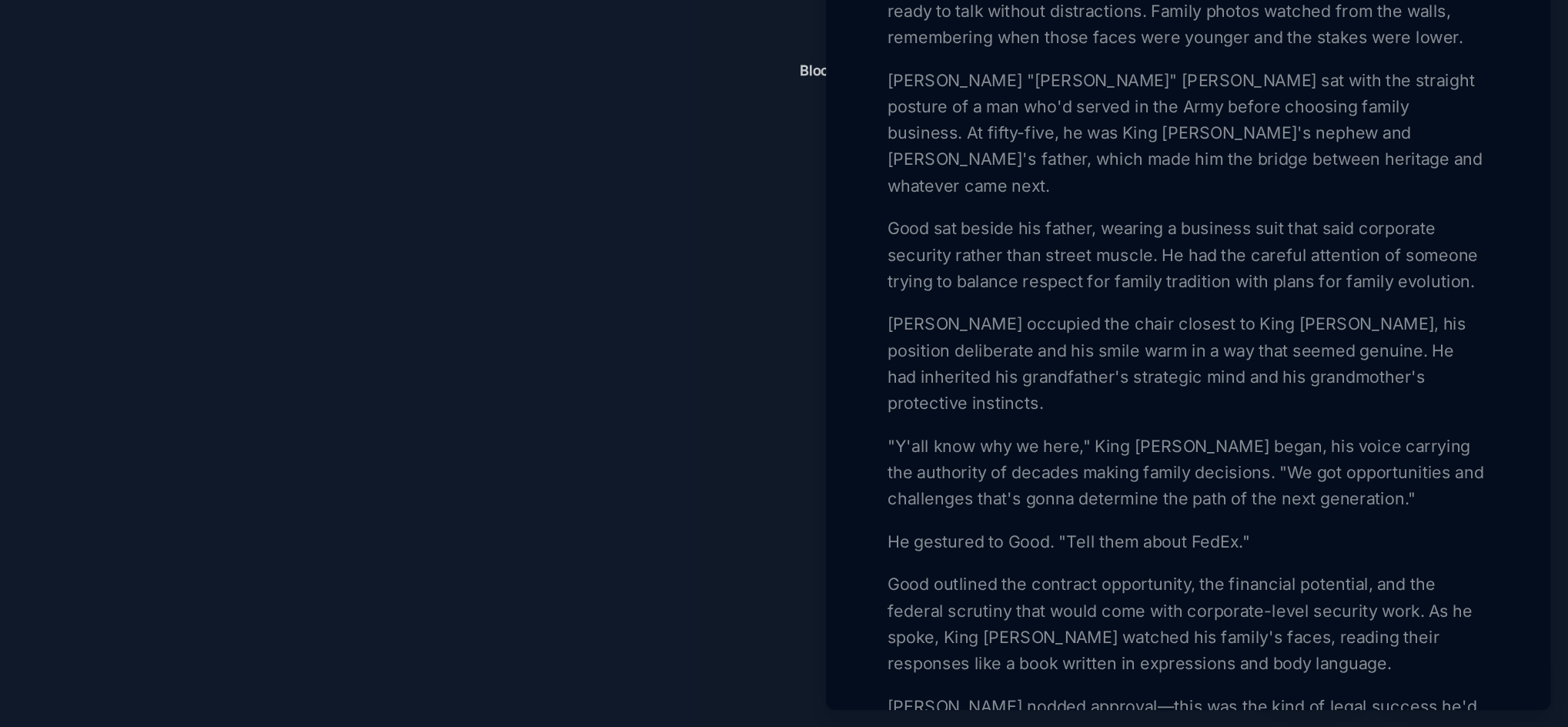
scroll to position [1319, 0]
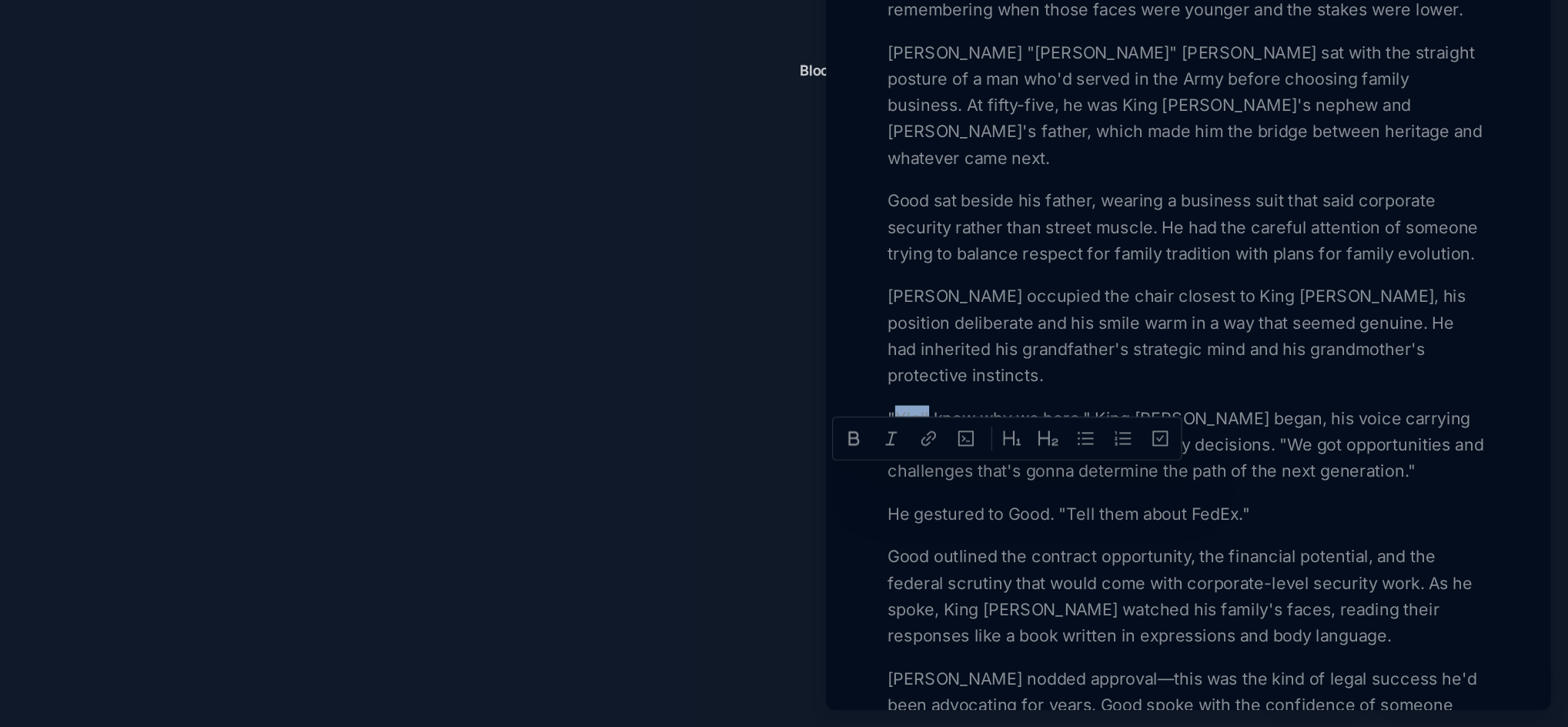
drag, startPoint x: 1120, startPoint y: 553, endPoint x: 1097, endPoint y: 554, distance: 23.0
click at [1097, 554] on p ""Y'all know why we here," King [PERSON_NAME] began, his voice carrying the auth…" at bounding box center [1302, 528] width 422 height 55
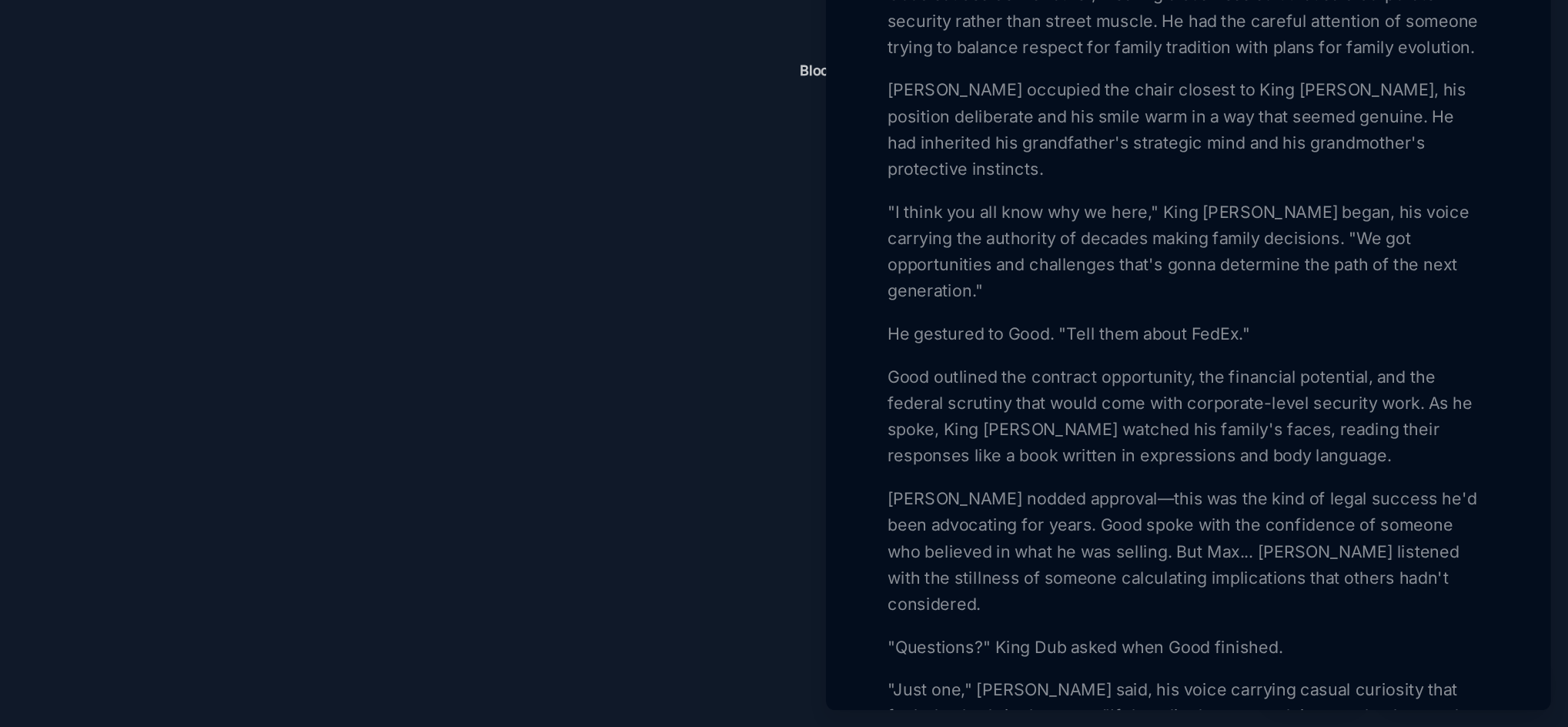
scroll to position [1483, 0]
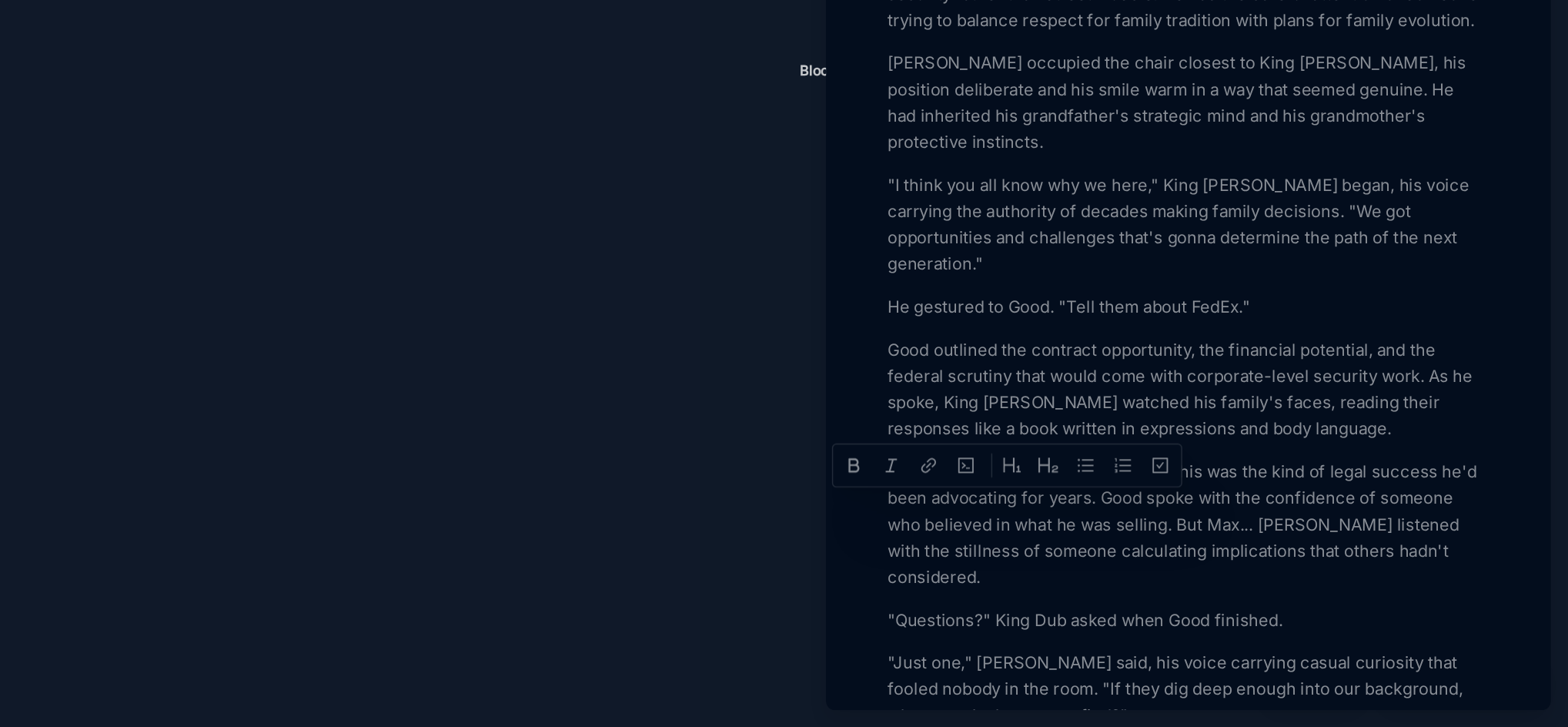
drag, startPoint x: 1120, startPoint y: 572, endPoint x: 1112, endPoint y: 572, distance: 8.0
click at [1112, 572] on p "[PERSON_NAME] nodded approval—this was the kind of legal success he'd been advo…" at bounding box center [1302, 583] width 422 height 92
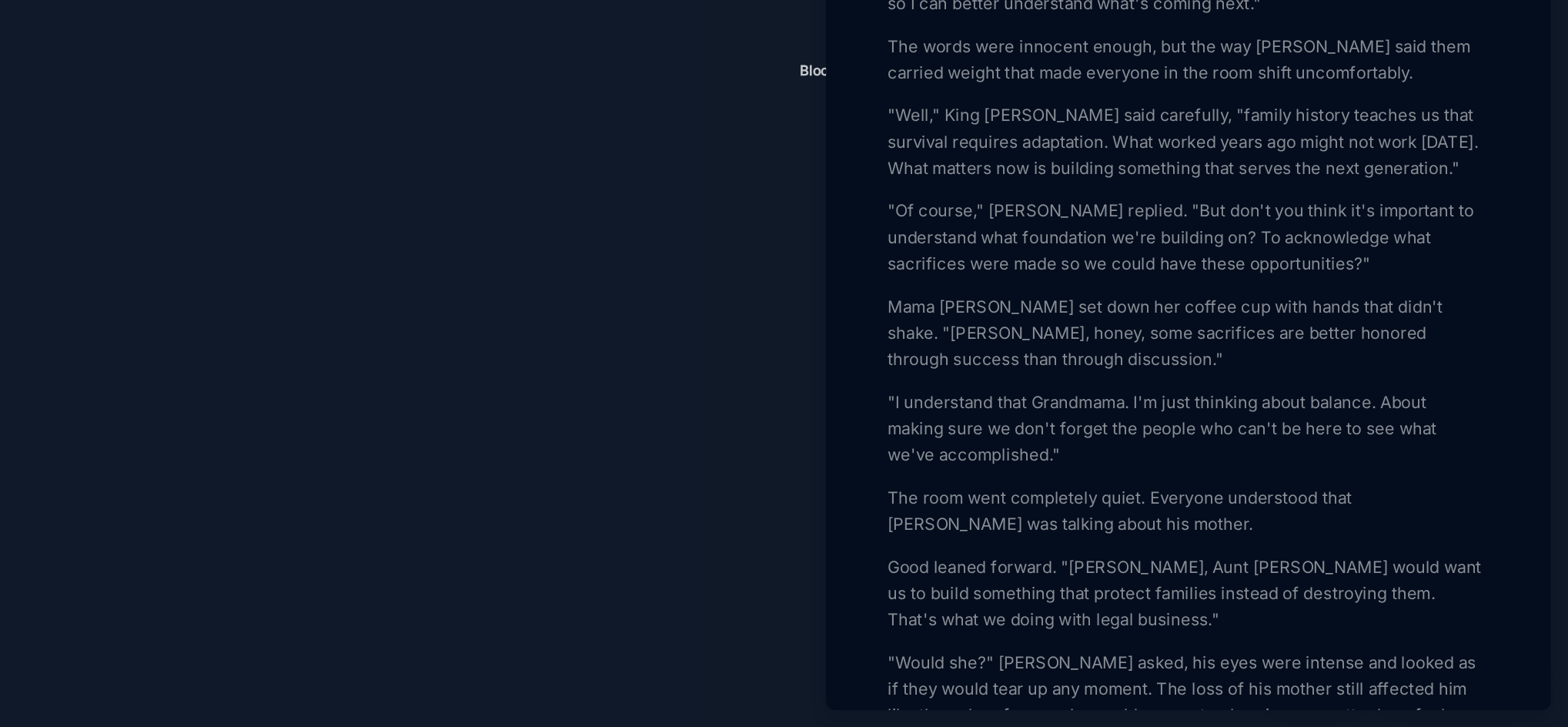
scroll to position [2432, 0]
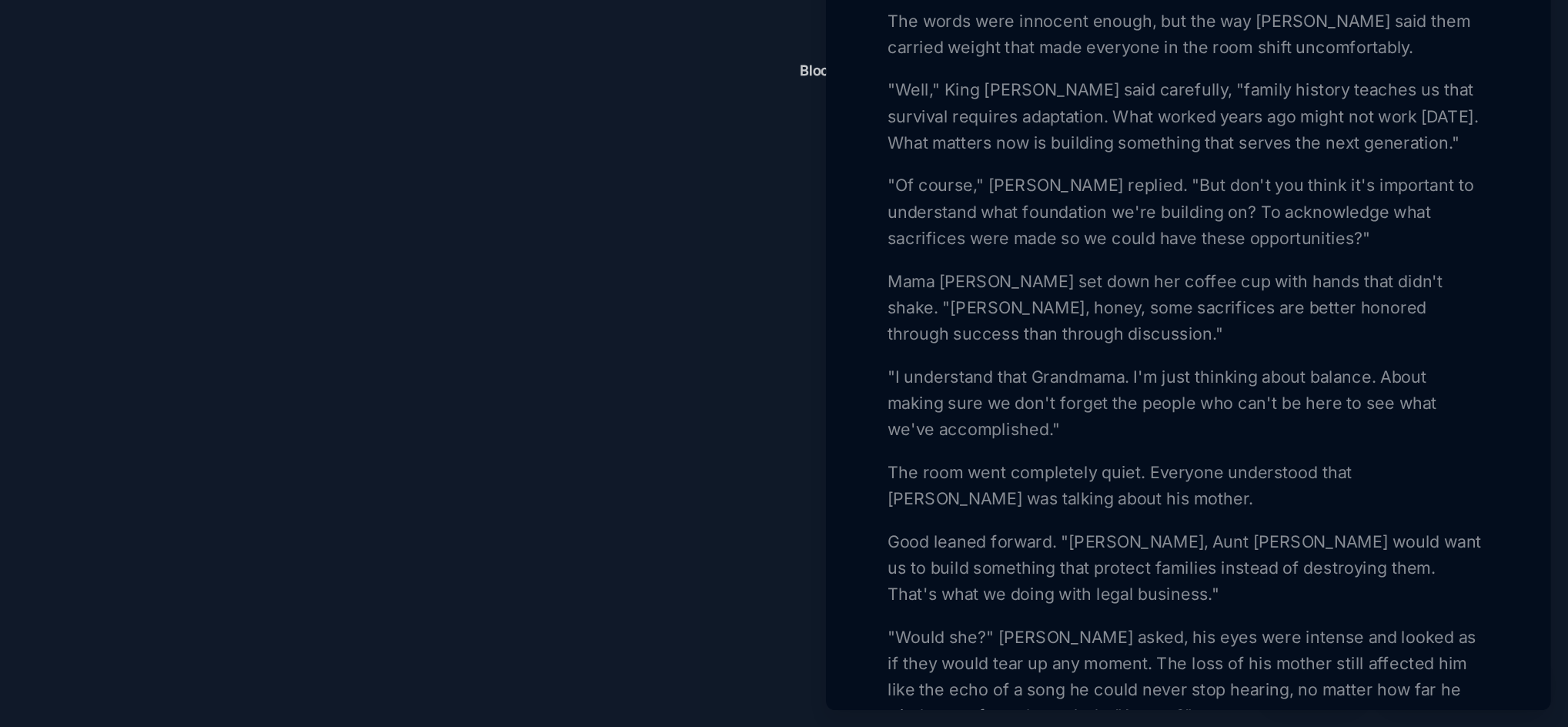
click at [1271, 587] on p "Good leaned forward. "[PERSON_NAME], Aunt [PERSON_NAME] would want us to build …" at bounding box center [1302, 614] width 422 height 55
click at [1271, 588] on p "Good leaned forward. "[PERSON_NAME], Aunt [PERSON_NAME] would want us to build …" at bounding box center [1302, 614] width 422 height 55
click at [1273, 587] on p "Good leaned forward. "[PERSON_NAME], Aunt [PERSON_NAME] would want us to build …" at bounding box center [1302, 614] width 422 height 55
drag, startPoint x: 1285, startPoint y: 585, endPoint x: 1300, endPoint y: 587, distance: 15.1
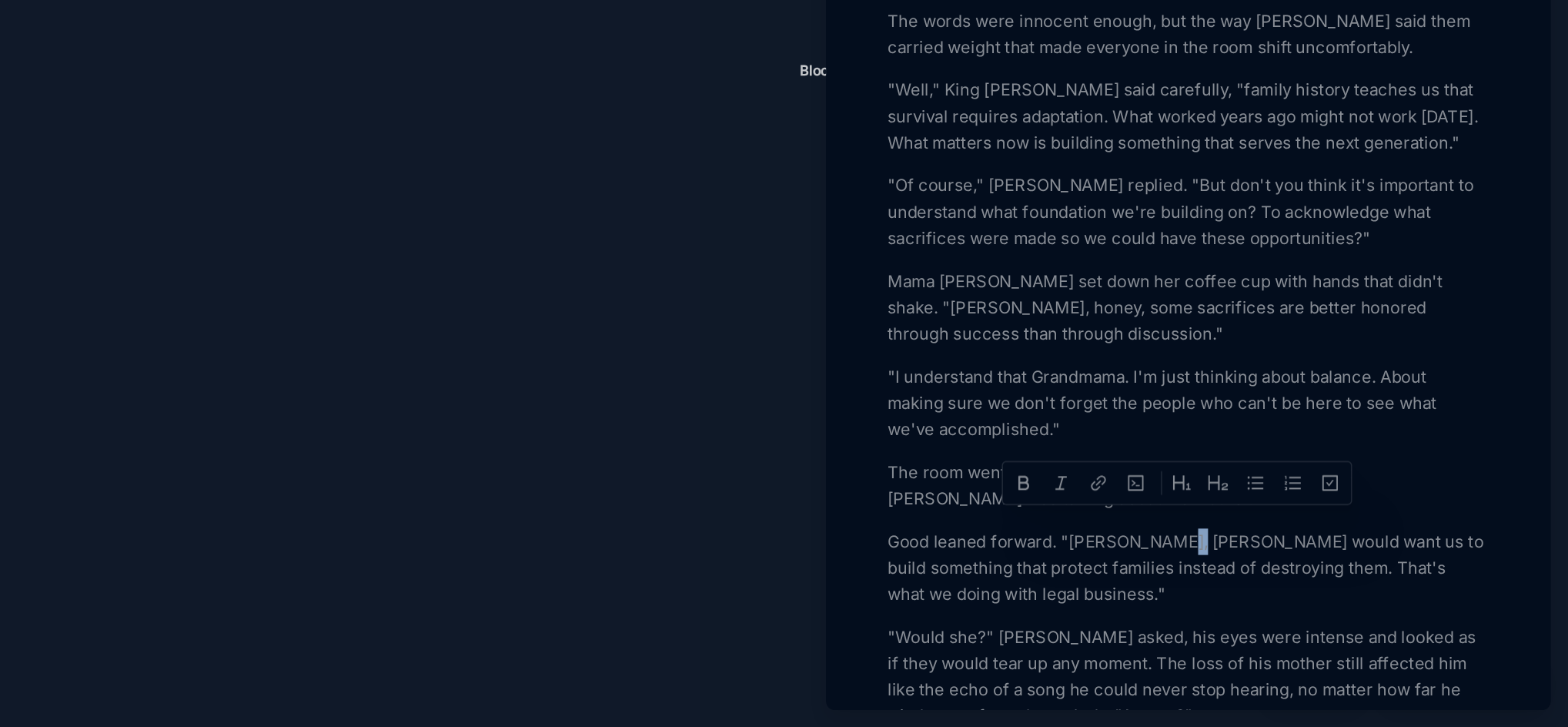
click at [1300, 587] on p "Good leaned forward. "[PERSON_NAME], [PERSON_NAME] would want us to build somet…" at bounding box center [1302, 614] width 422 height 55
click at [1300, 587] on p "Good leaned forward. "[PERSON_NAME], [PERSON_NAME] shSi would want us to build …" at bounding box center [1302, 614] width 422 height 55
click at [1315, 607] on p "Good leaned forward. "[PERSON_NAME], [PERSON_NAME] would want us to build somet…" at bounding box center [1302, 614] width 422 height 55
click at [1296, 626] on p "Good leaned forward. "[PERSON_NAME], [PERSON_NAME] would want us to build somet…" at bounding box center [1302, 614] width 422 height 55
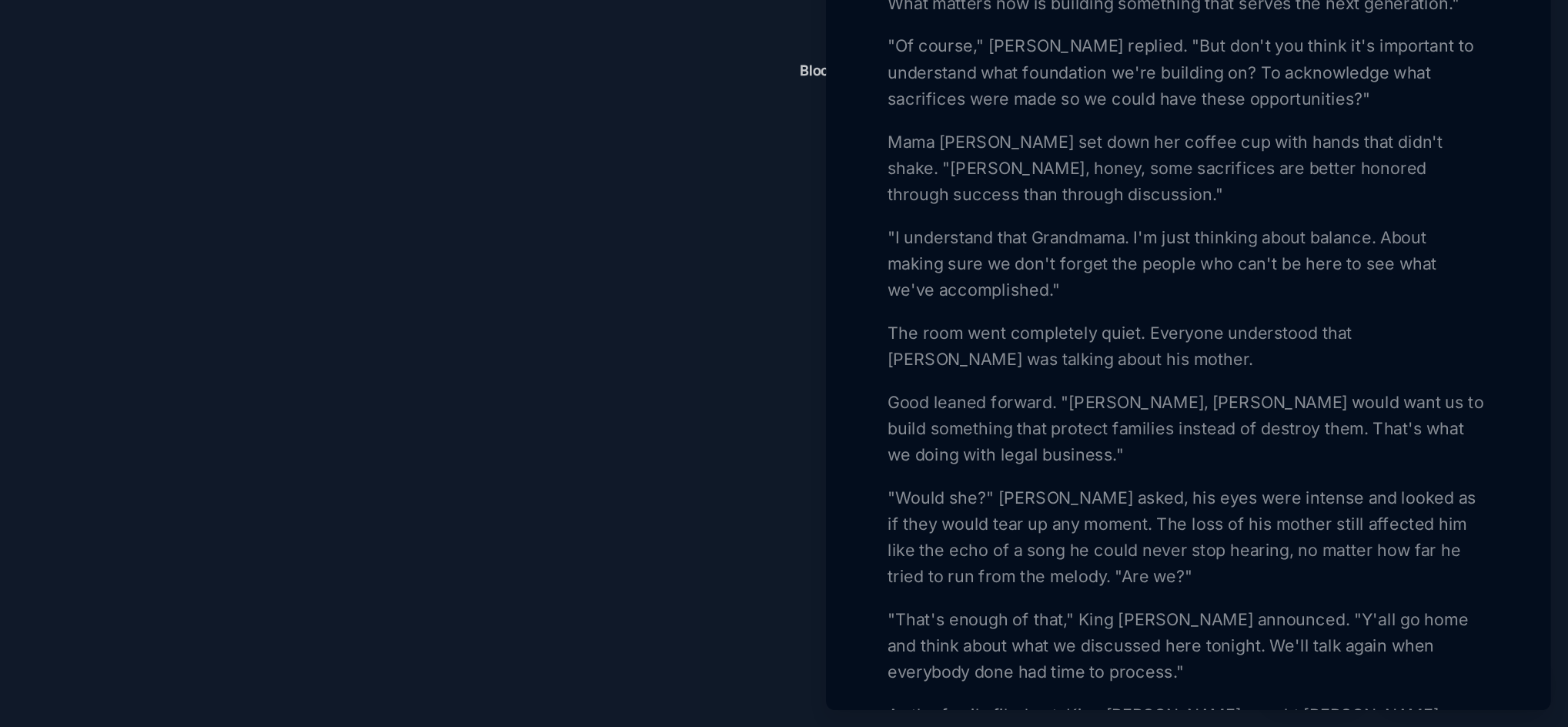
scroll to position [2547, 0]
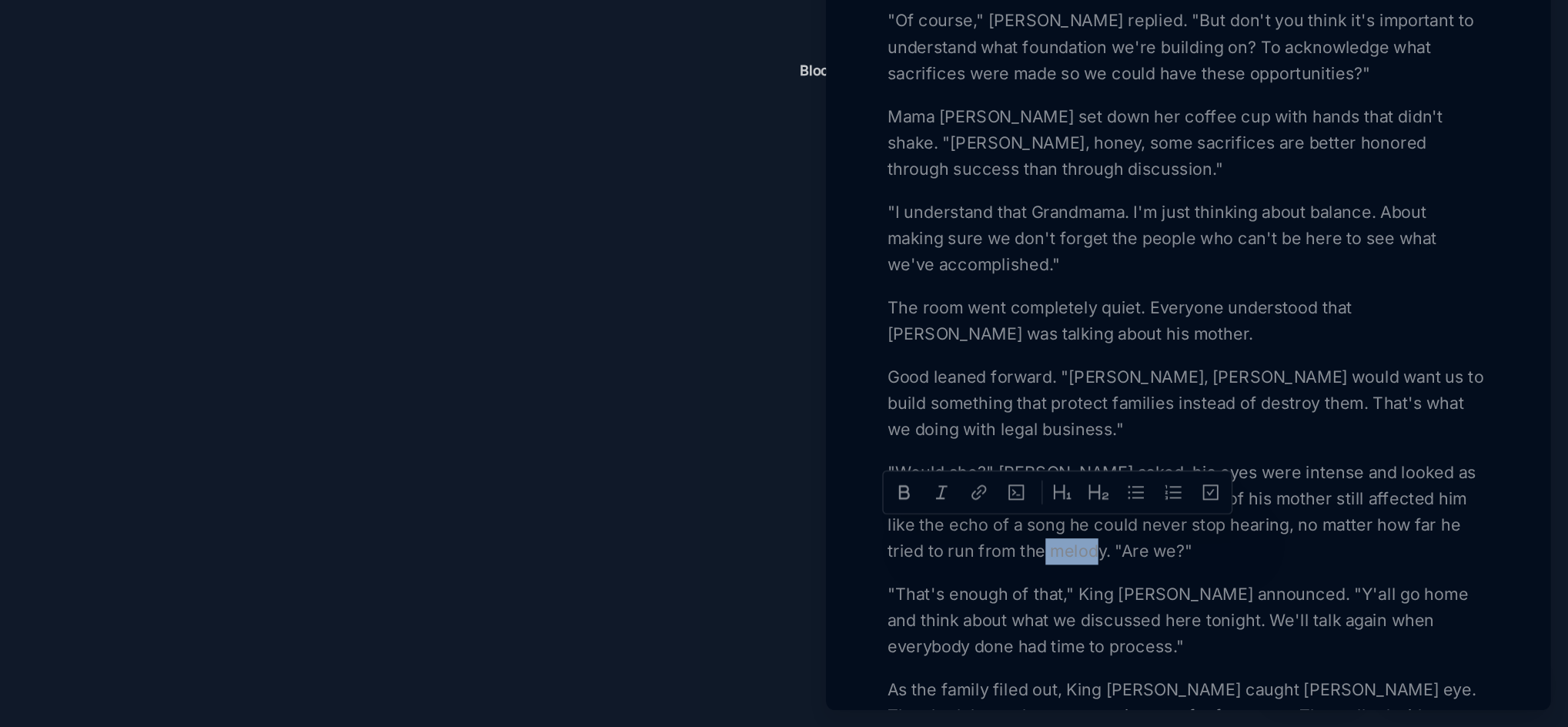
drag, startPoint x: 1227, startPoint y: 591, endPoint x: 1193, endPoint y: 589, distance: 34.1
click at [1193, 589] on p ""Would she?" [PERSON_NAME] asked, his eyes were intense and looked as if they w…" at bounding box center [1302, 575] width 422 height 74
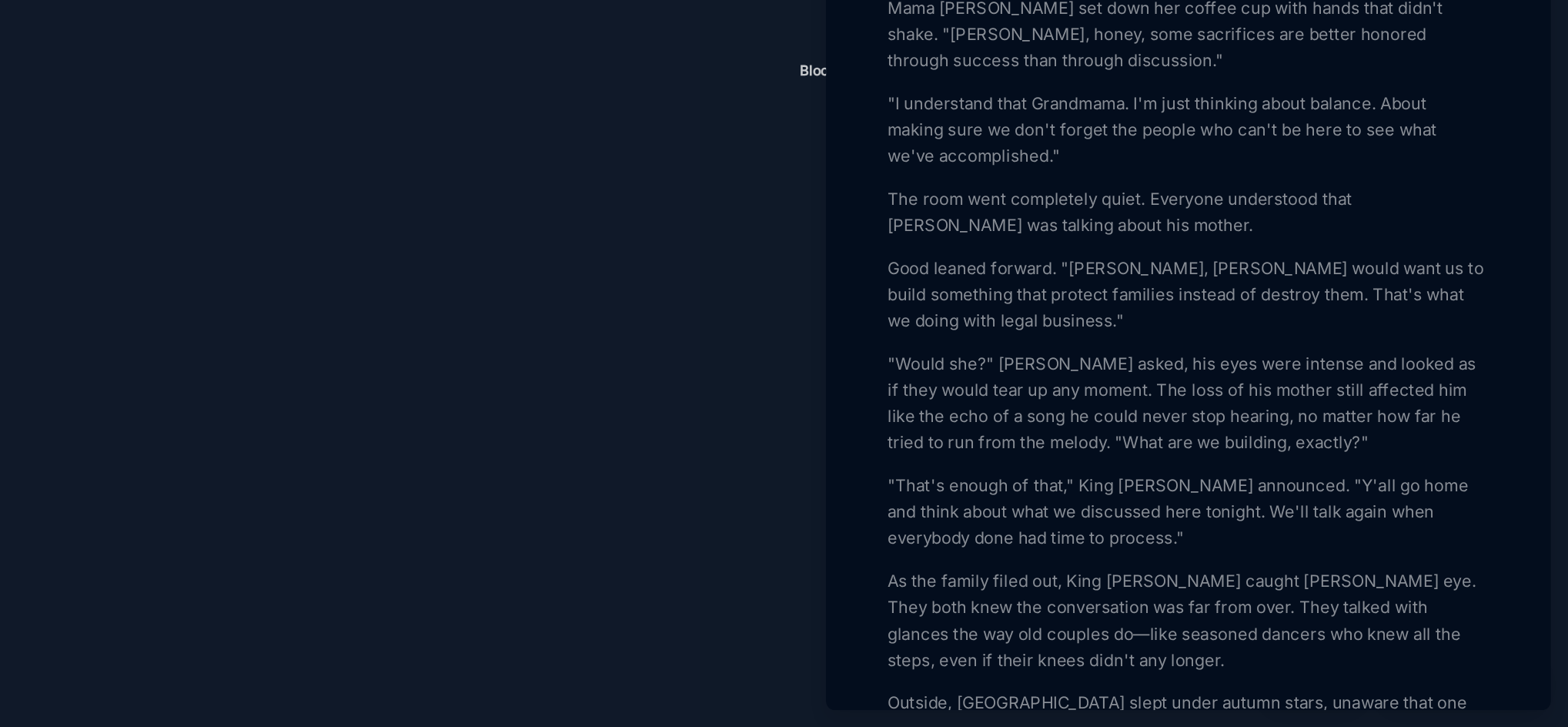
scroll to position [2630, 0]
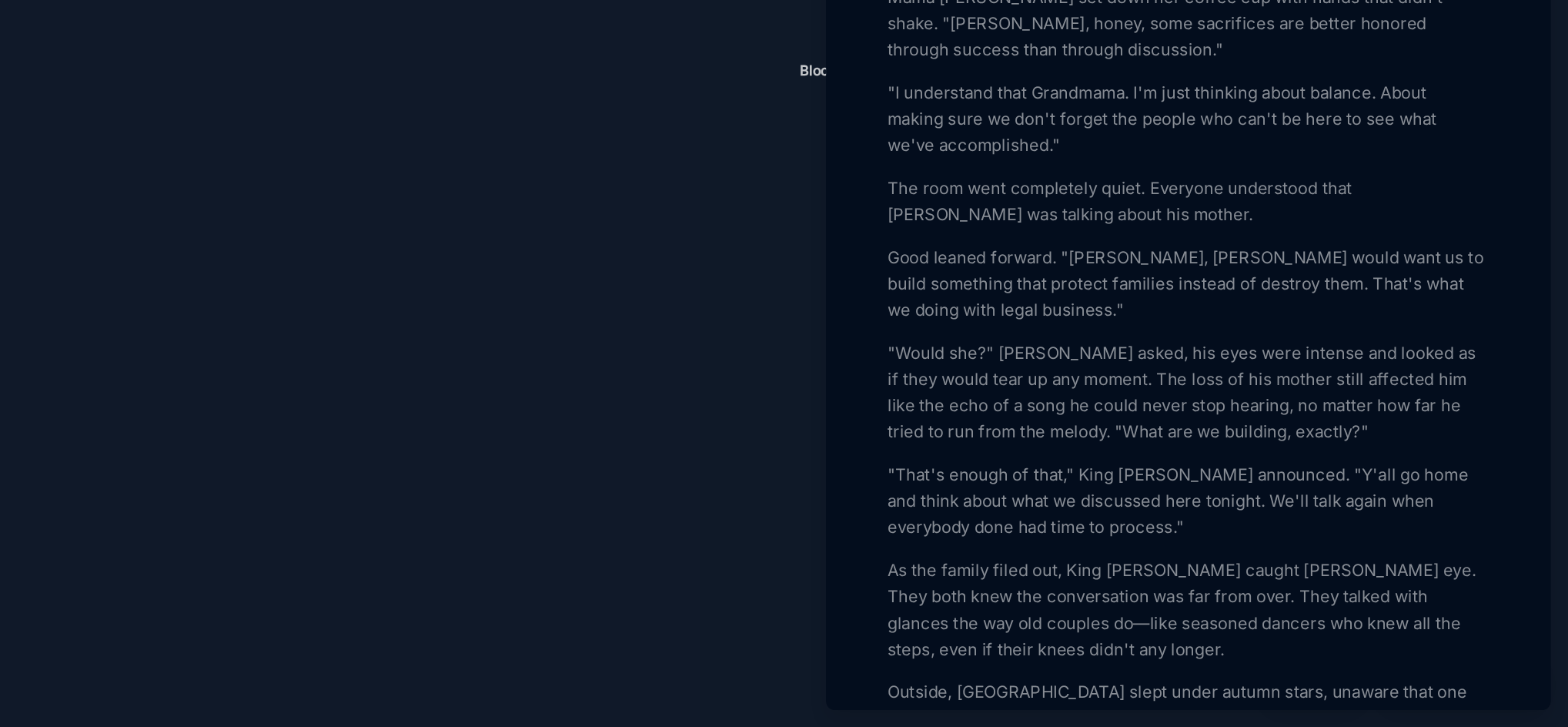
click at [1427, 471] on p ""Would she?" [PERSON_NAME] asked, his eyes were intense and looked as if they w…" at bounding box center [1302, 491] width 422 height 74
click at [1423, 470] on p ""Would she?" [PERSON_NAME] asked, his eyes were intense and looked as if they w…" at bounding box center [1302, 491] width 422 height 74
click at [1158, 642] on p "As the family filed out, King [PERSON_NAME] caught [PERSON_NAME] eye. They both…" at bounding box center [1302, 644] width 422 height 74
drag, startPoint x: 1158, startPoint y: 642, endPoint x: 1152, endPoint y: 647, distance: 7.8
click at [1152, 647] on p "As the family filed out, King [PERSON_NAME] caught [PERSON_NAME] eye. They both…" at bounding box center [1302, 644] width 422 height 74
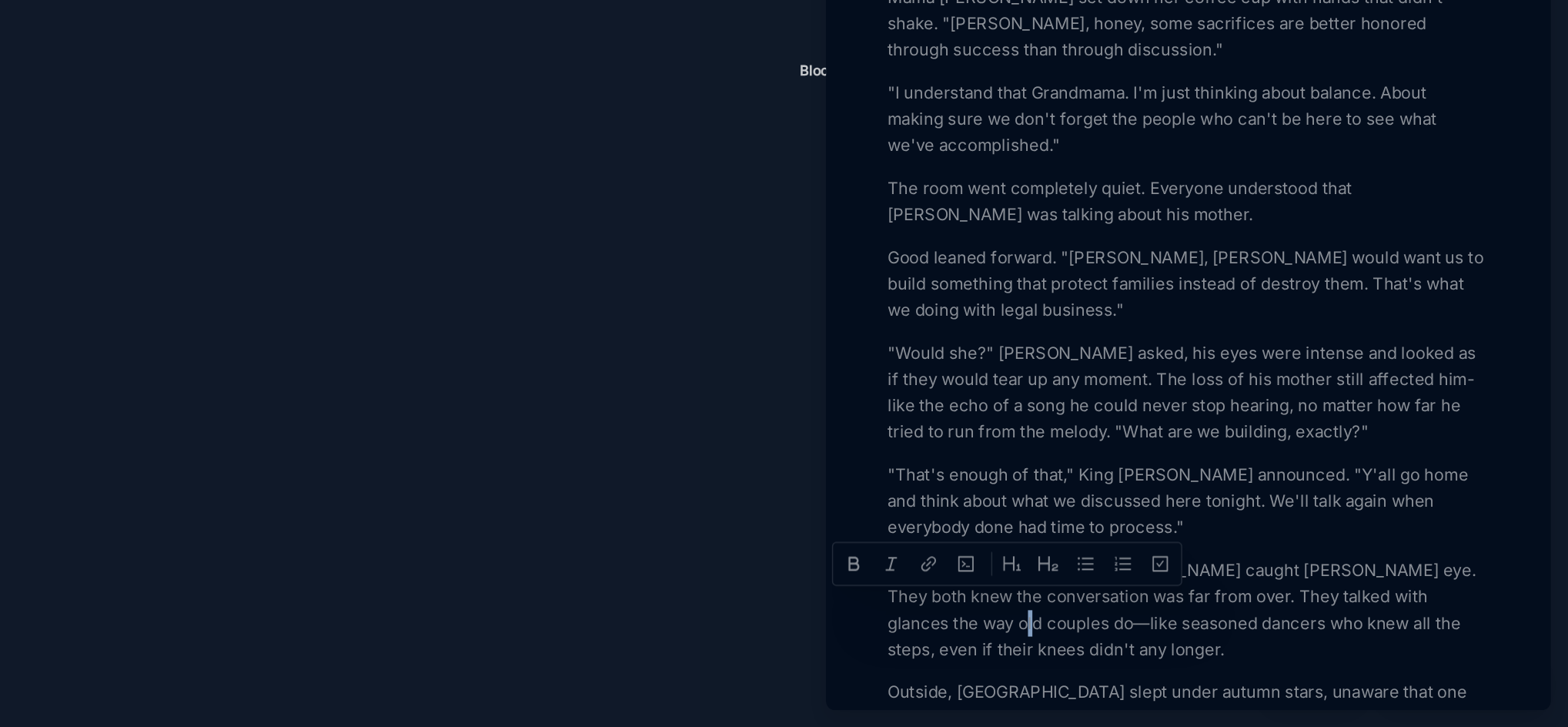
copy p "—"
click at [1423, 471] on p ""Would she?" [PERSON_NAME] asked, his eyes were intense and looked as if they w…" at bounding box center [1302, 491] width 422 height 74
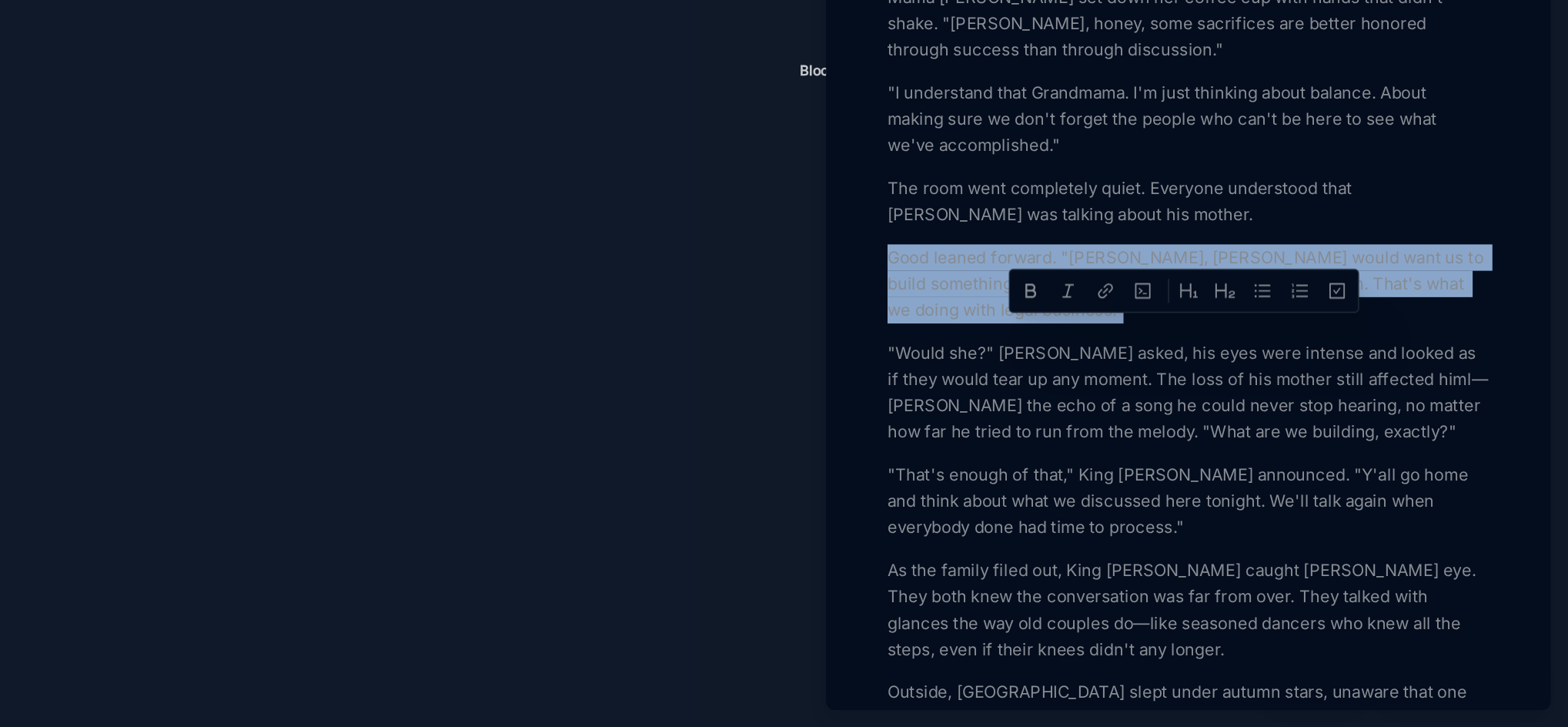
click at [1421, 470] on p ""Would she?" [PERSON_NAME] asked, his eyes were intense and looked as if they w…" at bounding box center [1302, 491] width 422 height 74
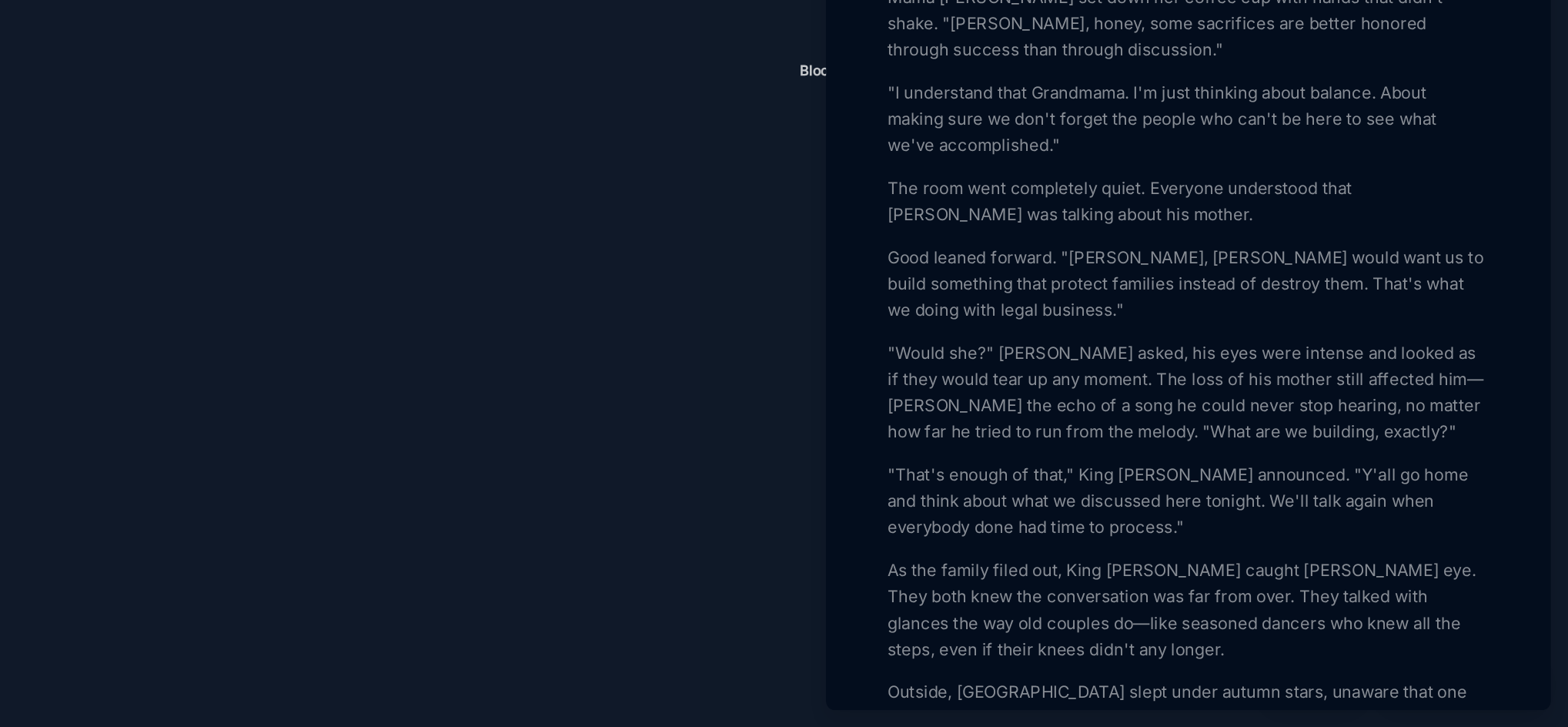
click at [1431, 469] on p ""Would she?" [PERSON_NAME] asked, his eyes were intense and looked as if they w…" at bounding box center [1302, 491] width 422 height 74
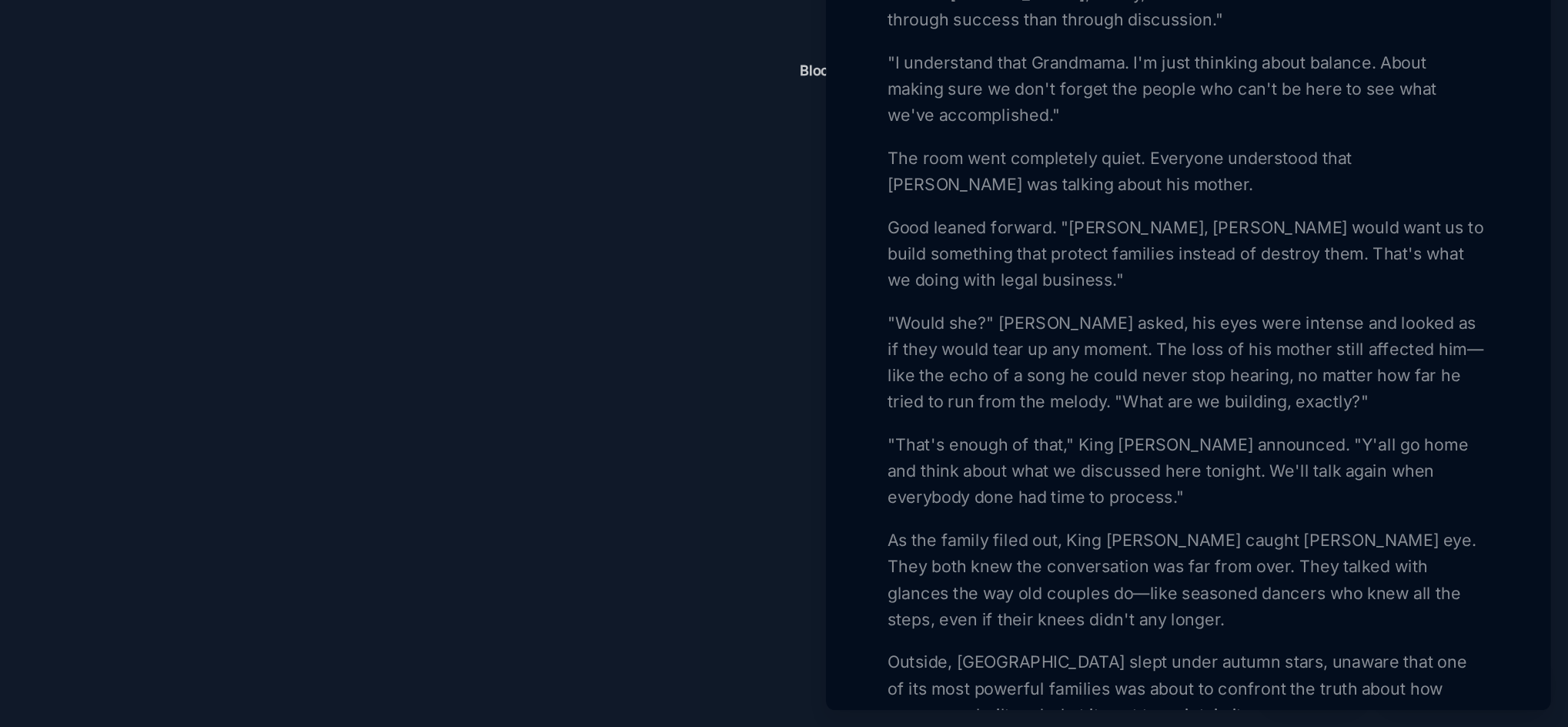
click at [949, 411] on div at bounding box center [784, 364] width 1568 height 727
